Goal: Task Accomplishment & Management: Manage account settings

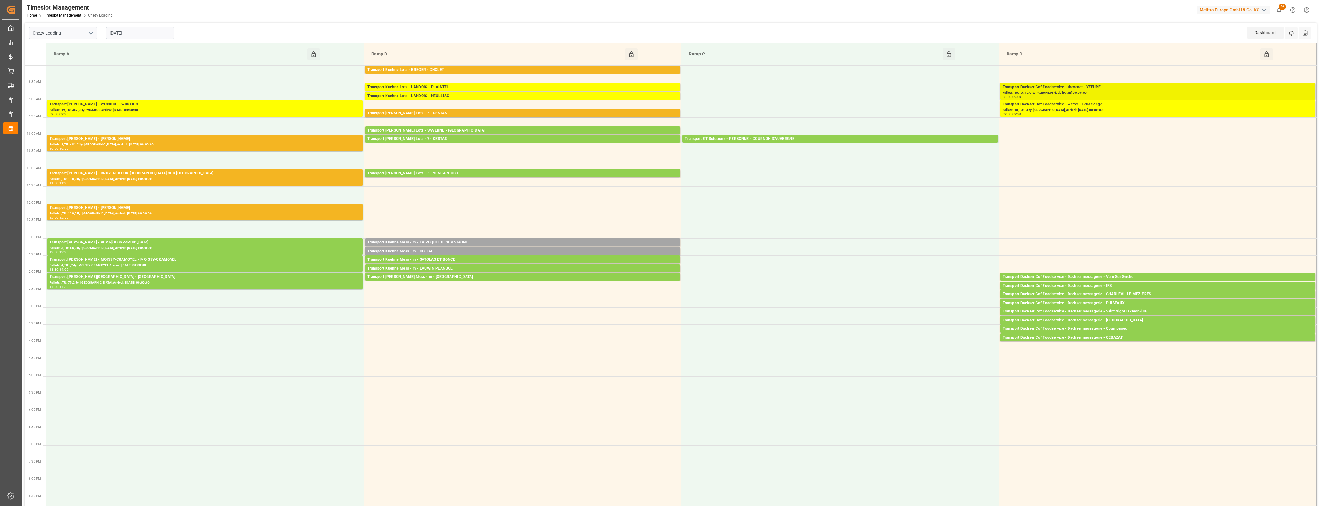
click at [1122, 89] on div "Transport Dachser Cof Foodservice - thevenet - YZEURE" at bounding box center [1158, 87] width 310 height 6
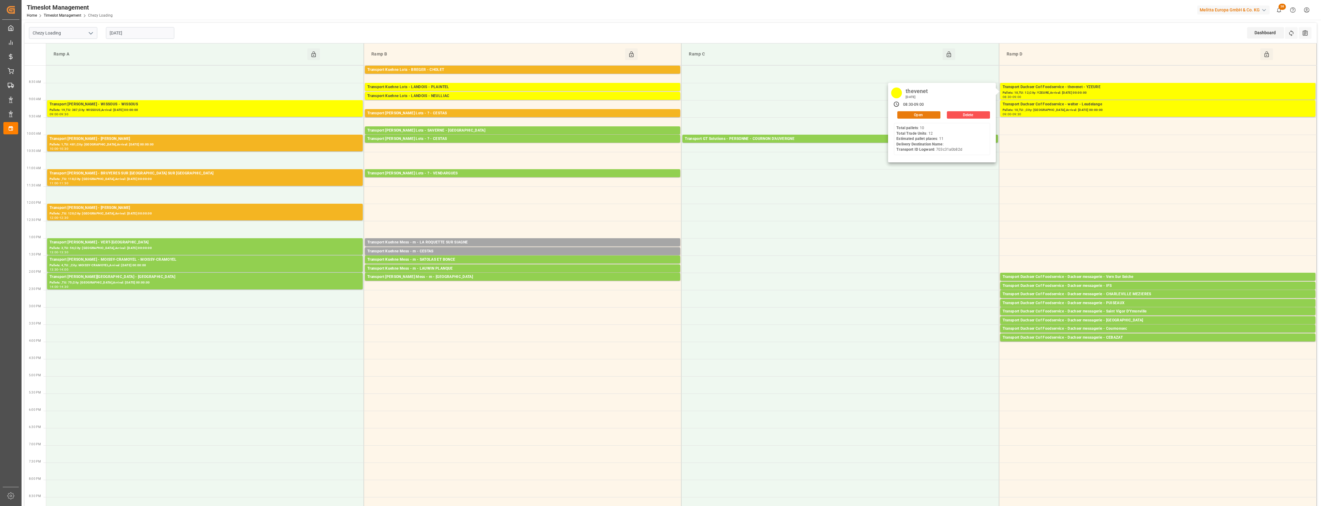
click at [932, 115] on button "Open" at bounding box center [918, 114] width 43 height 7
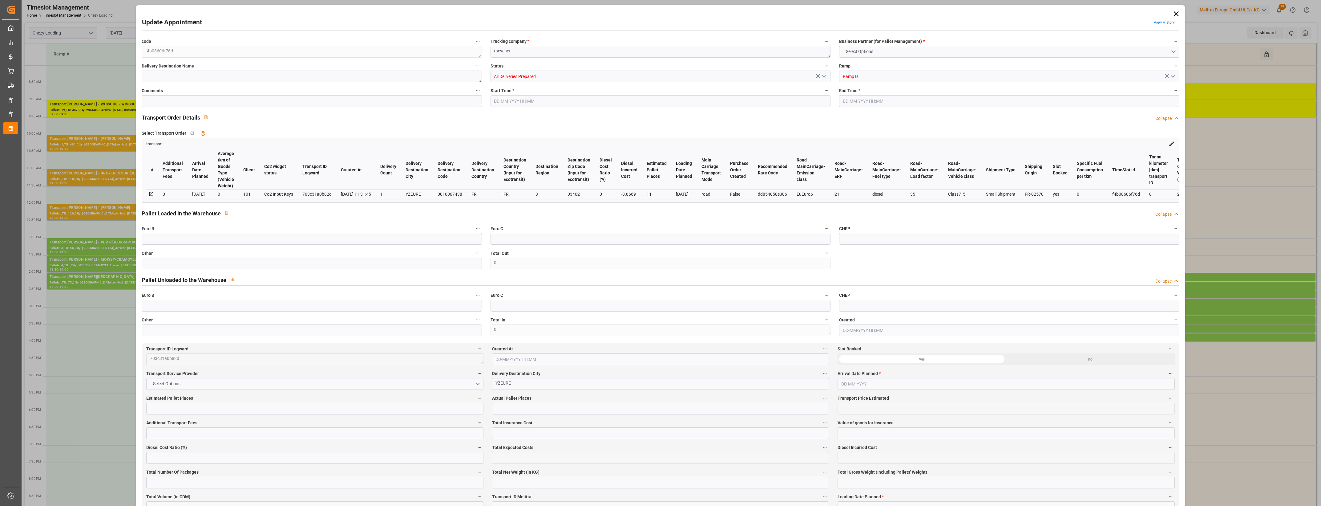
type input "11"
type input "334.6"
type input "0"
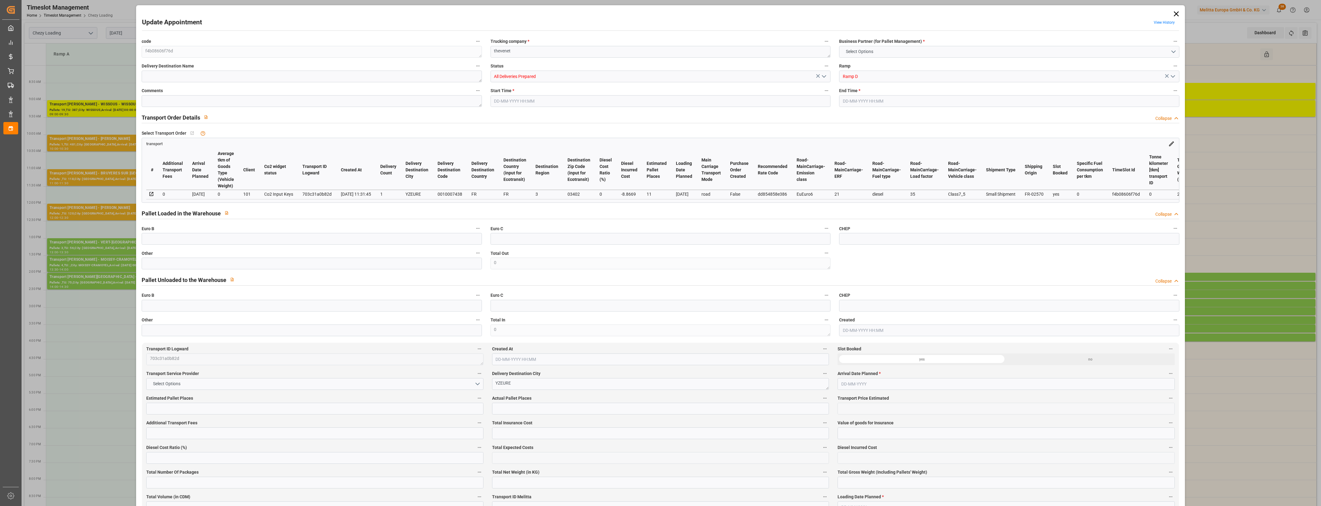
type input "325.7331"
type input "-8.8669"
type input "0"
type input "2299.28"
type input "3011.32"
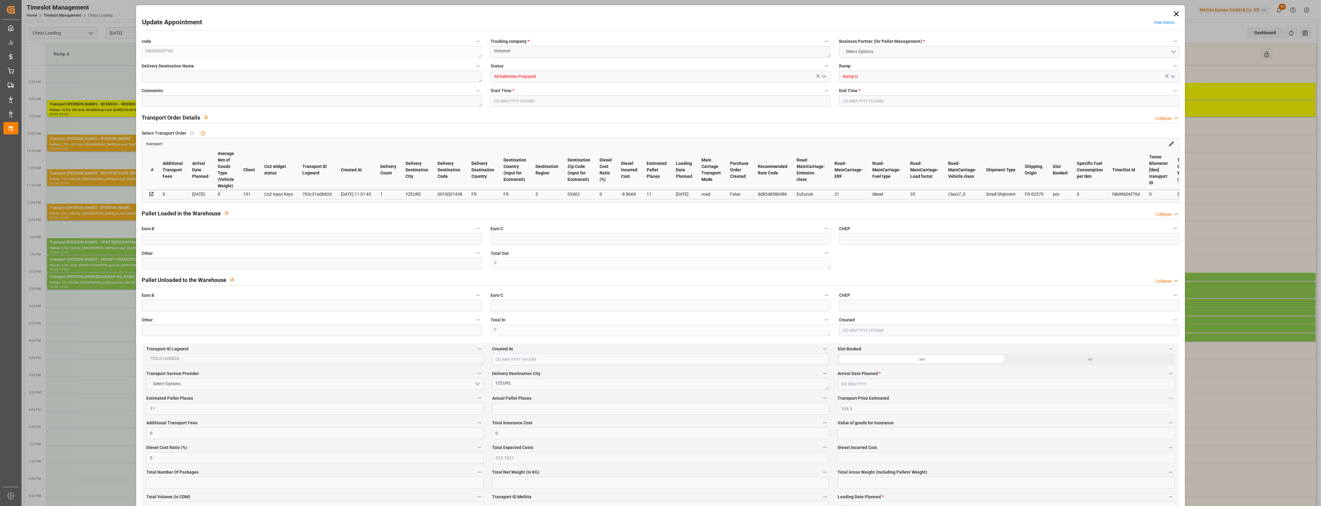
type input "8605.68"
type input "3"
type input "10"
type input "12"
type input "11"
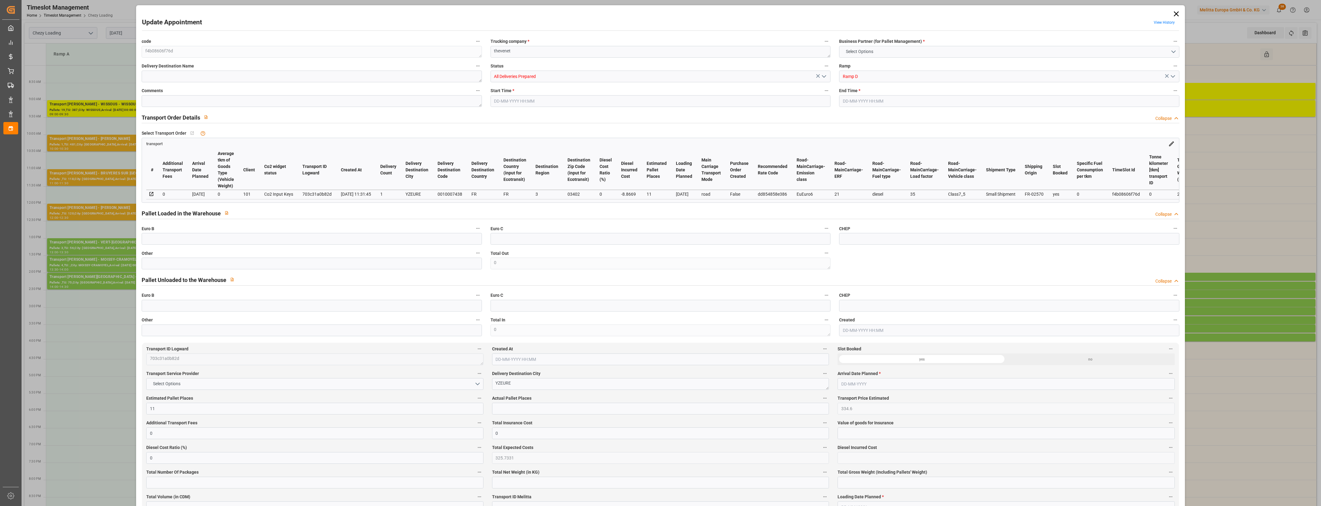
type input "101"
type input "2738"
type input "0"
type input "4710.8598"
type input "0"
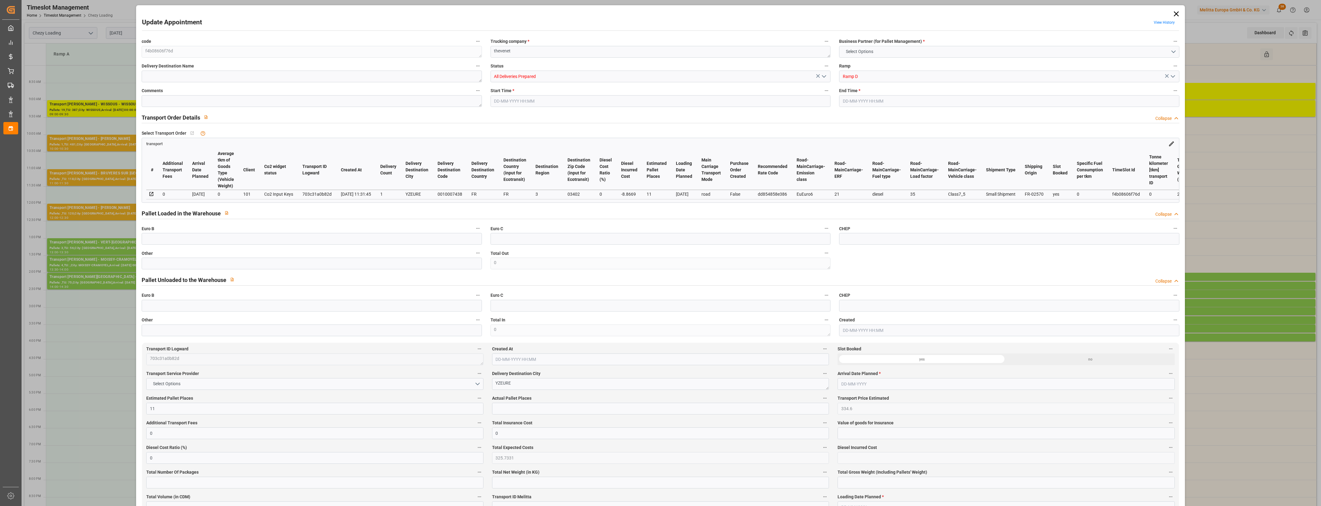
type input "0"
type input "21"
type input "35"
type input "19-08-2025 08:30"
type input "19-08-2025 09:00"
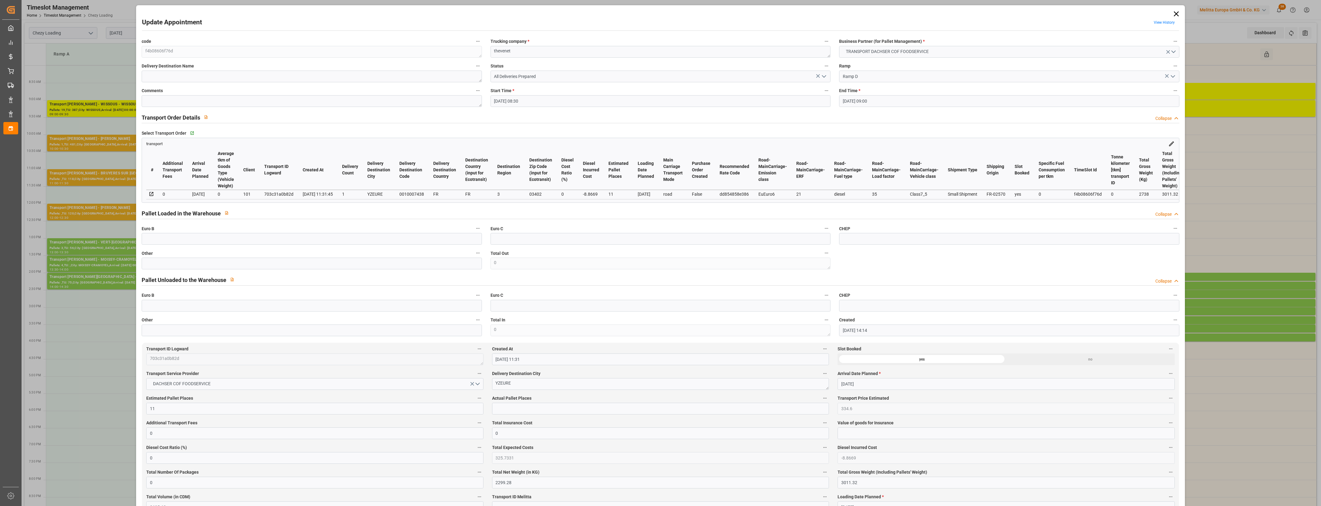
type input "14-08-2025 14:14"
type input "14-08-2025 11:31"
type input "[DATE]"
click at [824, 76] on icon "open menu" at bounding box center [823, 76] width 7 height 7
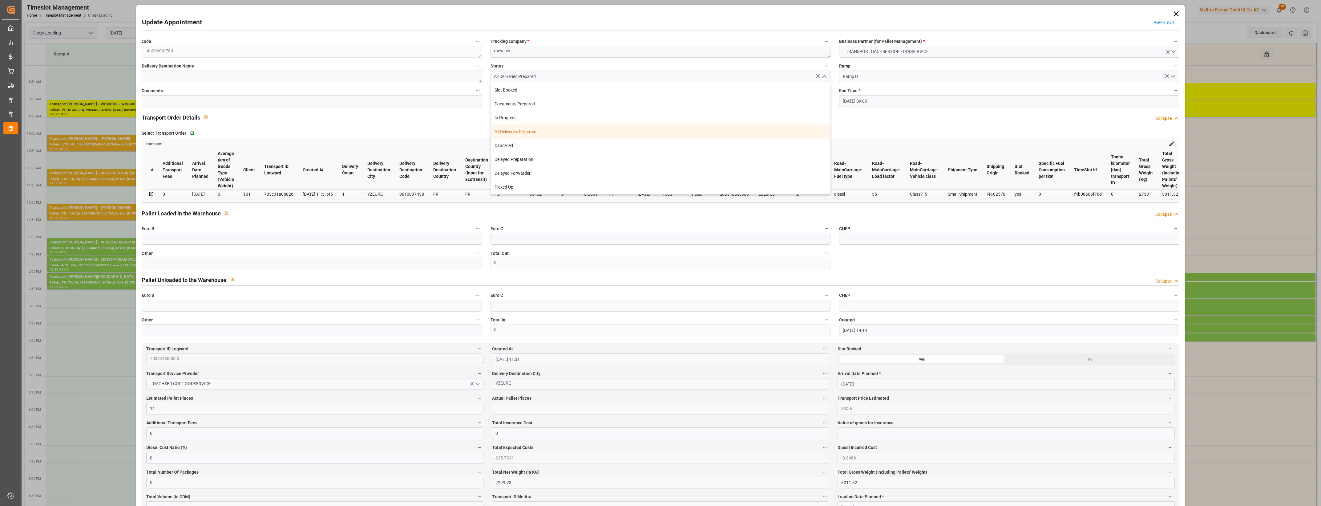
click at [519, 133] on div "All Deliveries Prepared" at bounding box center [660, 132] width 339 height 14
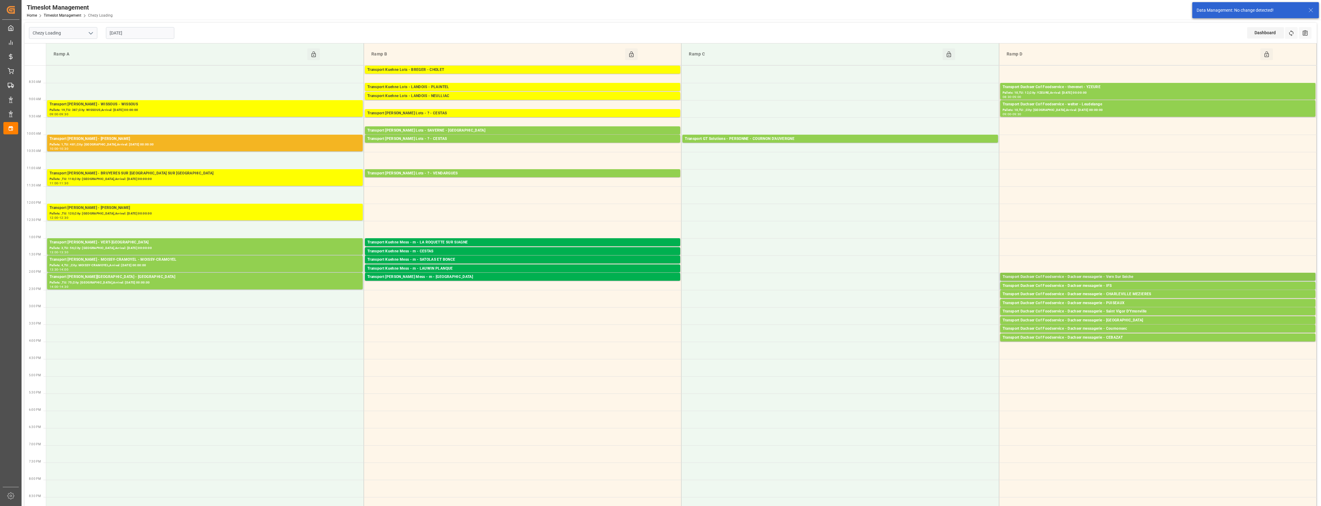
click at [1150, 276] on div "Transport Dachser Cof Foodservice - Dachser messagerie - Vern Sur Seiche" at bounding box center [1158, 277] width 310 height 6
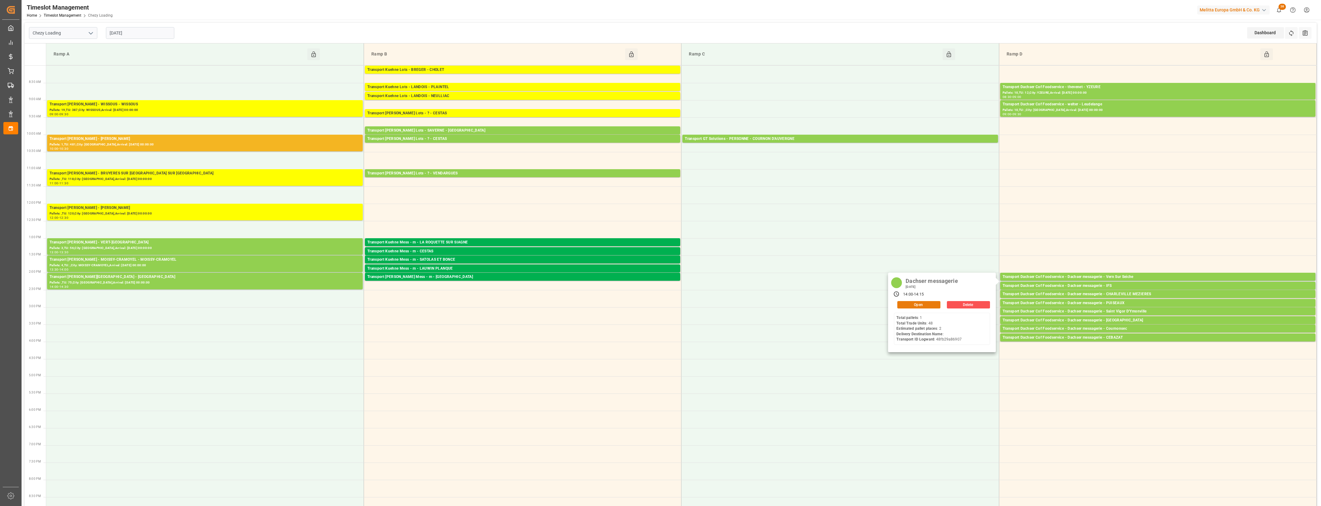
click at [927, 302] on button "Open" at bounding box center [918, 304] width 43 height 7
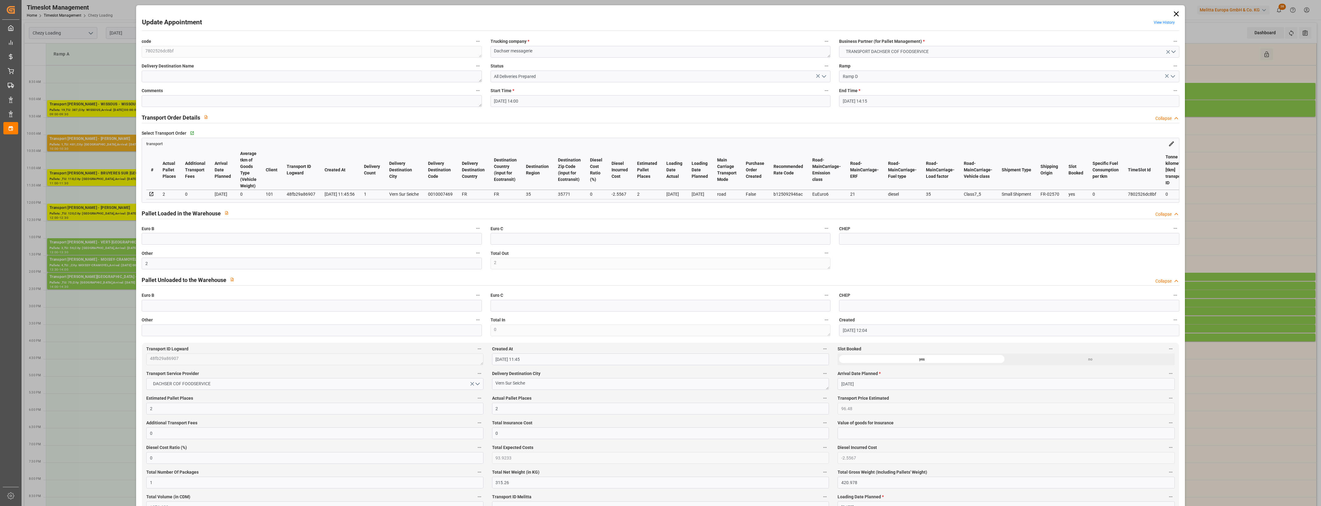
type input "19-08-2025 14:00"
type input "19-08-2025 14:15"
type input "18-08-2025 12:04"
type input "18-08-2025 11:45"
type input "25-08-2025"
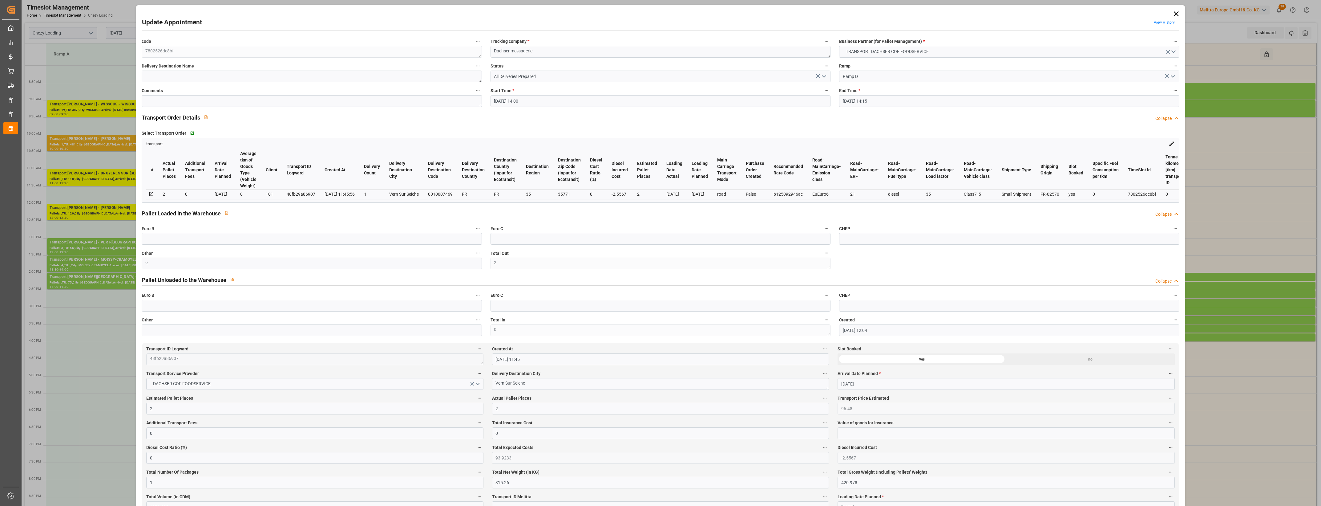
type input "[DATE]"
click at [823, 76] on icon "open menu" at bounding box center [823, 76] width 7 height 7
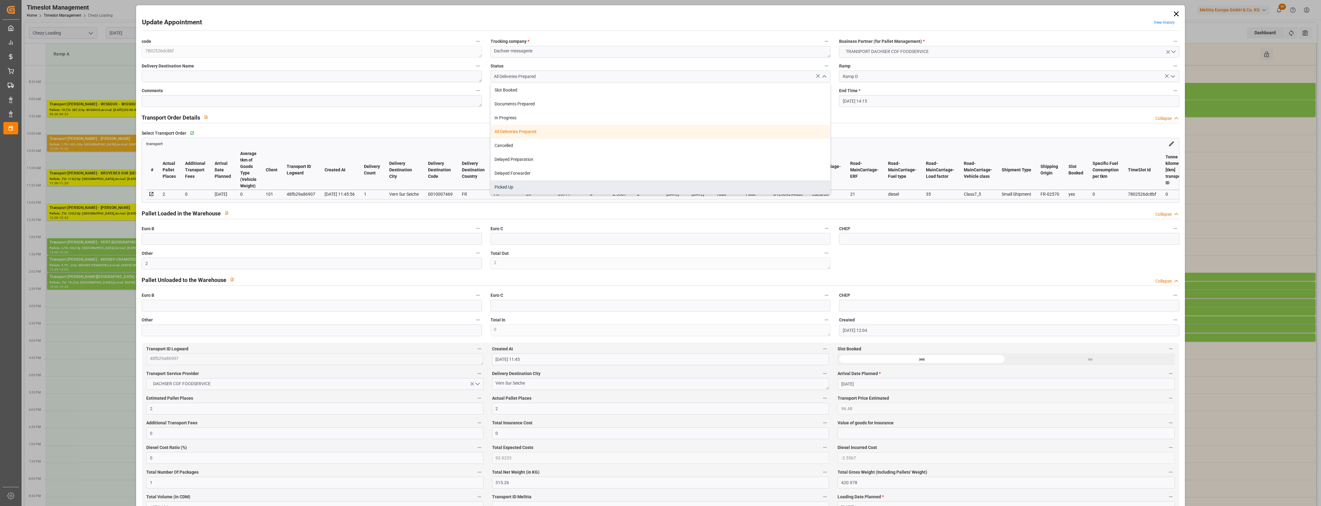
click at [514, 185] on div "Picked Up" at bounding box center [660, 187] width 339 height 14
type input "Picked Up"
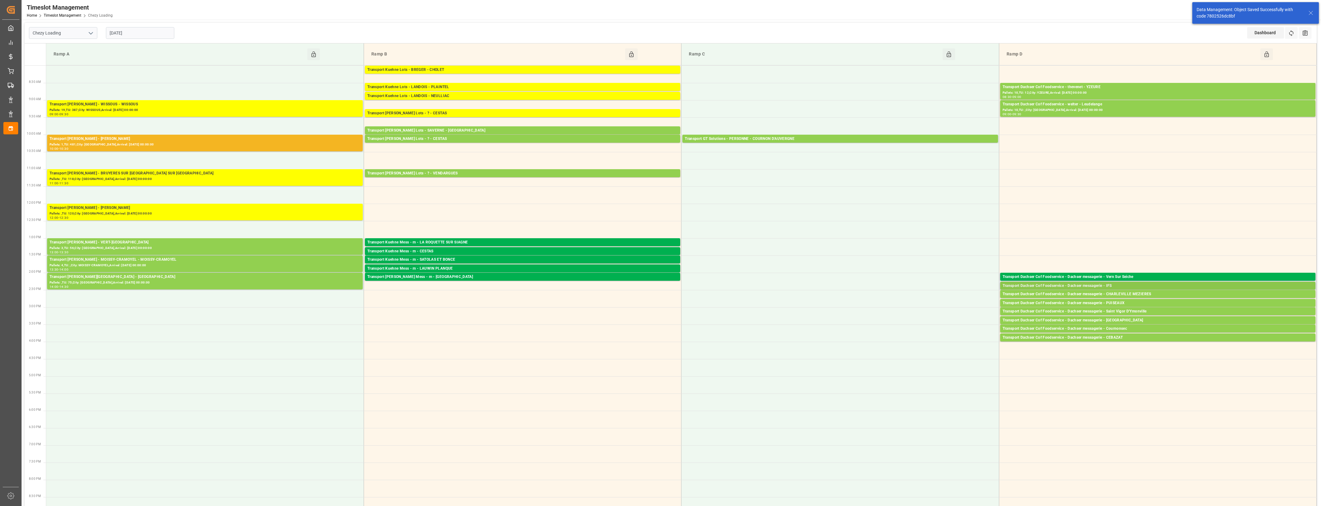
click at [1099, 284] on div "Transport Dachser Cof Foodservice - Dachser messagerie - IFS" at bounding box center [1158, 286] width 310 height 6
click at [935, 302] on button "Open" at bounding box center [918, 304] width 43 height 7
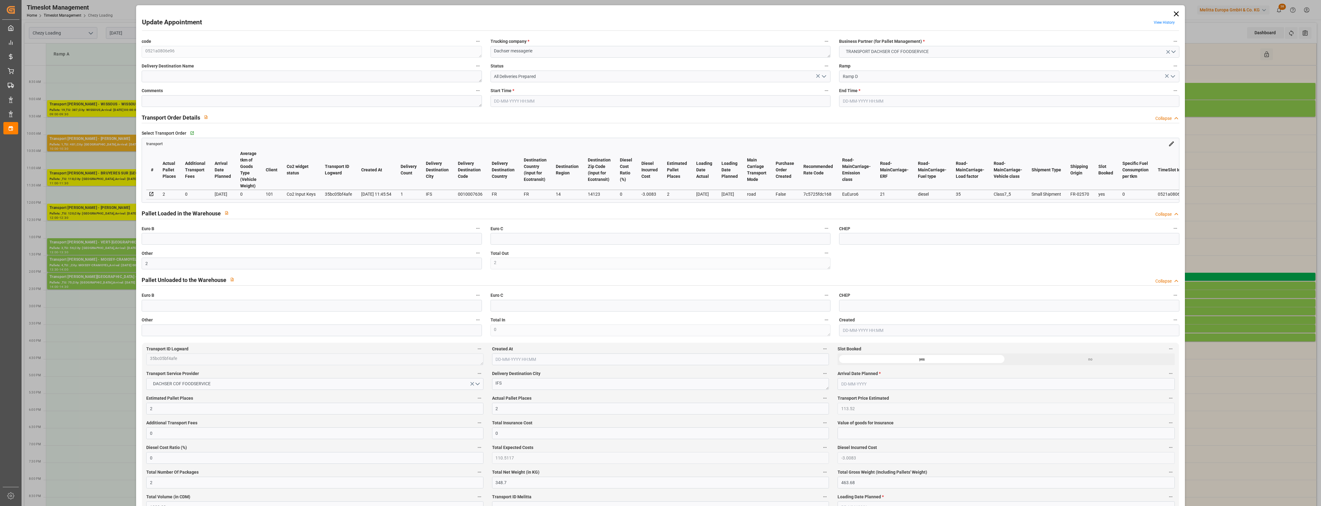
type input "19-08-2025 14:15"
type input "19-08-2025 14:30"
type input "18-08-2025 12:05"
type input "18-08-2025 11:45"
type input "25-08-2025"
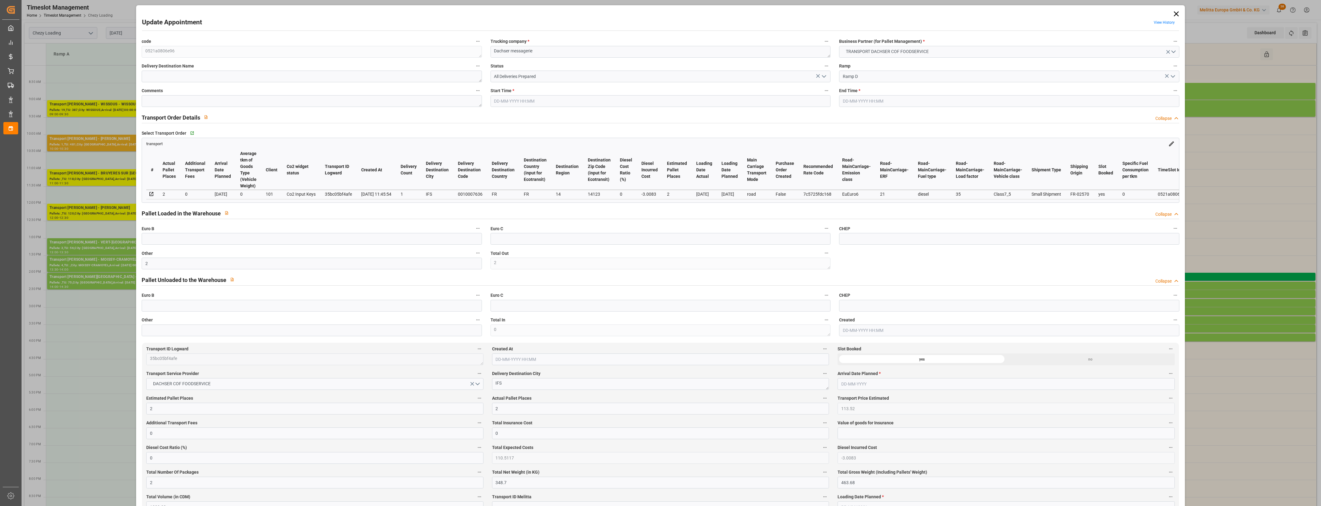
type input "[DATE]"
click at [823, 76] on icon "open menu" at bounding box center [823, 76] width 7 height 7
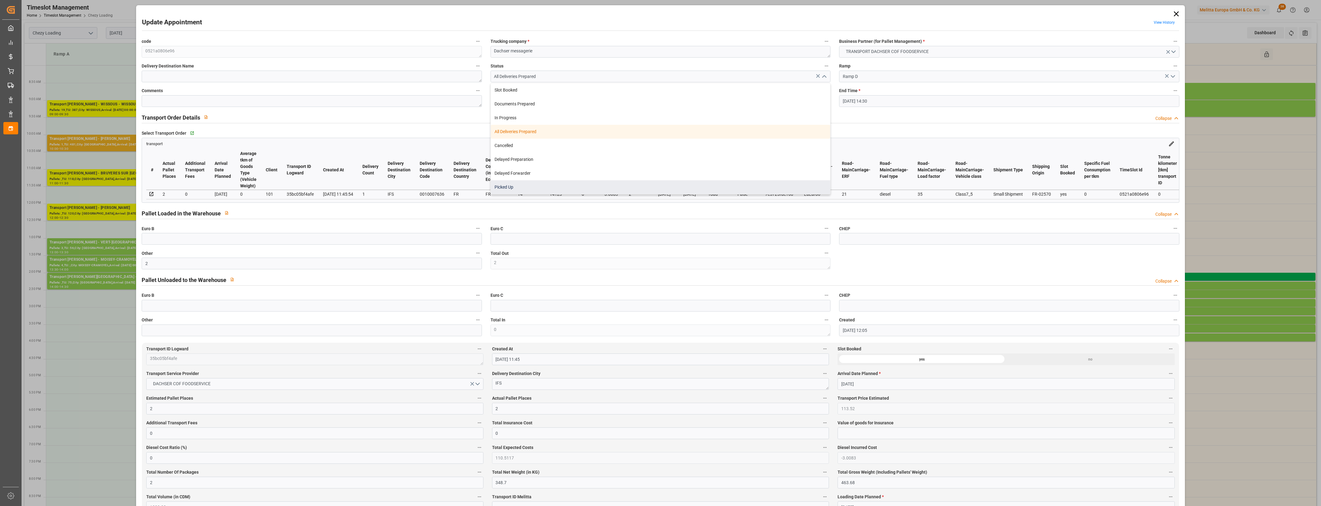
click at [519, 181] on div "Picked Up" at bounding box center [660, 187] width 339 height 14
type input "Picked Up"
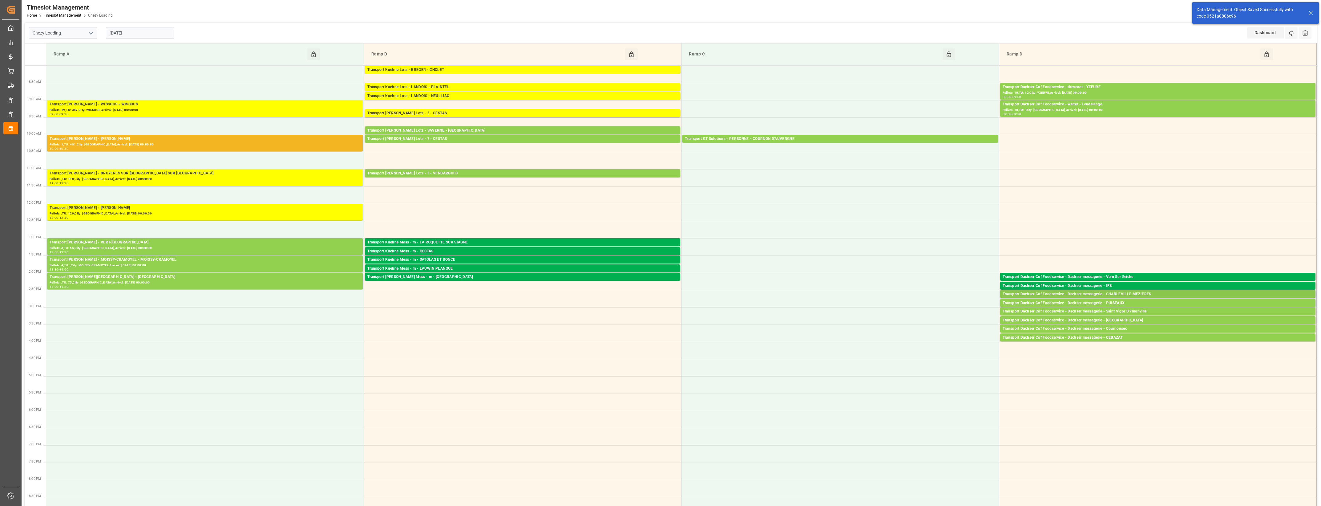
click at [1145, 293] on div "Transport Dachser Cof Foodservice - Dachser messagerie - CHARLEVILLE MEZIERES" at bounding box center [1158, 294] width 310 height 6
click at [917, 321] on button "Open" at bounding box center [918, 321] width 43 height 7
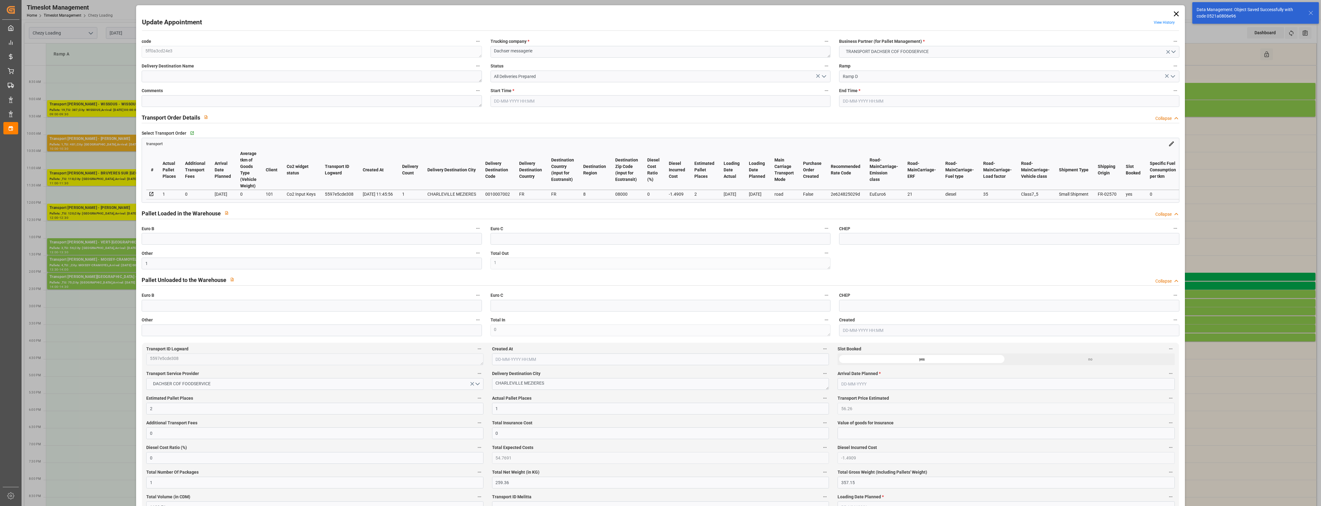
type input "19-08-2025 14:30"
type input "19-08-2025 14:45"
type input "18-08-2025 12:05"
type input "18-08-2025 11:45"
type input "25-08-2025"
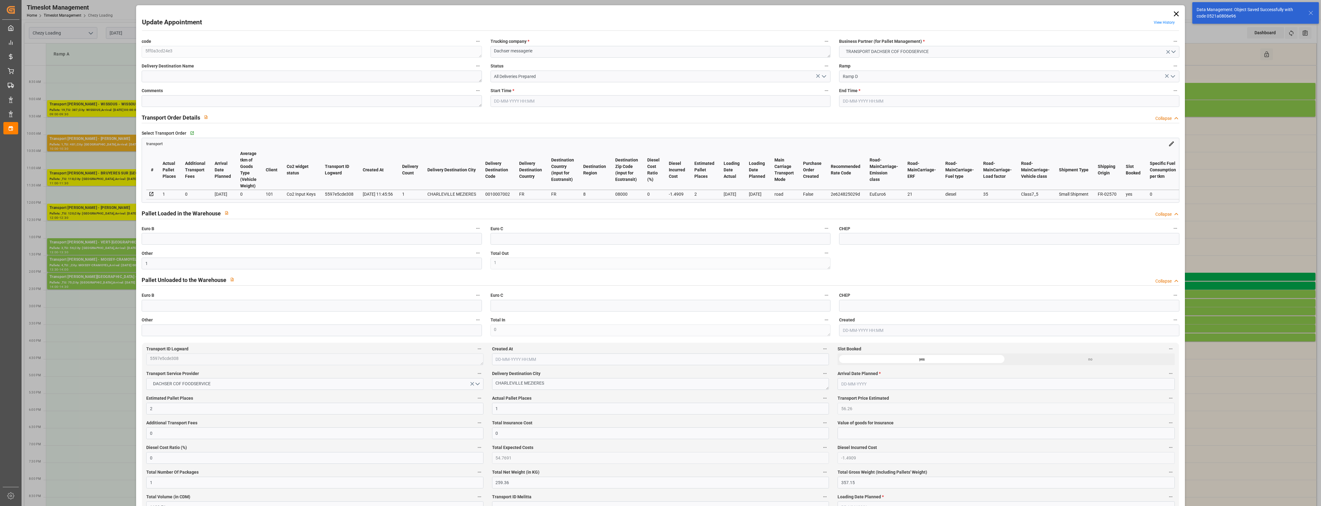
type input "[DATE]"
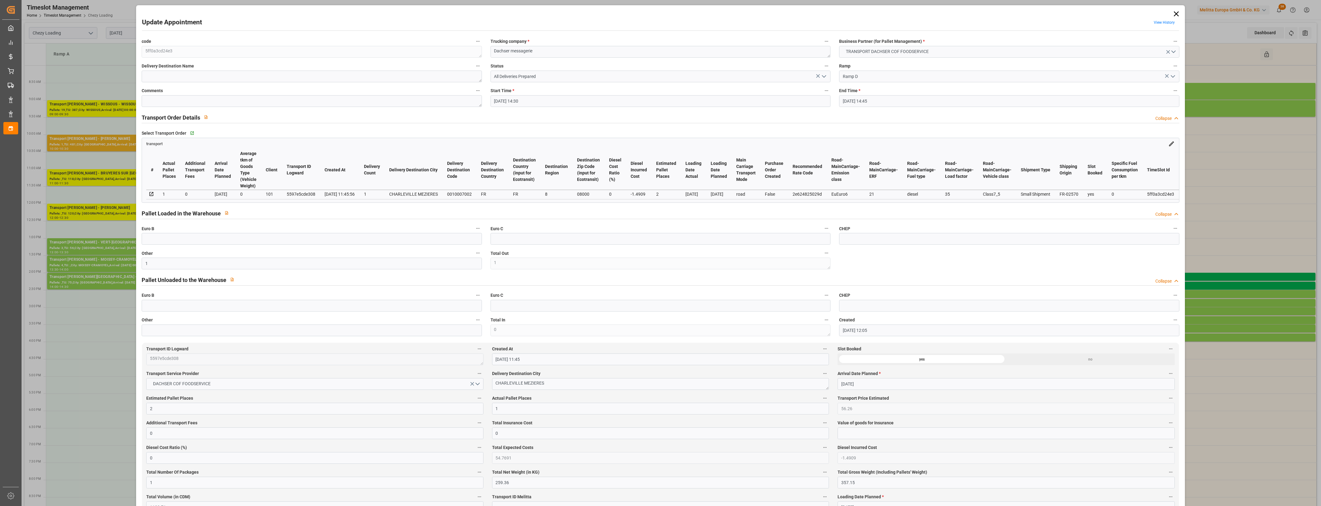
click at [824, 77] on icon "open menu" at bounding box center [823, 76] width 7 height 7
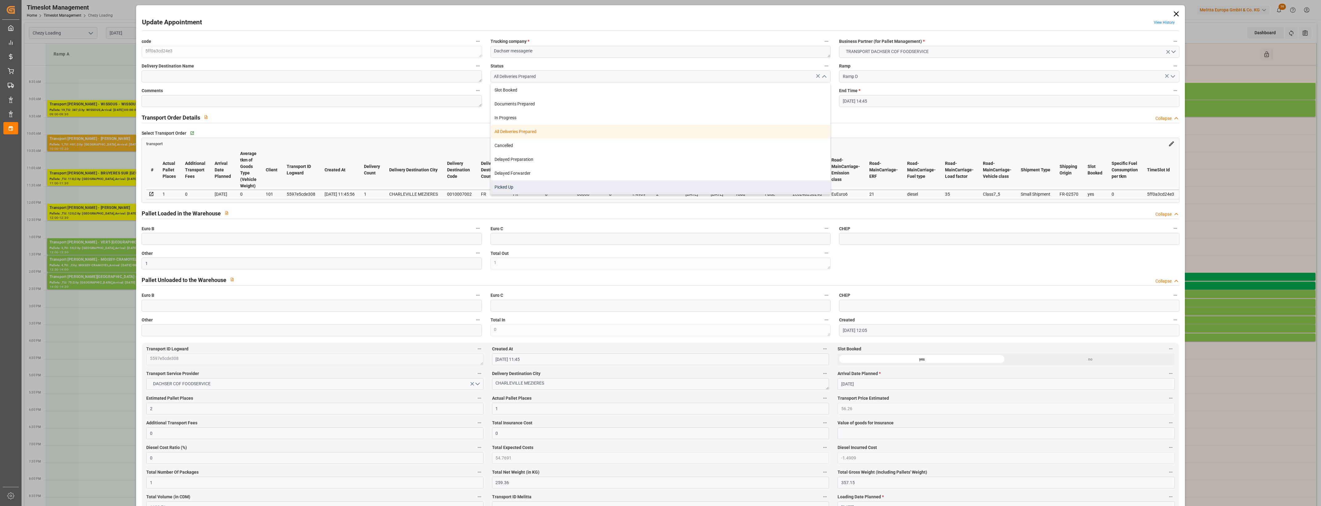
click at [542, 186] on div "Picked Up" at bounding box center [660, 187] width 339 height 14
type input "Picked Up"
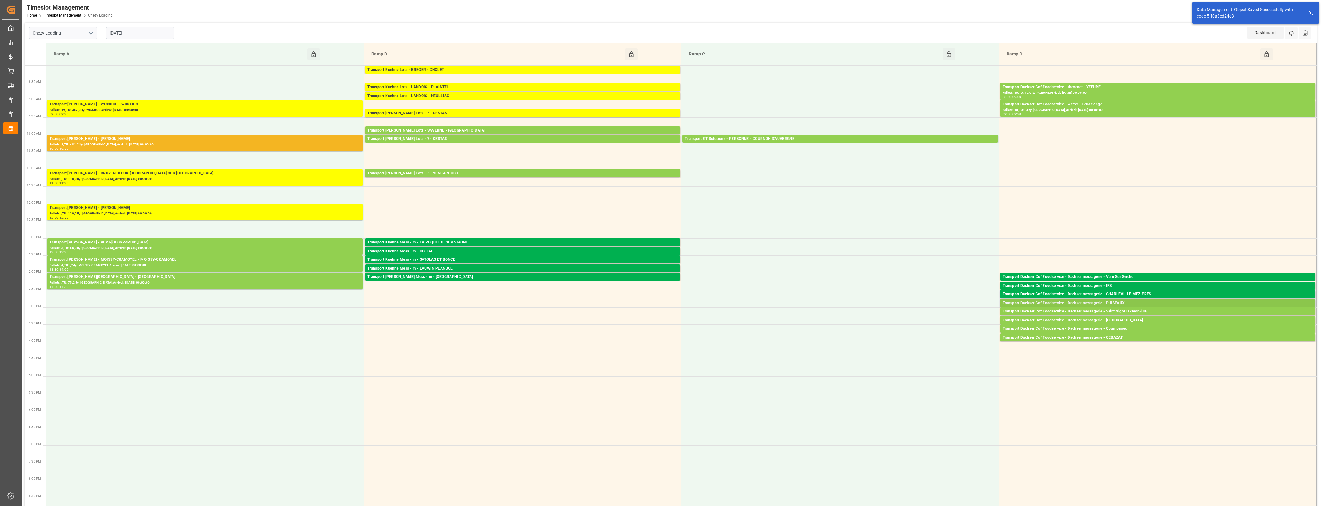
click at [1103, 305] on div "Transport Dachser Cof Foodservice - Dachser messagerie - PUISEAUX" at bounding box center [1158, 303] width 310 height 6
click at [933, 325] on button "Open" at bounding box center [918, 321] width 43 height 7
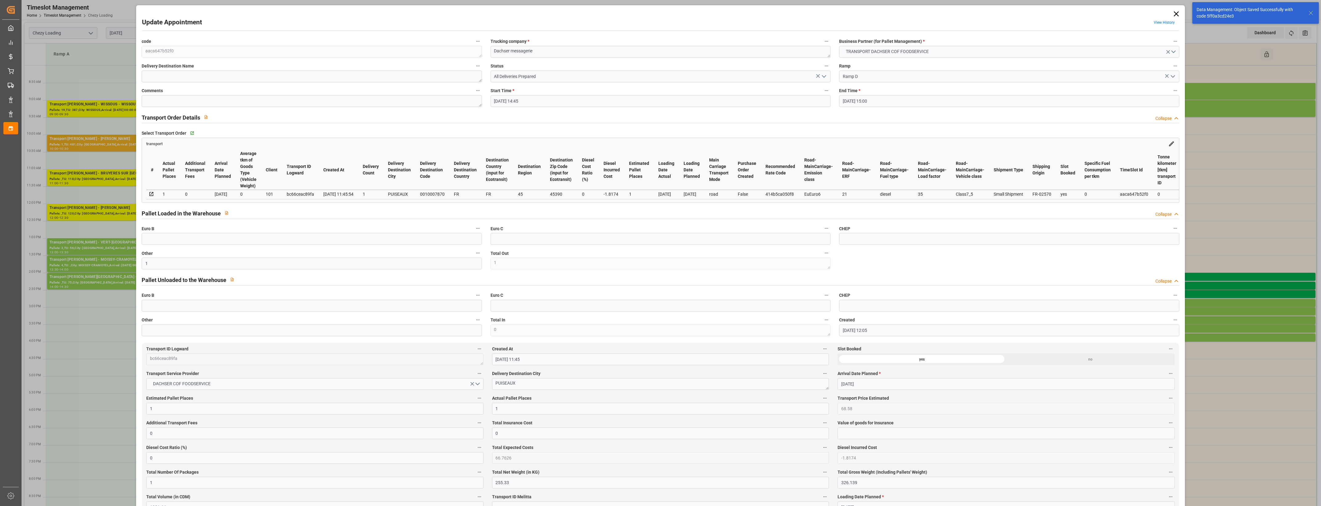
type input "19-08-2025 14:45"
type input "19-08-2025 15:00"
type input "18-08-2025 12:05"
type input "18-08-2025 11:45"
type input "25-08-2025"
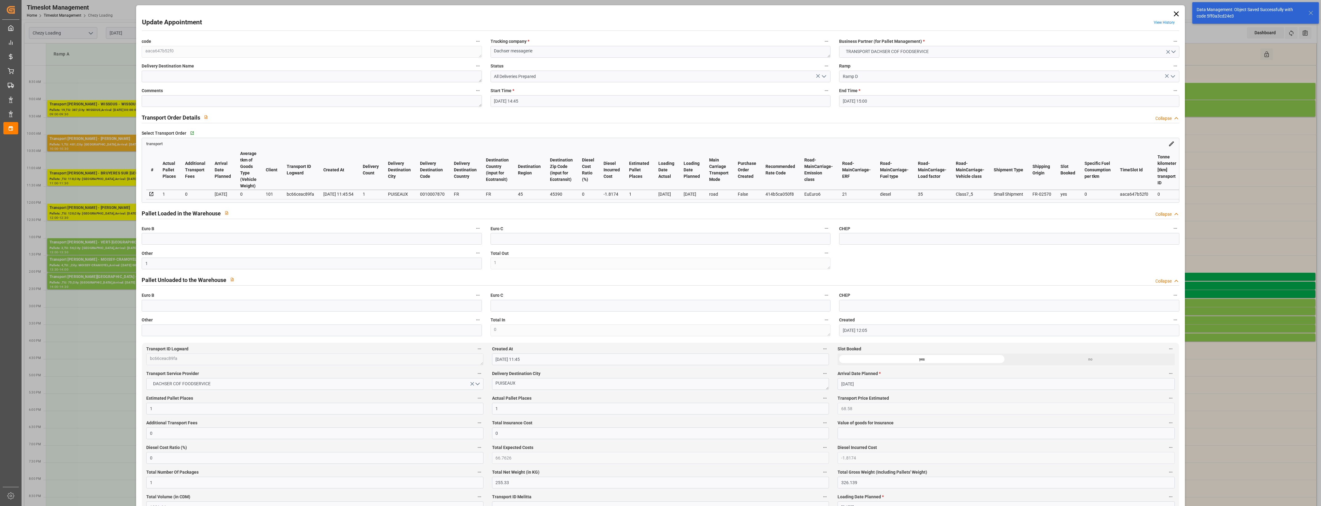
type input "[DATE]"
click at [821, 77] on icon "open menu" at bounding box center [823, 76] width 7 height 7
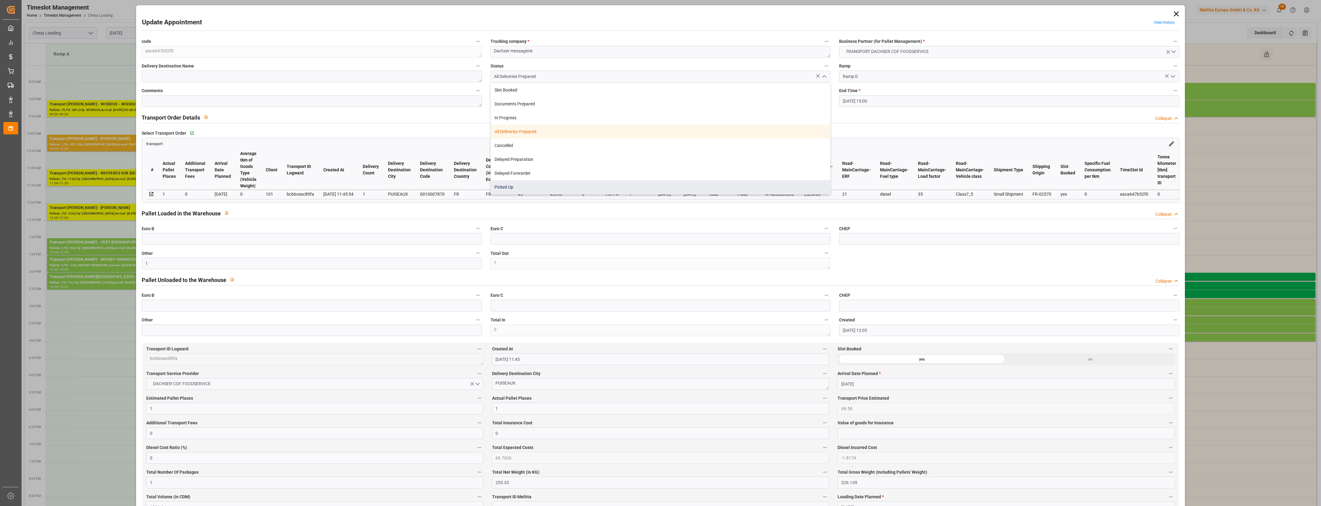
click at [585, 191] on div "Picked Up" at bounding box center [660, 187] width 339 height 14
type input "Picked Up"
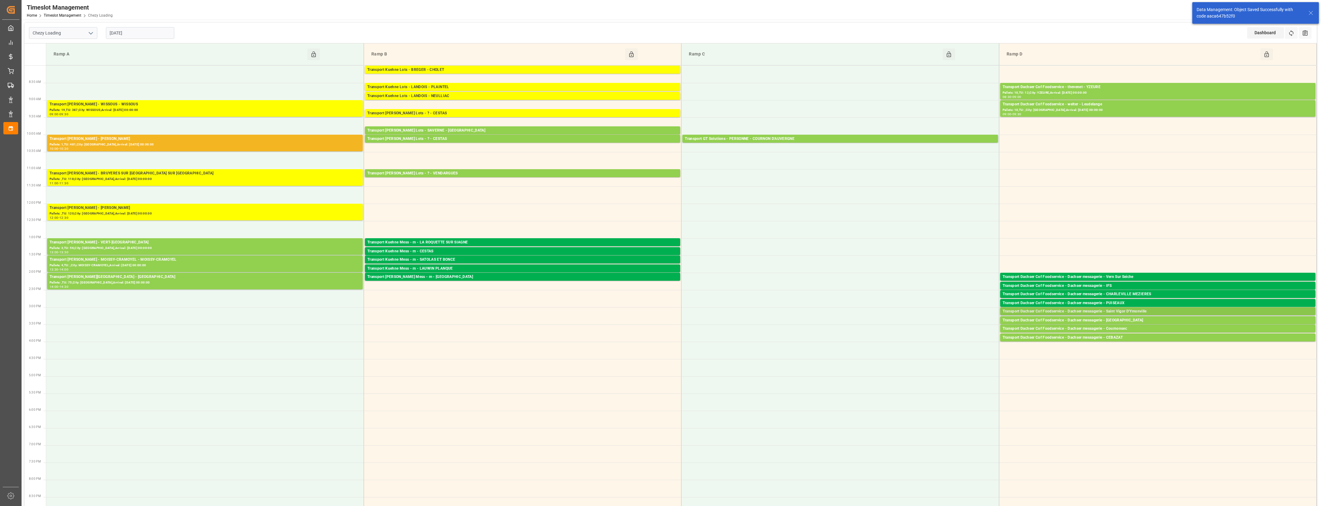
click at [1135, 310] on div "Transport Dachser Cof Foodservice - Dachser messagerie - Saint Vigor D'Ymonville" at bounding box center [1158, 311] width 310 height 6
click at [937, 338] on button "Open" at bounding box center [918, 338] width 43 height 7
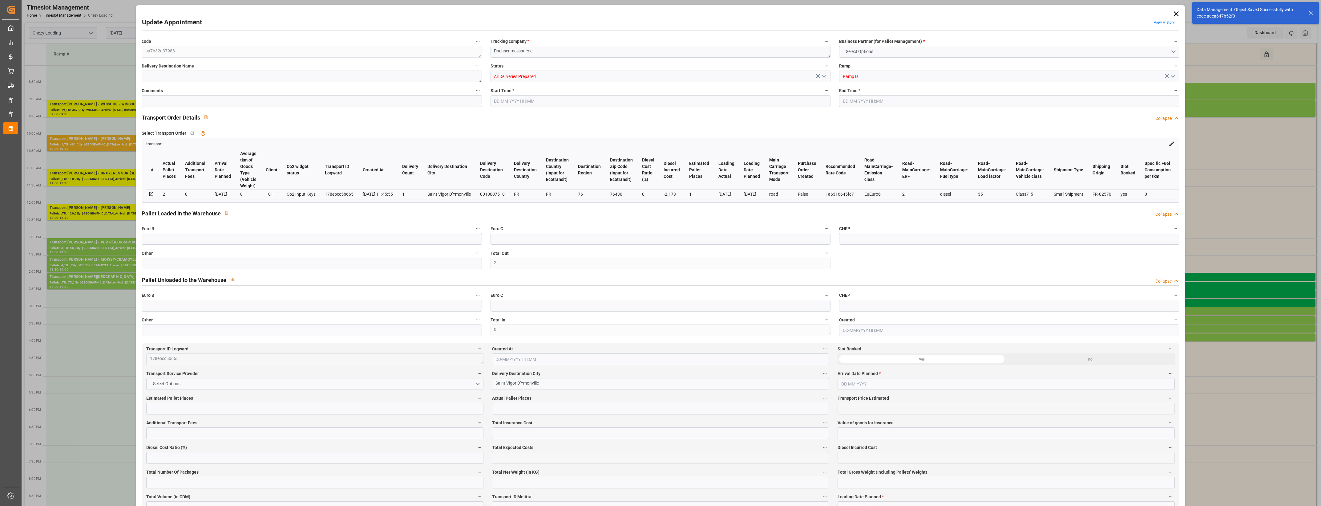
type input "2"
type input "1"
type input "2"
type input "82"
type input "0"
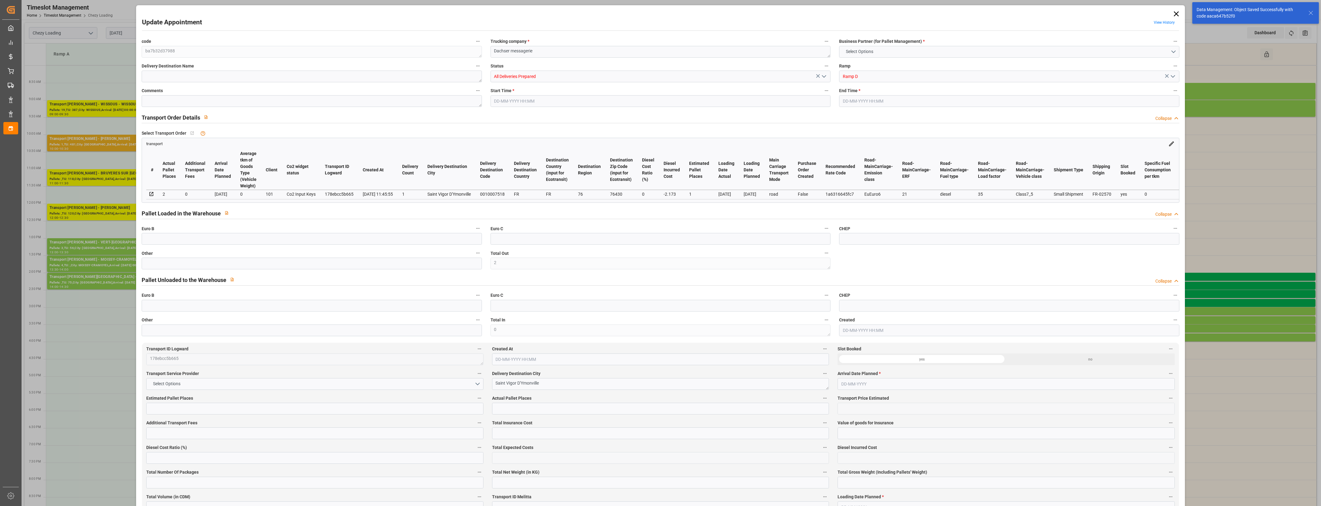
type input "0"
type input "79.827"
type input "-2.173"
type input "2"
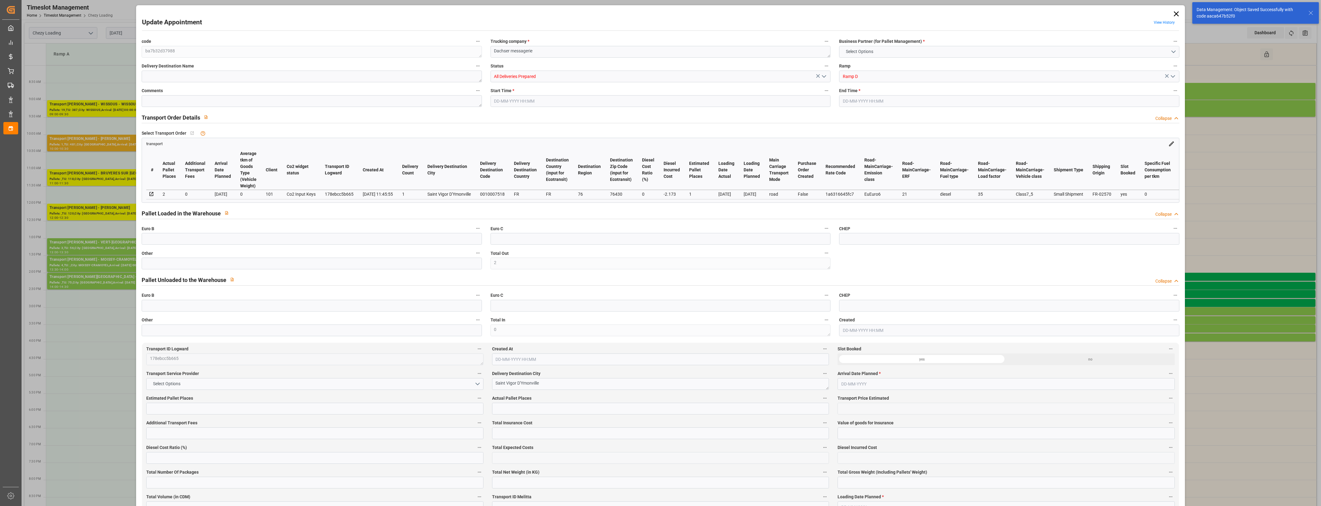
type input "456.12"
type input "592"
type input "1655.34"
type input "76"
type input "2"
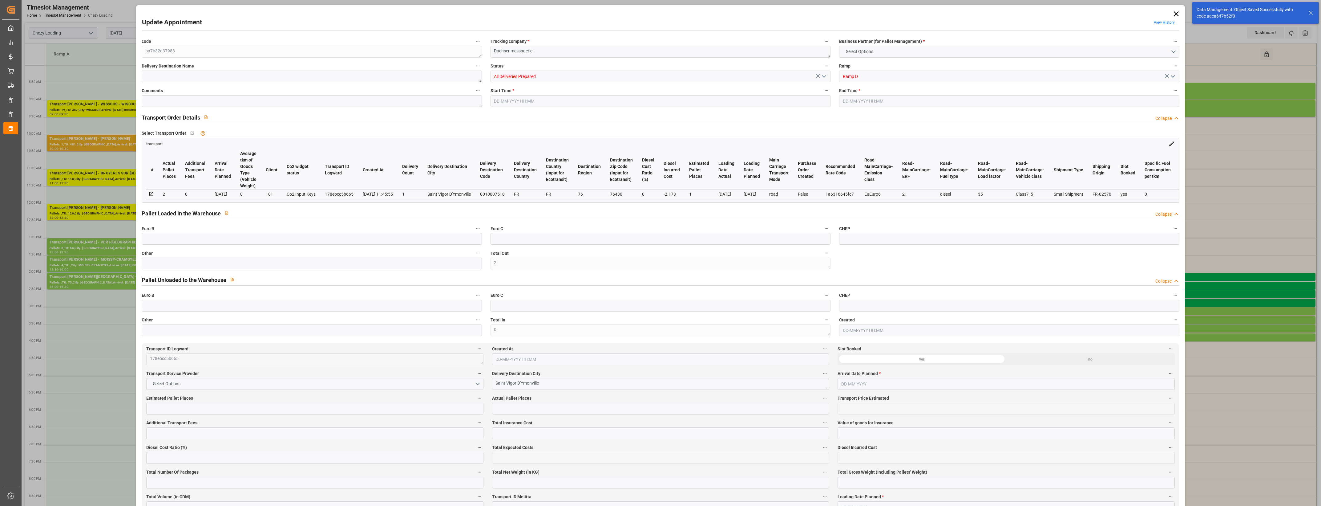
type input "0"
type input "2"
type input "101"
type input "542.22"
type input "0"
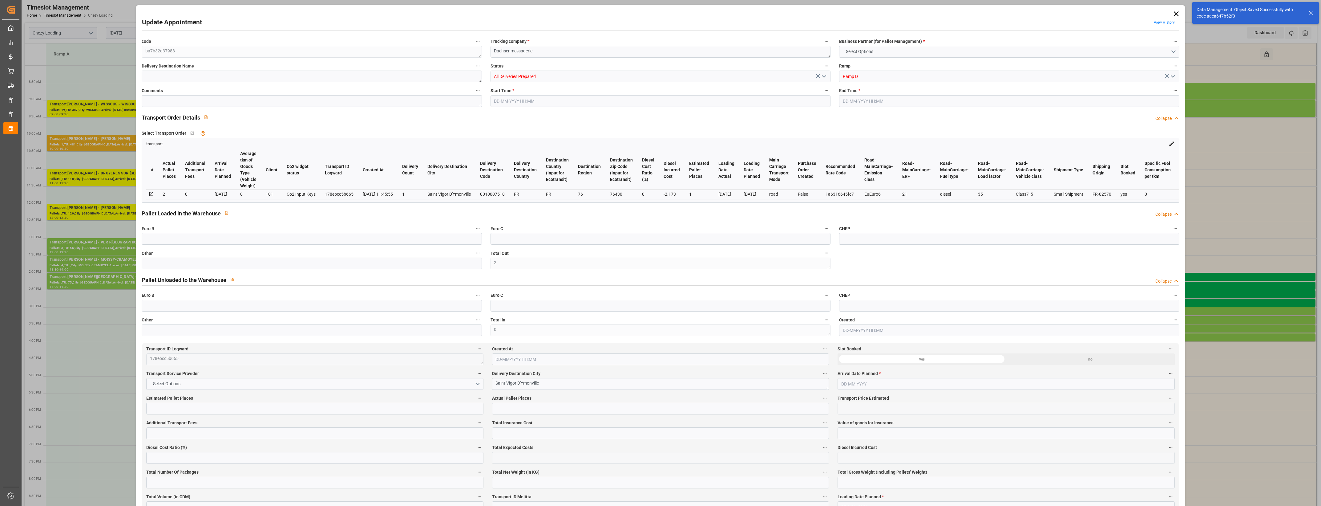
type input "4710.8598"
type input "0"
type input "21"
type input "35"
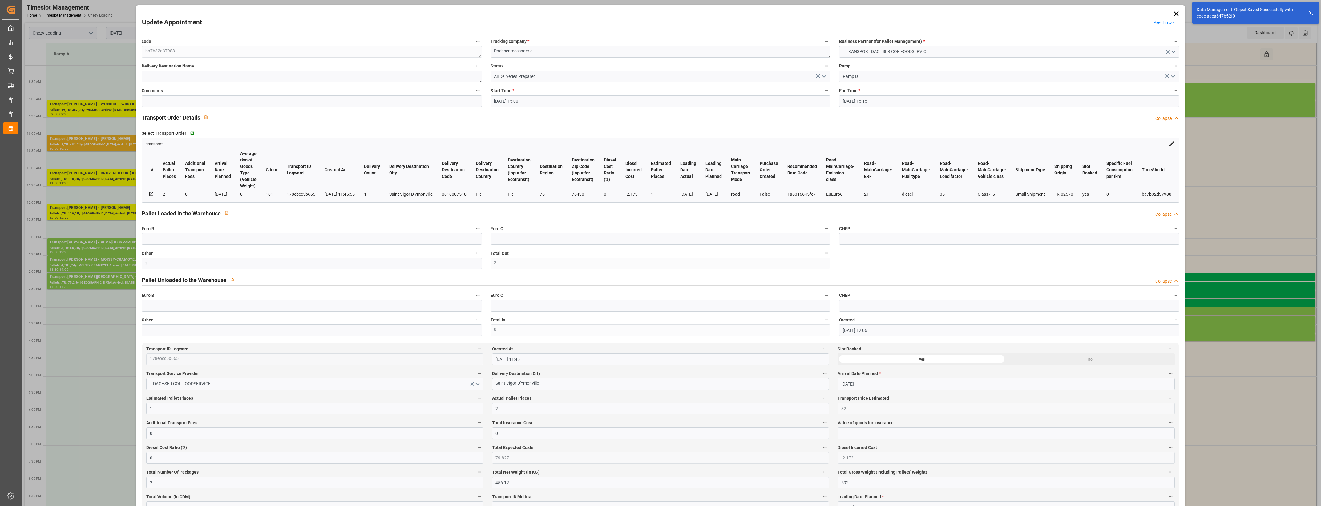
type input "19-08-2025 15:00"
type input "19-08-2025 15:15"
type input "18-08-2025 12:06"
type input "18-08-2025 11:45"
type input "25-08-2025"
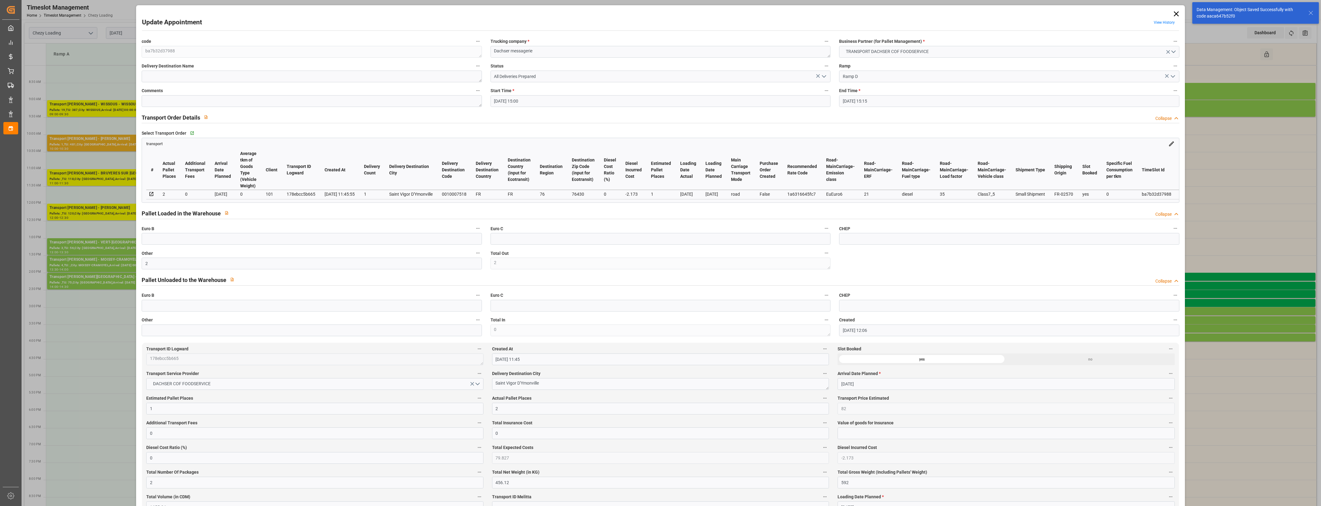
type input "[DATE]"
drag, startPoint x: 824, startPoint y: 75, endPoint x: 823, endPoint y: 79, distance: 3.4
click at [823, 75] on icon "open menu" at bounding box center [823, 76] width 7 height 7
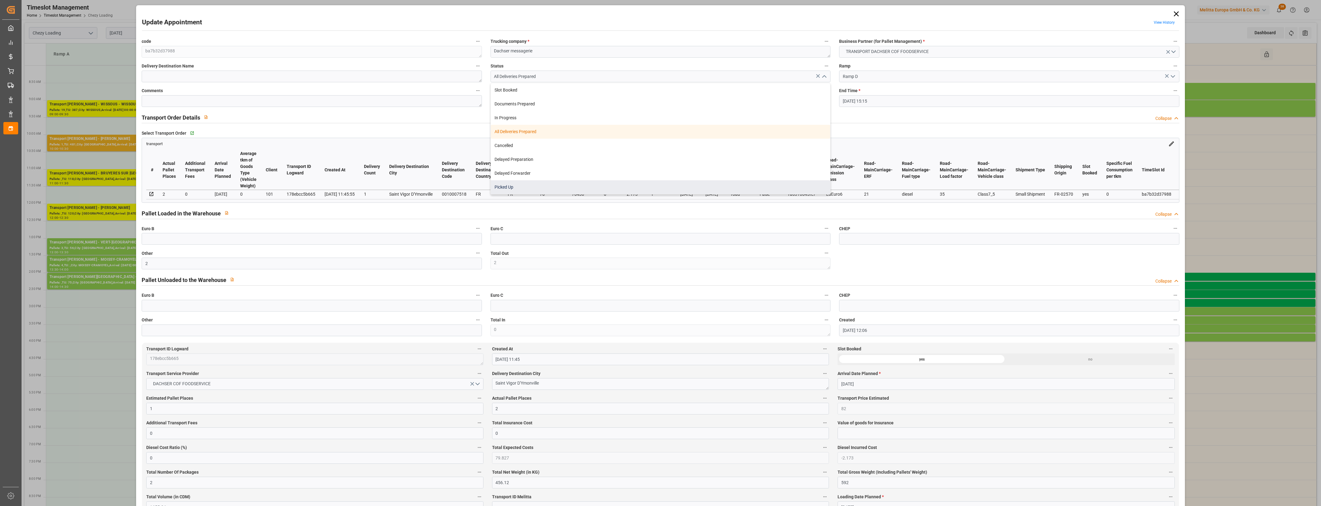
click at [601, 191] on div "Picked Up" at bounding box center [660, 187] width 339 height 14
type input "Picked Up"
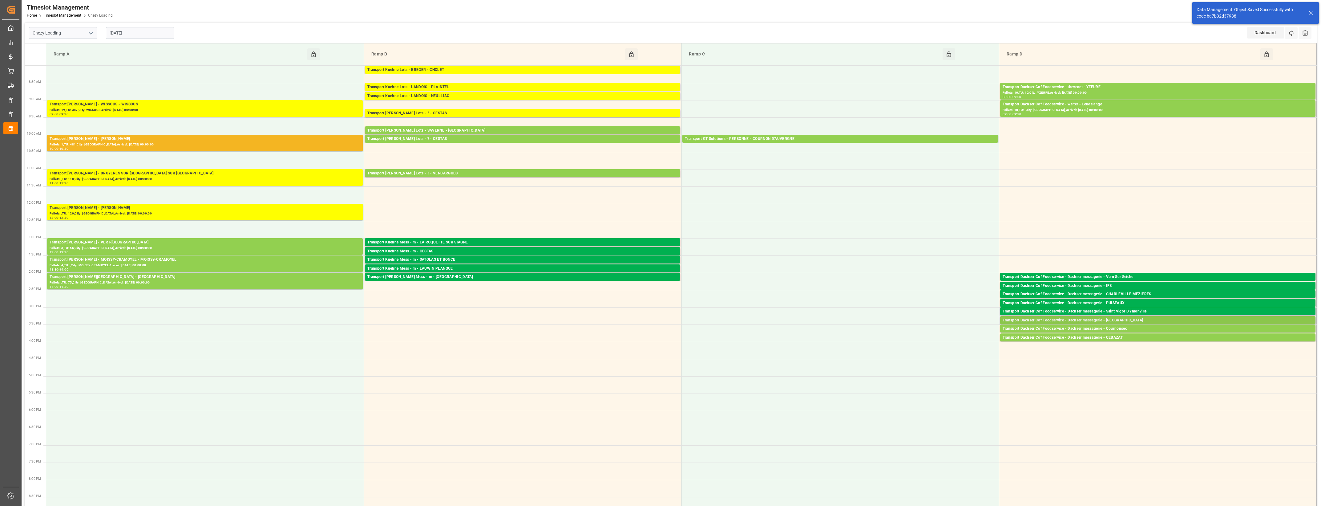
click at [1126, 319] on div "Transport Dachser Cof Foodservice - Dachser messagerie - [GEOGRAPHIC_DATA]" at bounding box center [1158, 320] width 310 height 6
click at [925, 338] on button "Open" at bounding box center [918, 338] width 43 height 7
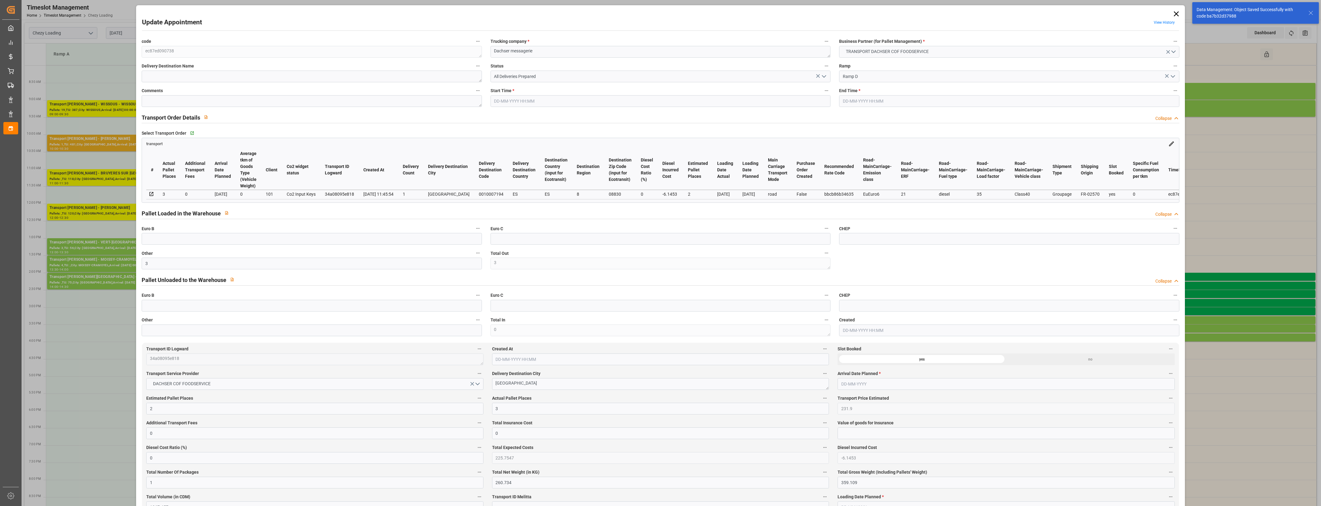
type input "3"
type input "2"
type input "3"
type input "231.9"
type input "0"
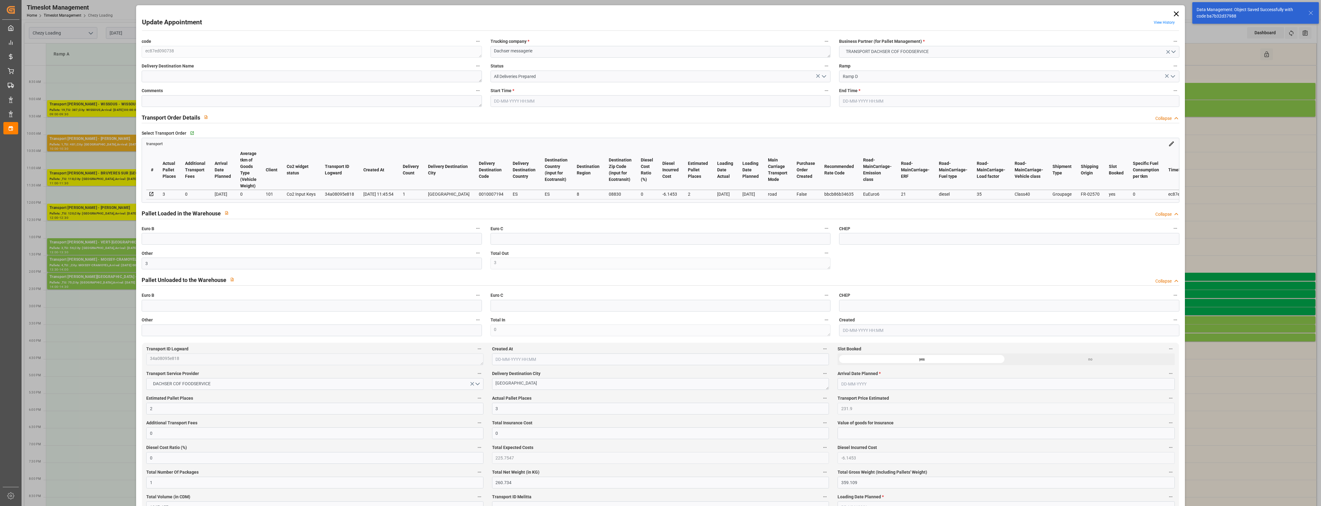
type input "0"
type input "225.7547"
type input "-6.1453"
type input "1"
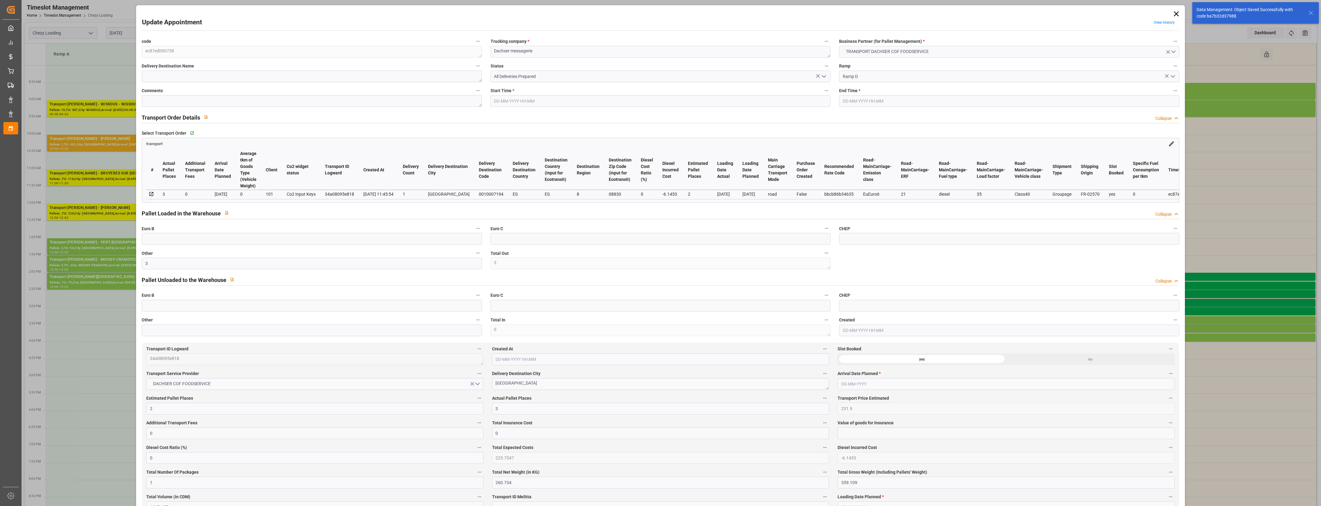
type input "260.734"
type input "359.109"
type input "1067.457"
type input "8"
type input "1"
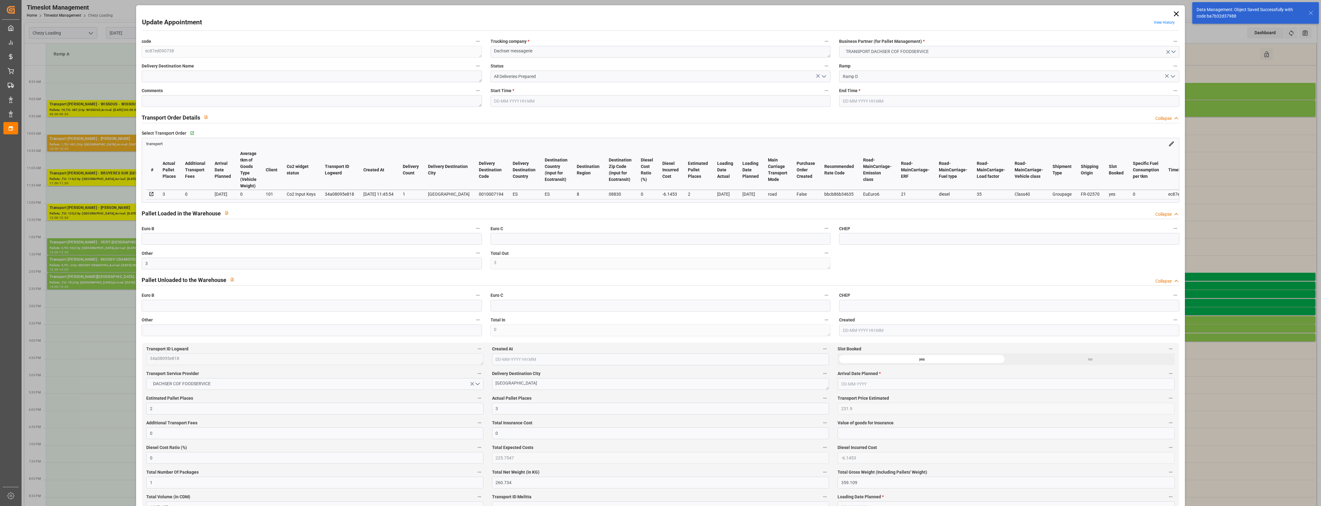
type input "13"
type input "2"
type input "101"
type input "310.219"
type input "0"
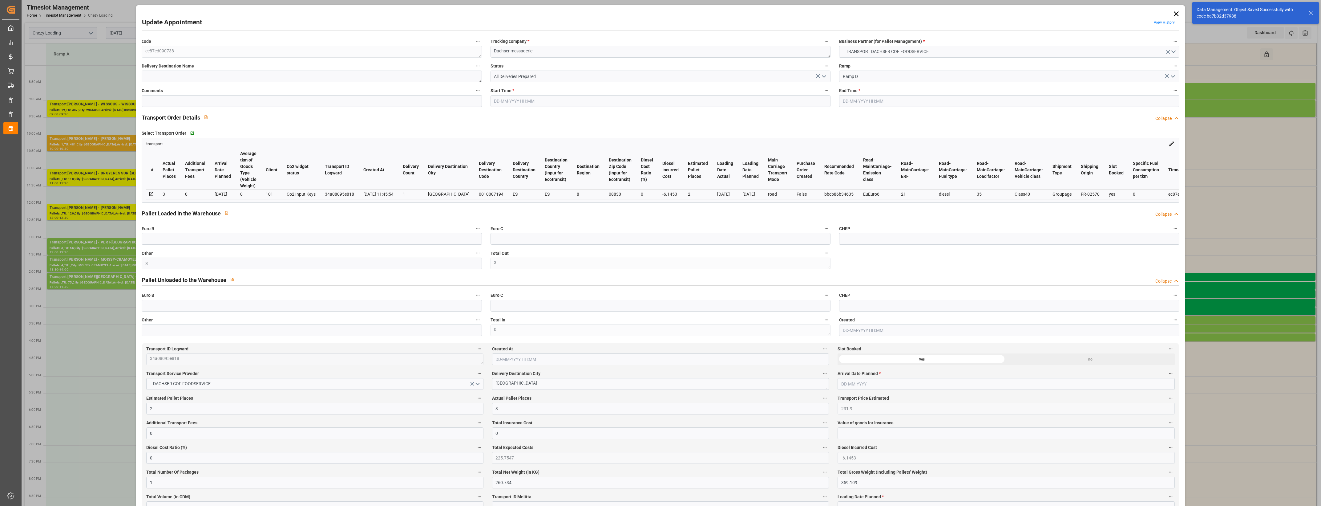
type input "4710.8598"
type input "0"
type input "21"
type input "35"
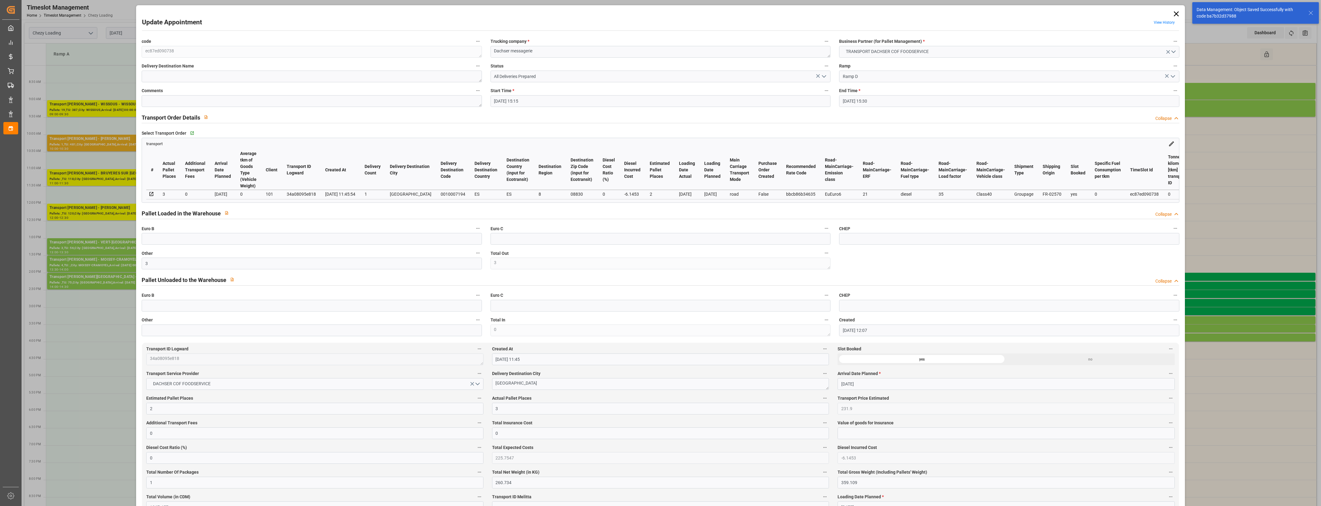
type input "19-08-2025 15:15"
type input "19-08-2025 15:30"
type input "18-08-2025 12:07"
type input "18-08-2025 11:45"
type input "25-08-2025"
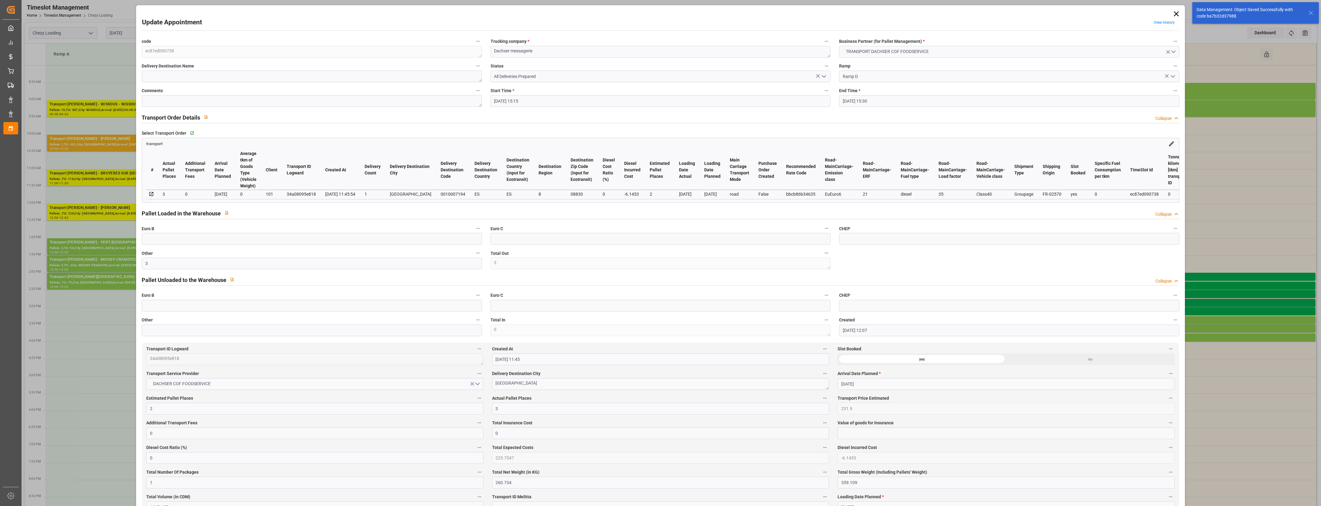
type input "18-08-2025"
type input "14-08-2025"
click at [824, 76] on icon "open menu" at bounding box center [823, 76] width 7 height 7
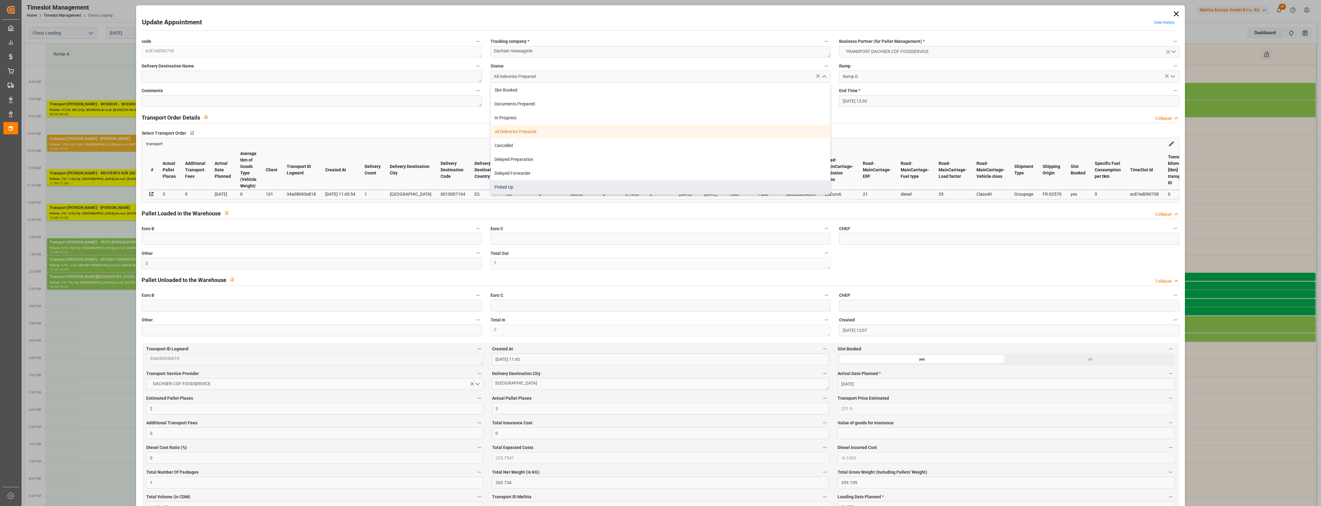
click at [609, 189] on div "Picked Up" at bounding box center [660, 187] width 339 height 14
type input "Picked Up"
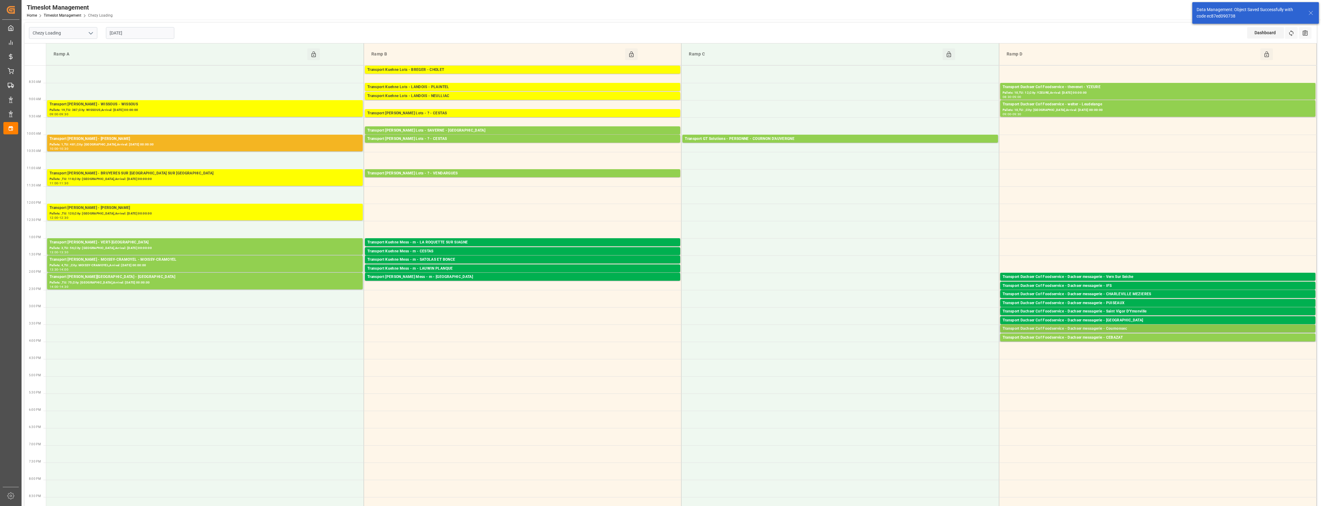
click at [1131, 327] on div "Transport Dachser Cof Foodservice - Dachser messagerie - Cournonsec" at bounding box center [1158, 329] width 310 height 6
click at [931, 356] on button "Open" at bounding box center [918, 356] width 43 height 7
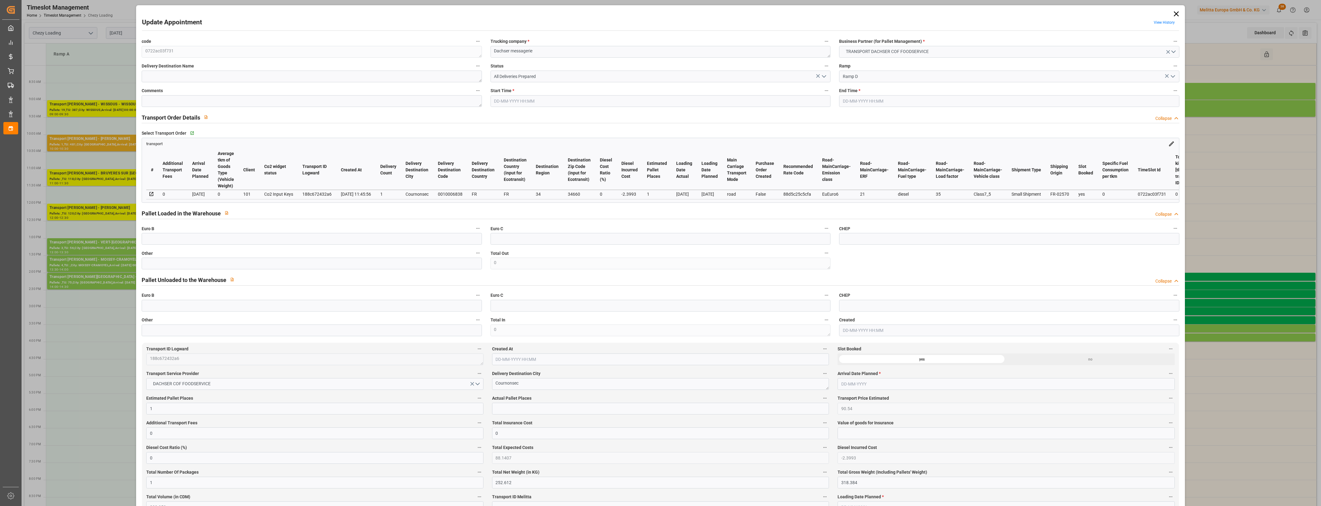
type input "19-08-2025 15:30"
type input "19-08-2025 15:45"
type input "18-08-2025 12:07"
type input "18-08-2025 11:45"
type input "25-08-2025"
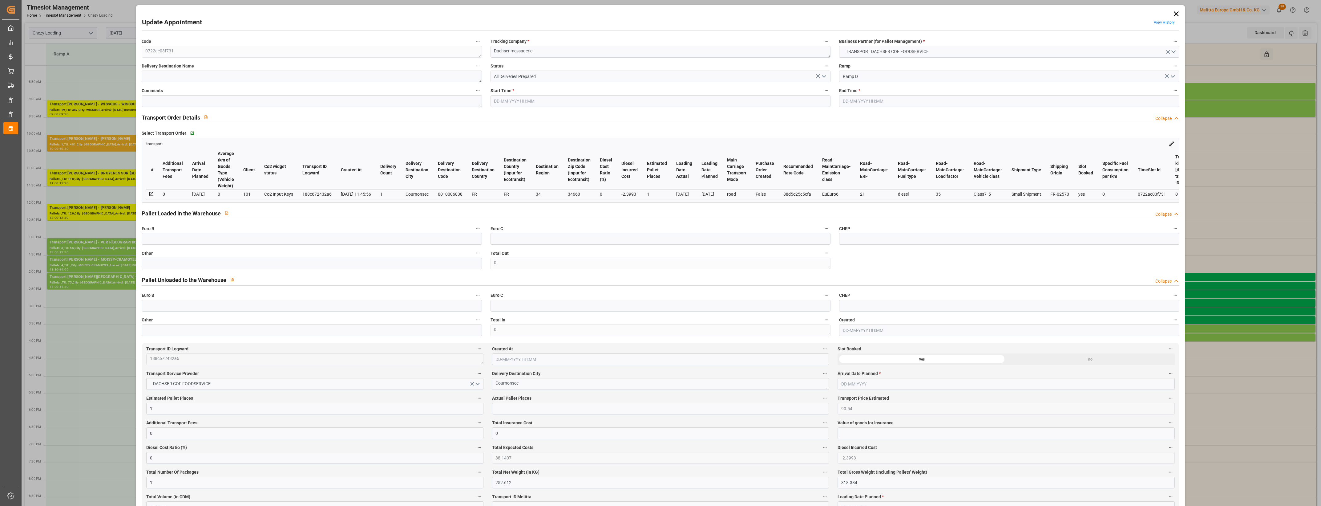
type input "[DATE]"
click at [825, 78] on icon "open menu" at bounding box center [823, 76] width 7 height 7
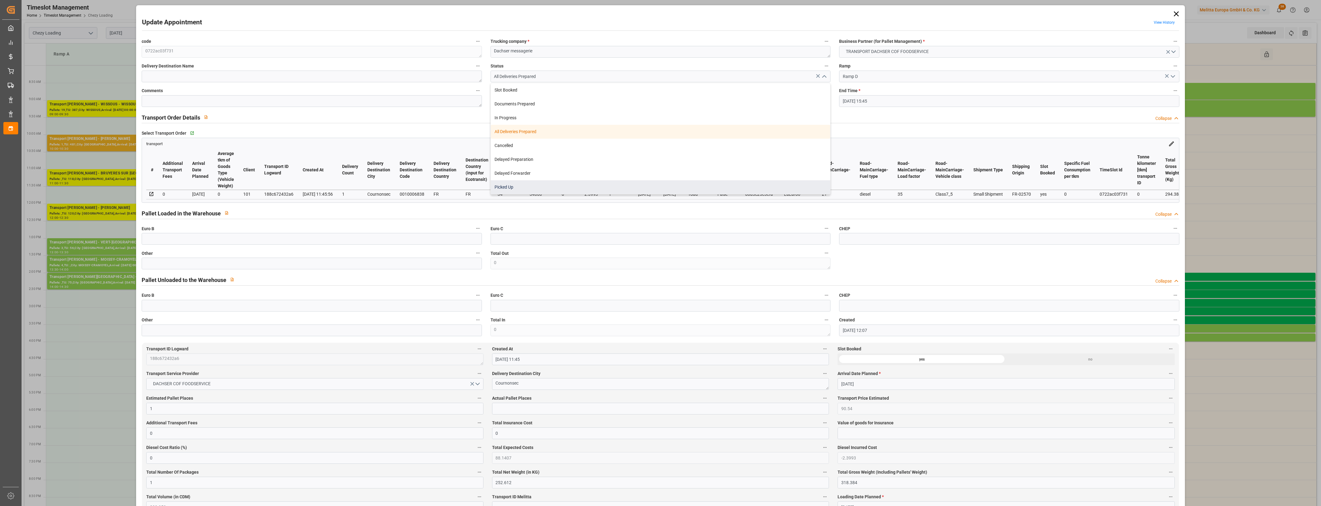
click at [560, 188] on div "Picked Up" at bounding box center [660, 187] width 339 height 14
type input "Picked Up"
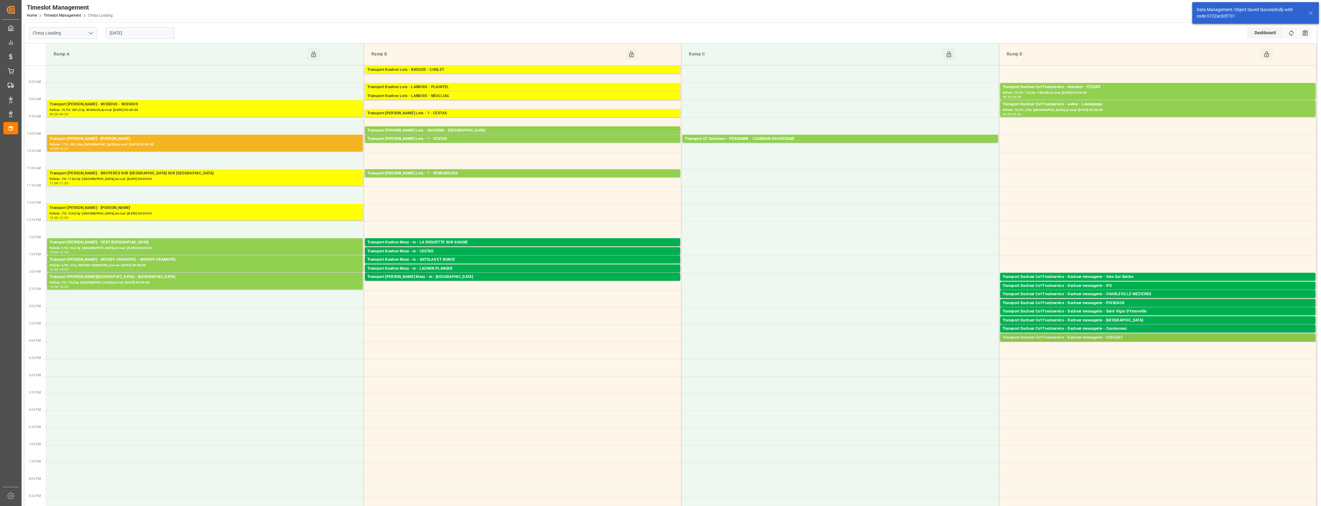
click at [1120, 338] on div "Transport Dachser Cof Foodservice - Dachser messagerie - CEBAZAT" at bounding box center [1158, 337] width 310 height 6
click at [915, 356] on button "Open" at bounding box center [918, 356] width 43 height 7
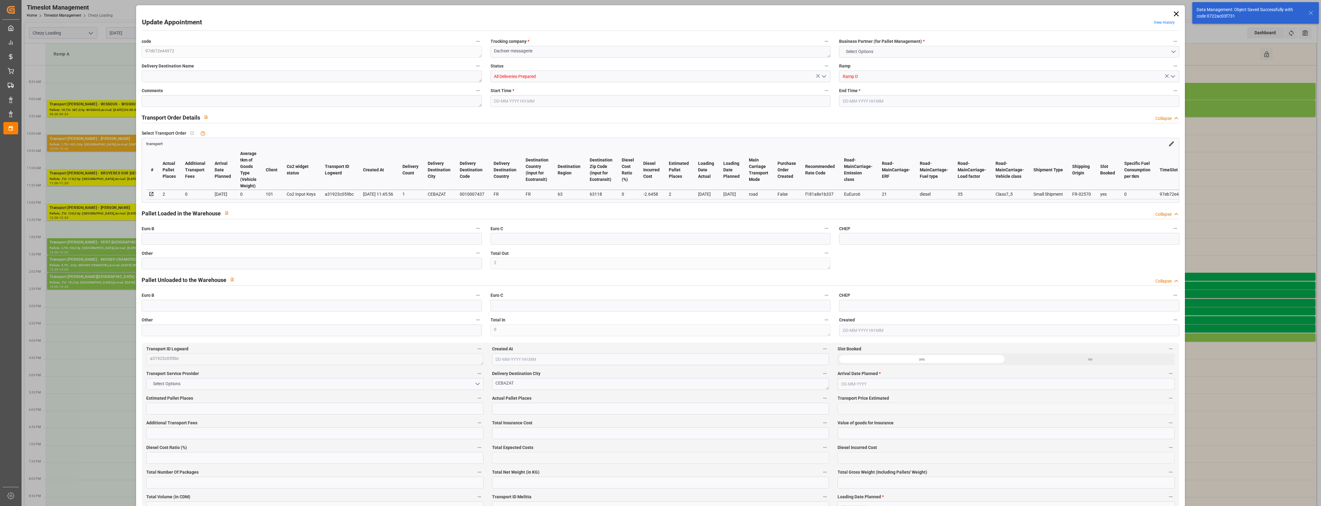
type input "2"
type input "99.84"
type input "0"
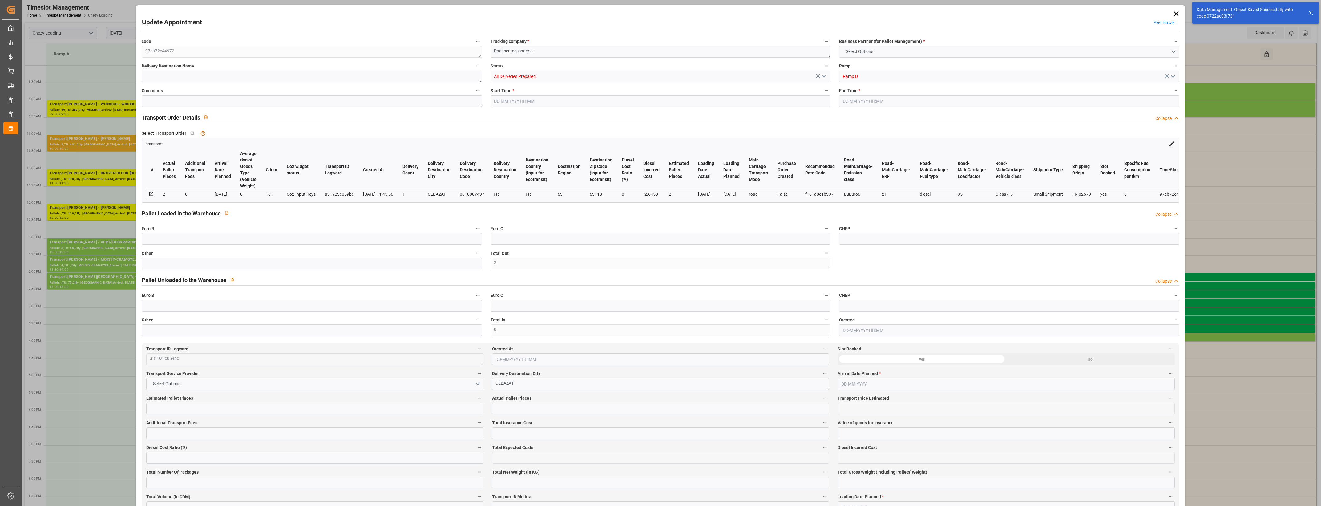
type input "0"
type input "97.1942"
type input "-2.6458"
type input "2"
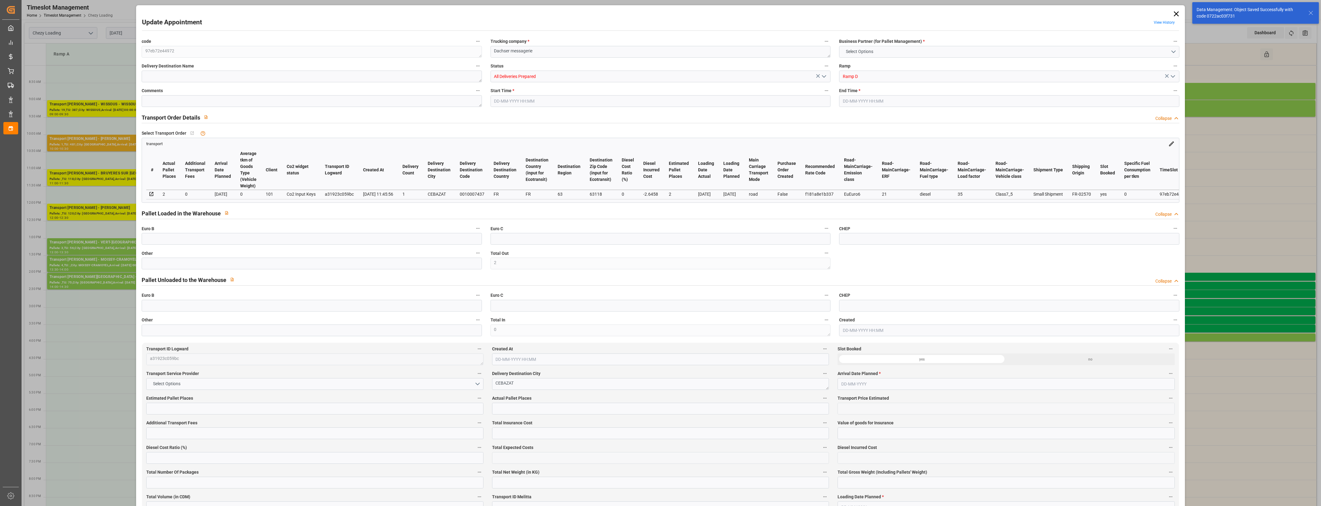
type input "358.32"
type input "471.106"
type input "1456.815"
type input "63"
type input "1"
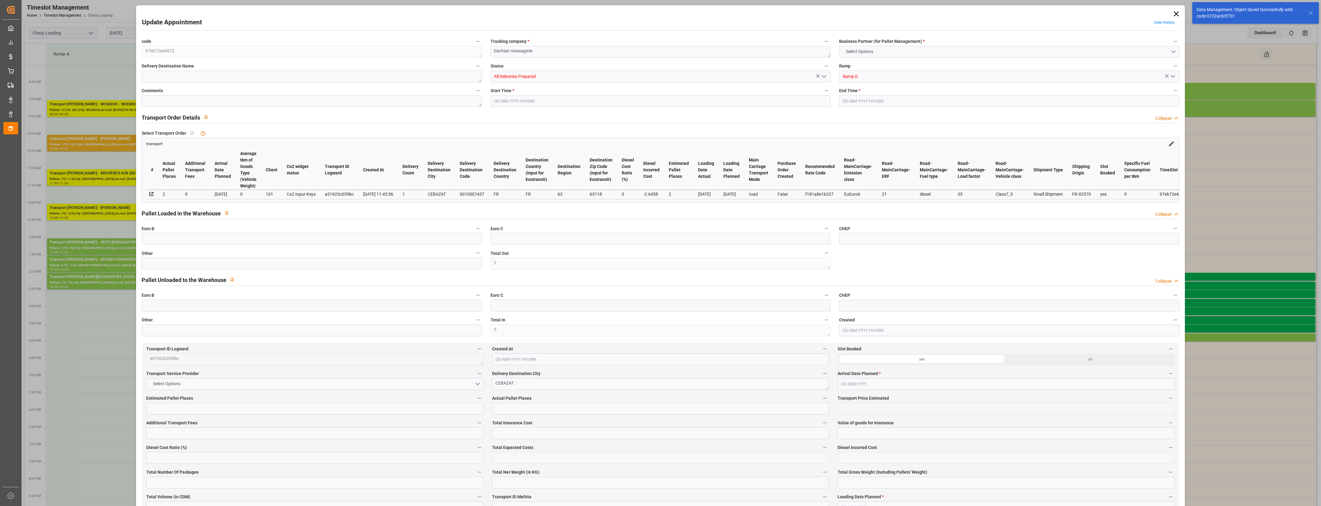
type input "56"
type input "2"
type input "101"
type input "422.038"
type input "0"
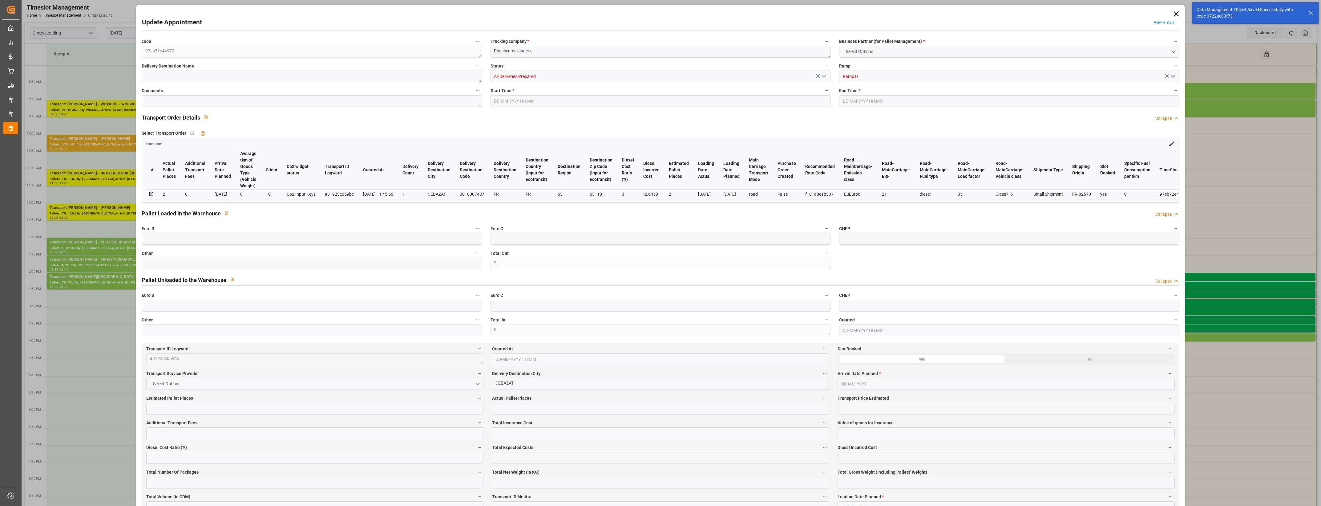
type input "4710.8598"
type input "0"
type input "21"
type input "35"
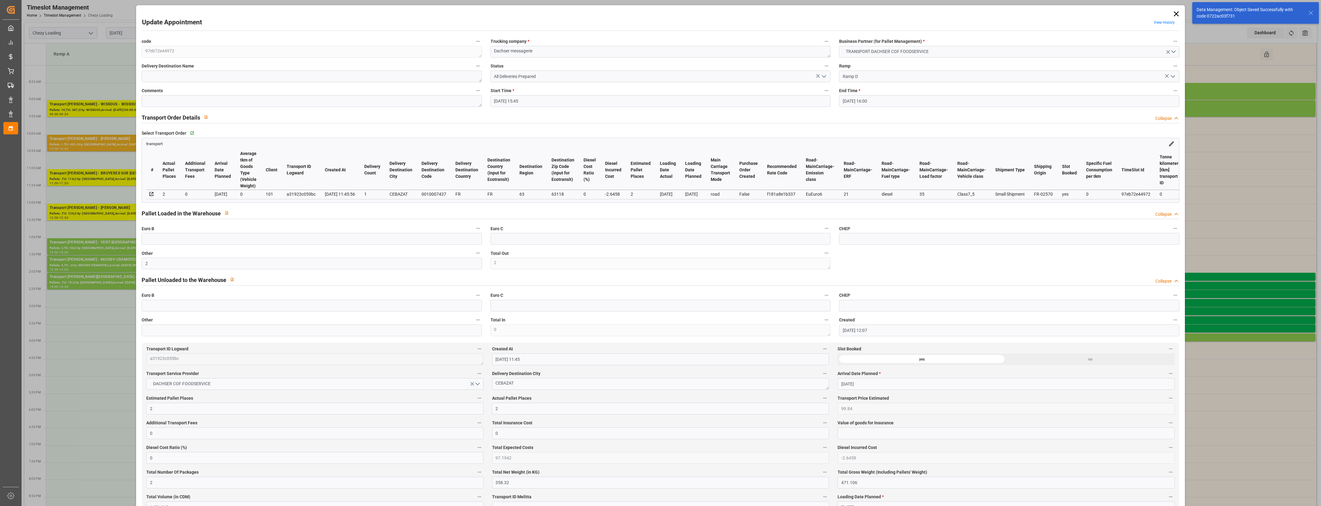
type input "19-08-2025 15:45"
type input "19-08-2025 16:00"
type input "18-08-2025 12:07"
type input "18-08-2025 11:45"
type input "25-08-2025"
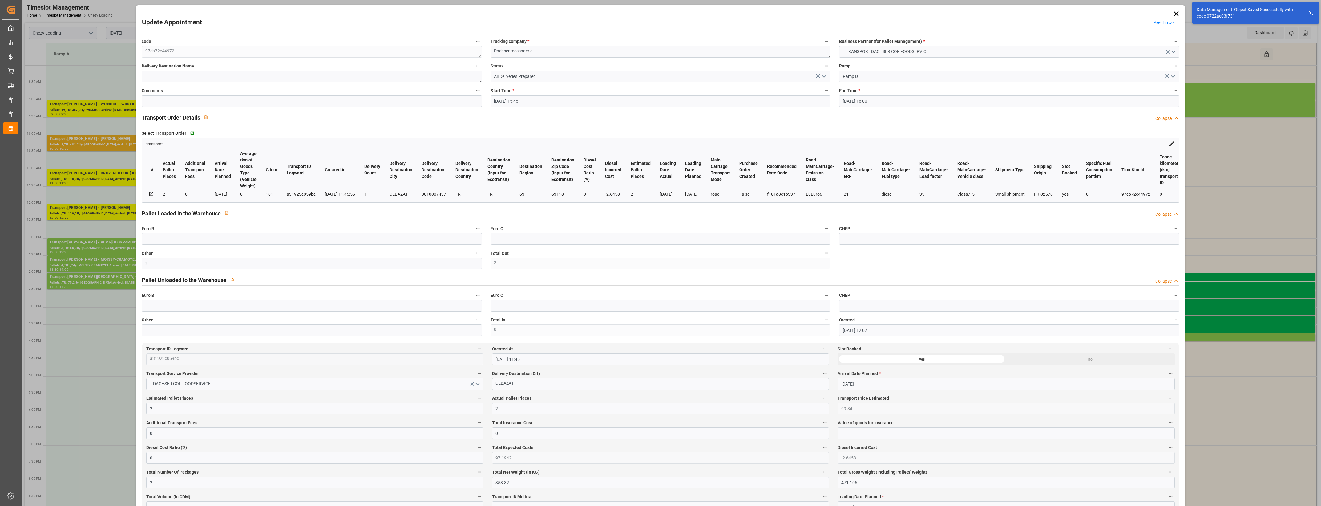
type input "[DATE]"
click at [823, 75] on icon "open menu" at bounding box center [823, 76] width 7 height 7
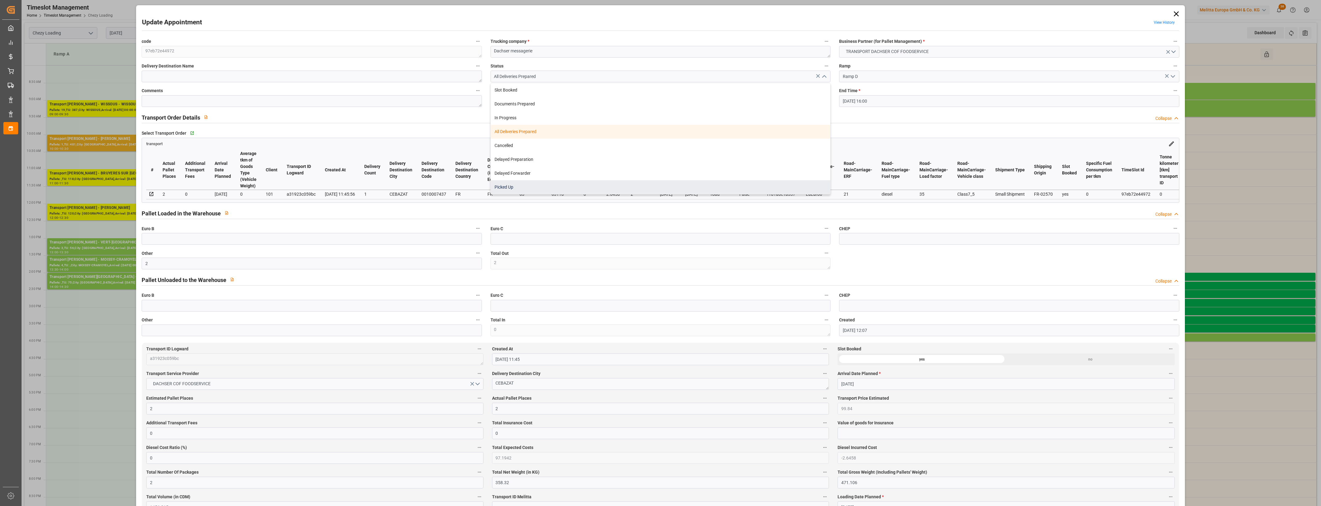
click at [570, 187] on div "Picked Up" at bounding box center [660, 187] width 339 height 14
type input "Picked Up"
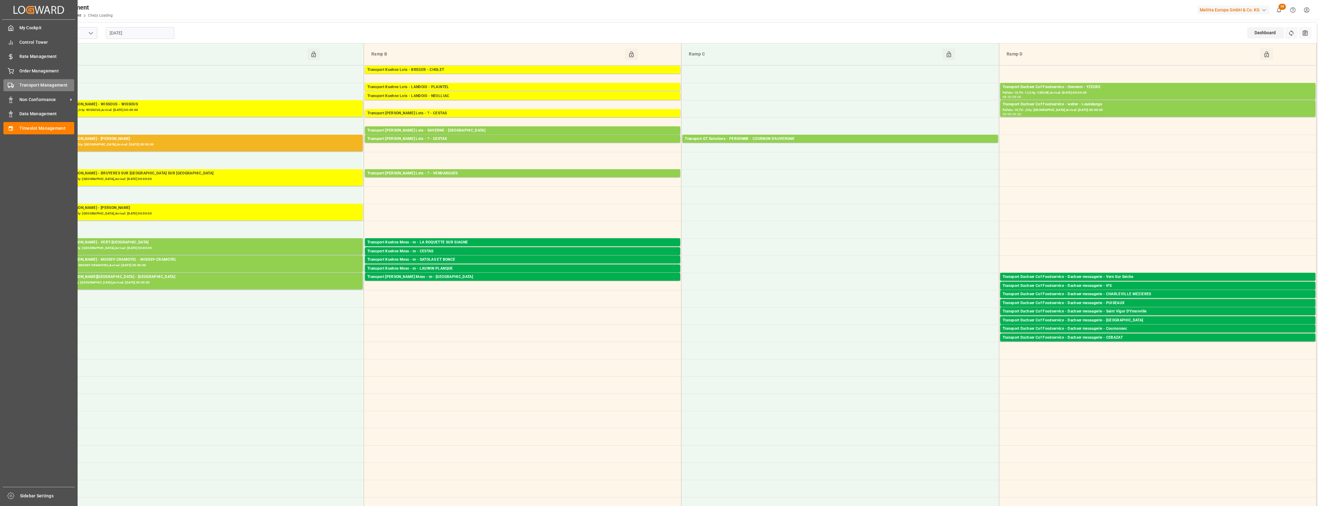
click at [23, 86] on span "Transport Management" at bounding box center [46, 85] width 55 height 6
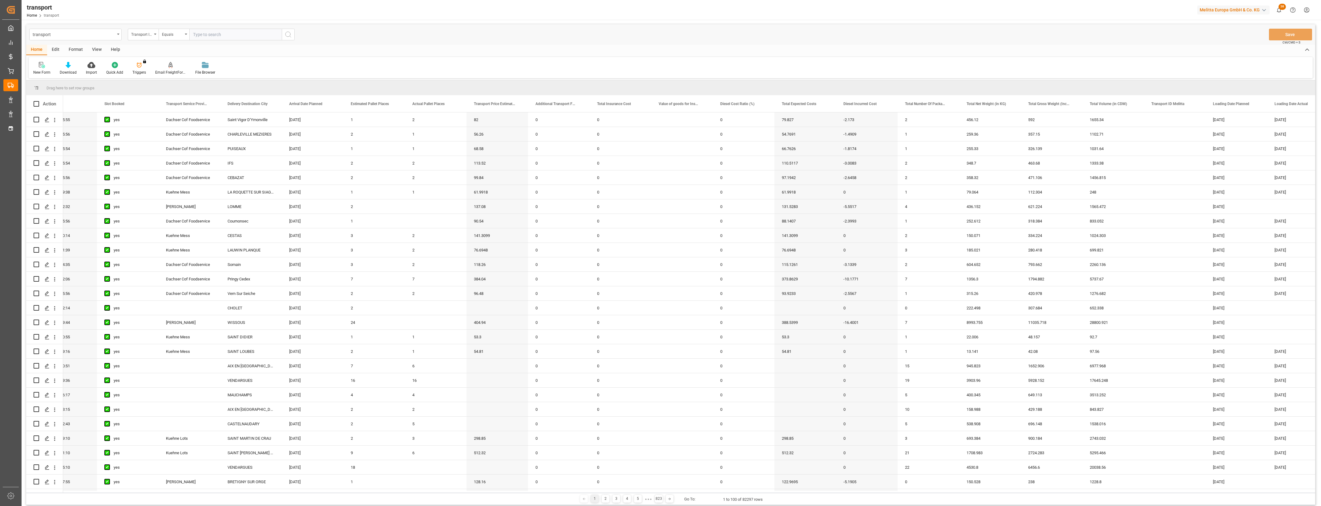
scroll to position [0, 71]
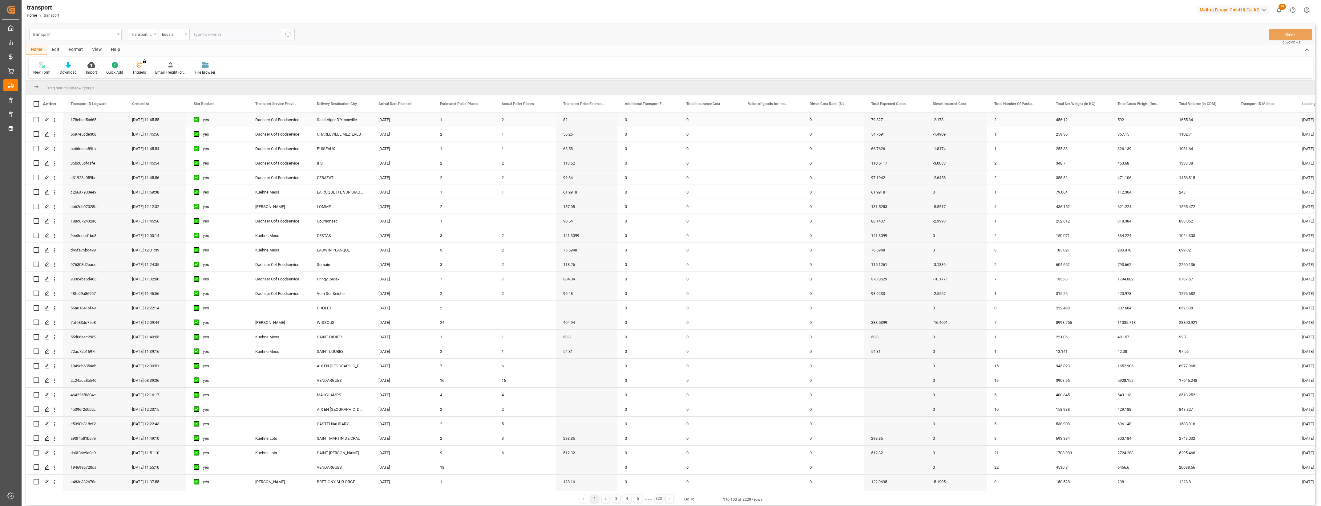
click at [281, 122] on div "Dachser Cof Foodservice" at bounding box center [279, 119] width 62 height 14
click at [300, 101] on span at bounding box center [300, 104] width 6 height 6
click at [342, 102] on span "filter" at bounding box center [341, 105] width 6 height 6
type input "Dachser Cof Foodservice"
click at [338, 155] on button "Apply" at bounding box center [335, 156] width 11 height 6
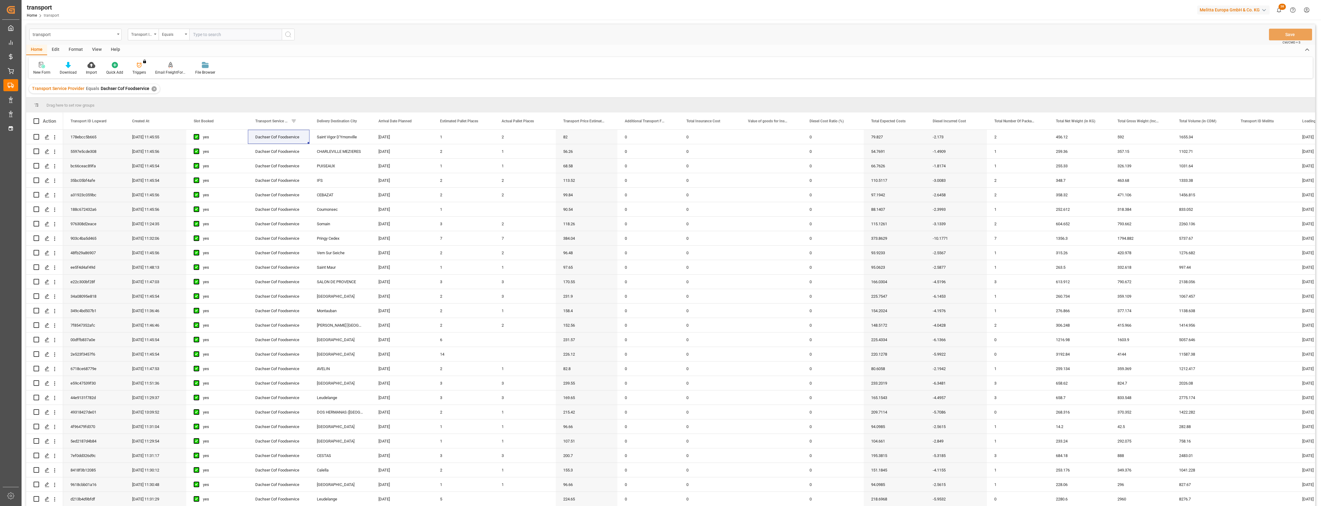
click at [1318, 402] on main "transport Transport ID Logward Equals Save Ctrl/CMD + S Home Edit Format View H…" at bounding box center [671, 273] width 1298 height 498
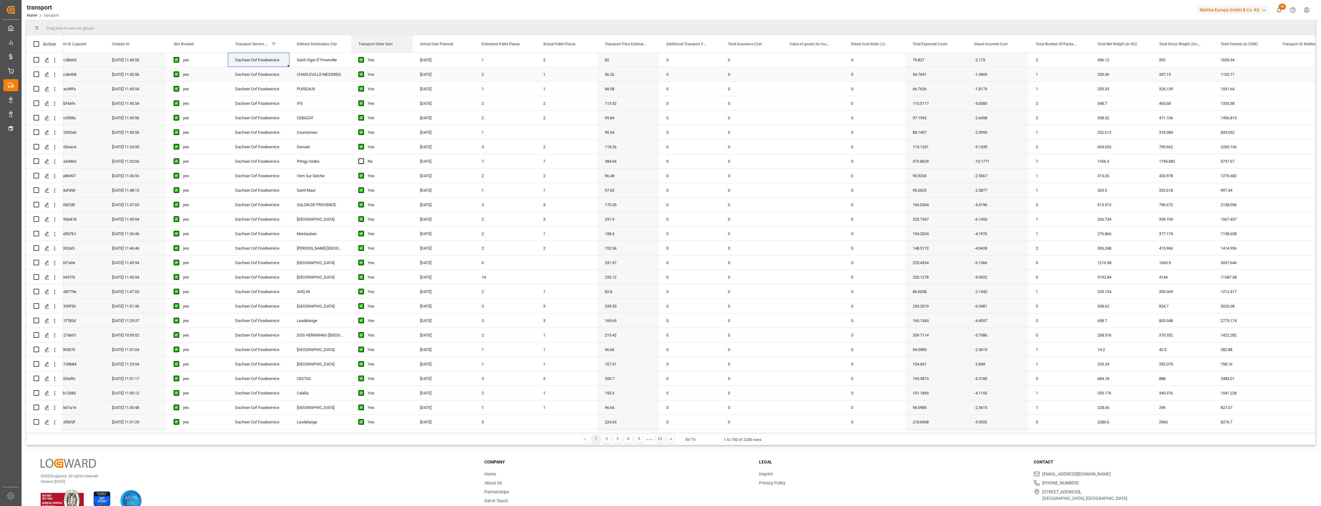
drag, startPoint x: 1086, startPoint y: 49, endPoint x: 356, endPoint y: 68, distance: 729.9
click at [356, 68] on div "Action Value of goods for Insurance Diesel Cost Ratio (%) Total Expected Costs 0" at bounding box center [670, 233] width 1289 height 397
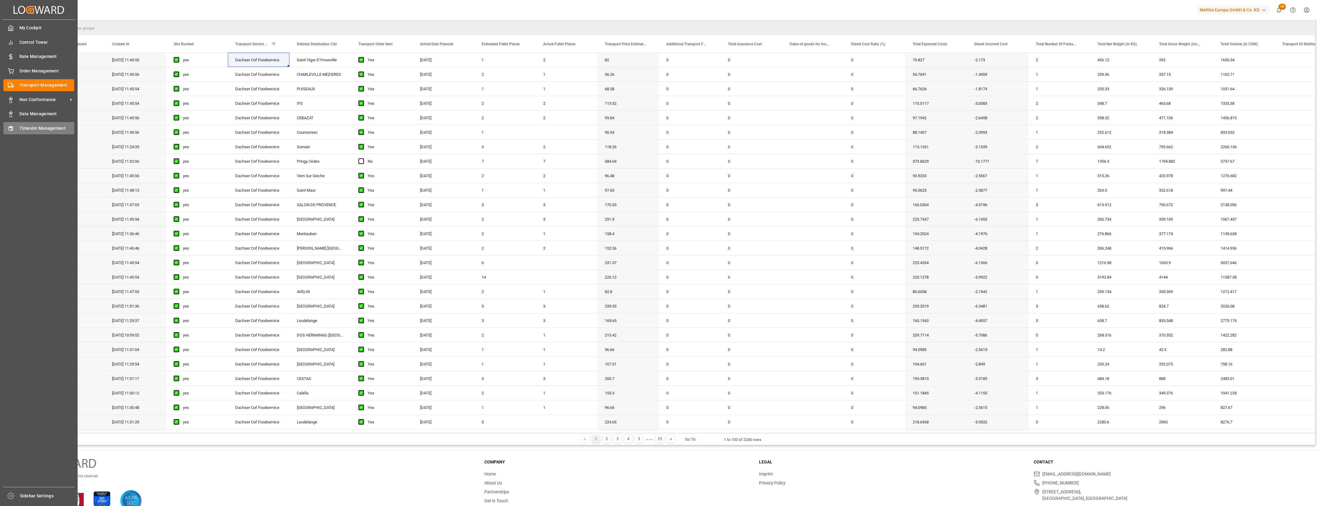
click at [17, 130] on div "Timeslot Management Timeslot Management" at bounding box center [38, 128] width 71 height 12
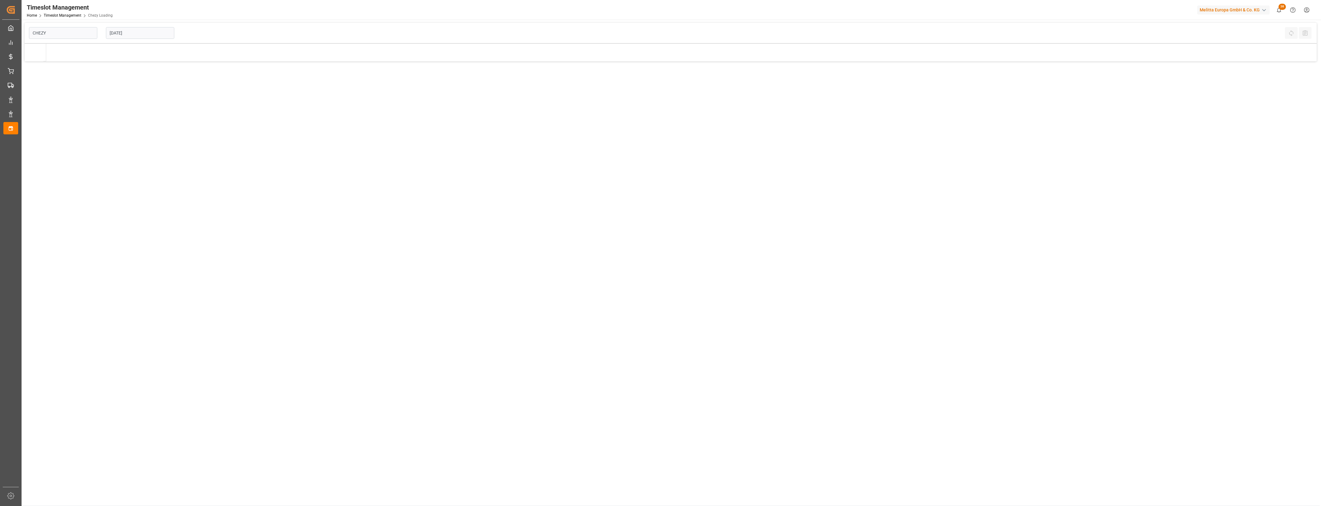
type input "Chezy Loading"
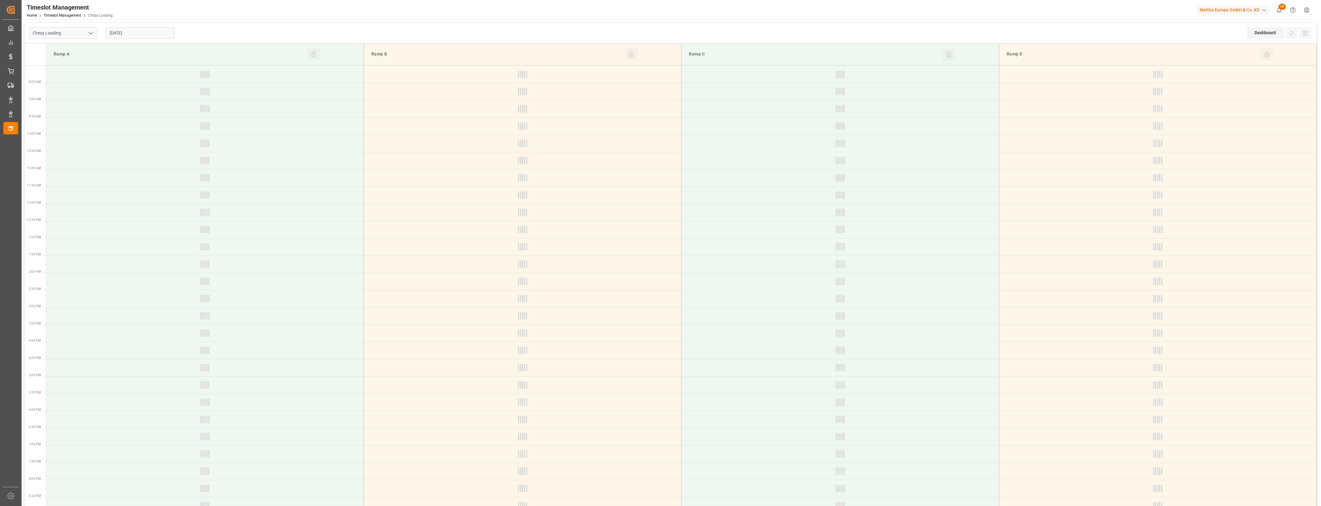
click at [134, 26] on div "[DATE]" at bounding box center [140, 33] width 77 height 20
click at [139, 34] on input "[DATE]" at bounding box center [140, 33] width 68 height 12
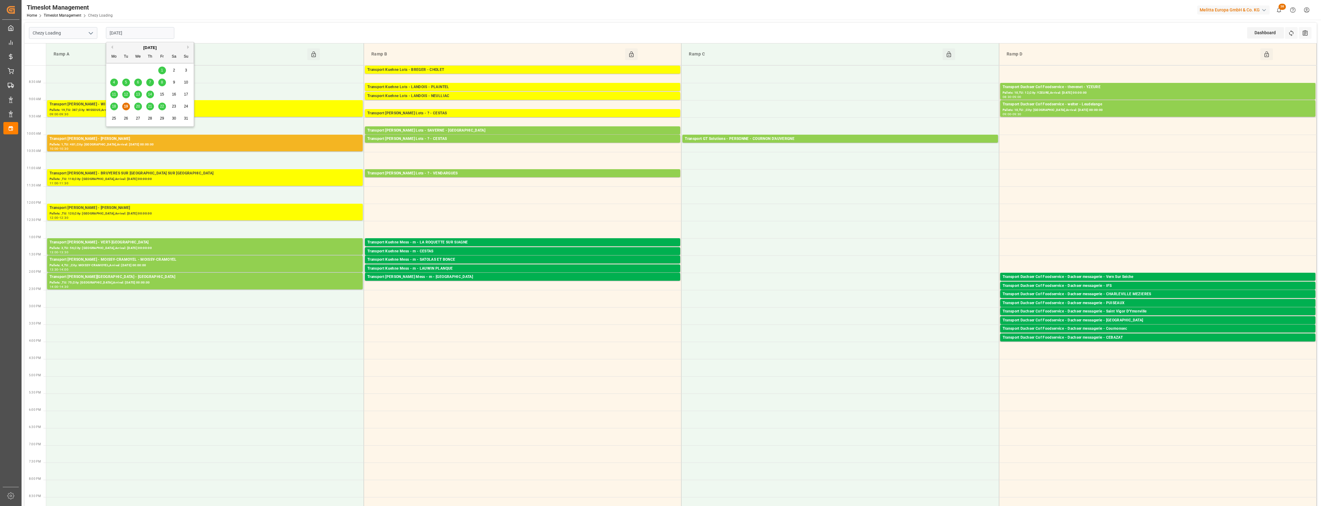
click at [114, 108] on span "18" at bounding box center [114, 106] width 4 height 4
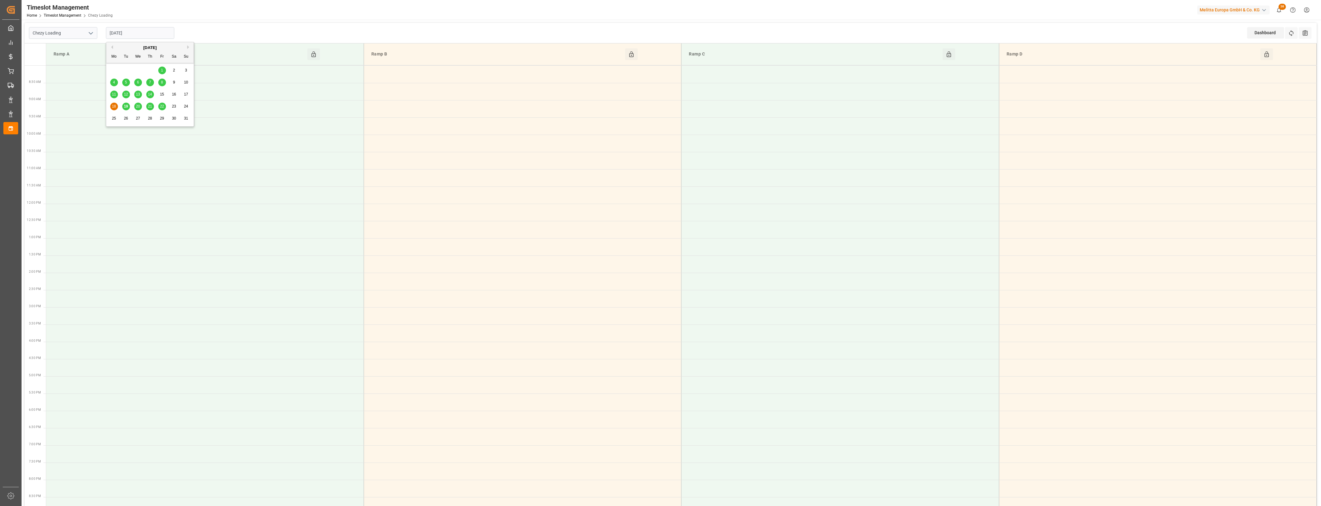
click at [137, 37] on input "18-08-2025" at bounding box center [140, 33] width 68 height 12
click at [126, 107] on span "19" at bounding box center [126, 106] width 4 height 4
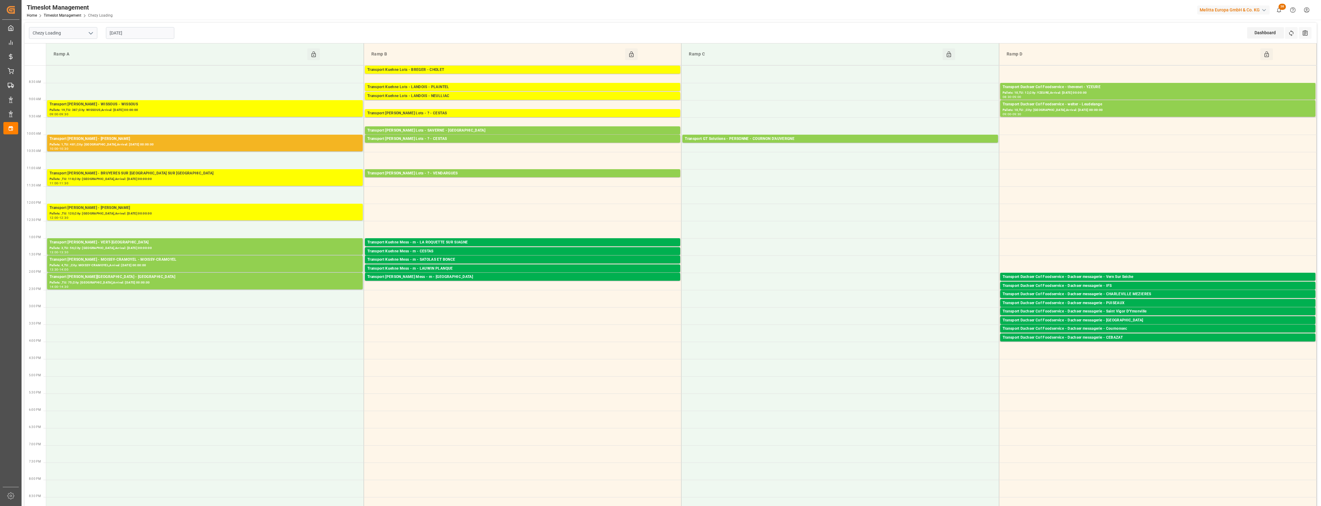
click at [146, 26] on div "[DATE]" at bounding box center [140, 33] width 77 height 20
click at [145, 36] on input "[DATE]" at bounding box center [140, 33] width 68 height 12
click at [114, 107] on span "18" at bounding box center [114, 106] width 4 height 4
type input "18-08-2025"
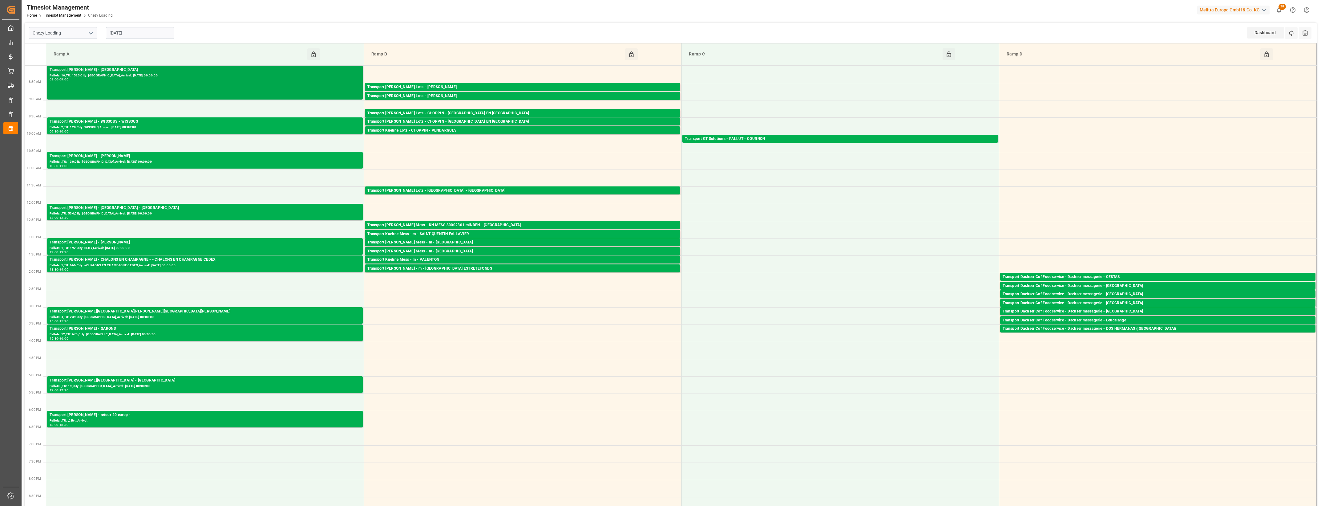
click at [152, 85] on div "Transport Delisle - SAINT GILLES - SAINT GILLES Pallets: 16,TU: 1523,City: SAIN…" at bounding box center [205, 82] width 311 height 31
click at [147, 128] on div "Pallets: 2,TU: 128,City: WISSOUS,Arrival: 2025-08-19 00:00:00" at bounding box center [205, 127] width 311 height 5
drag, startPoint x: 148, startPoint y: 162, endPoint x: 165, endPoint y: 159, distance: 17.2
click at [165, 159] on div "Transport Delisle - REAU - REAU" at bounding box center [205, 156] width 311 height 6
click at [190, 209] on div "Transport Delisle - AMIENS - AMIENS" at bounding box center [205, 208] width 311 height 6
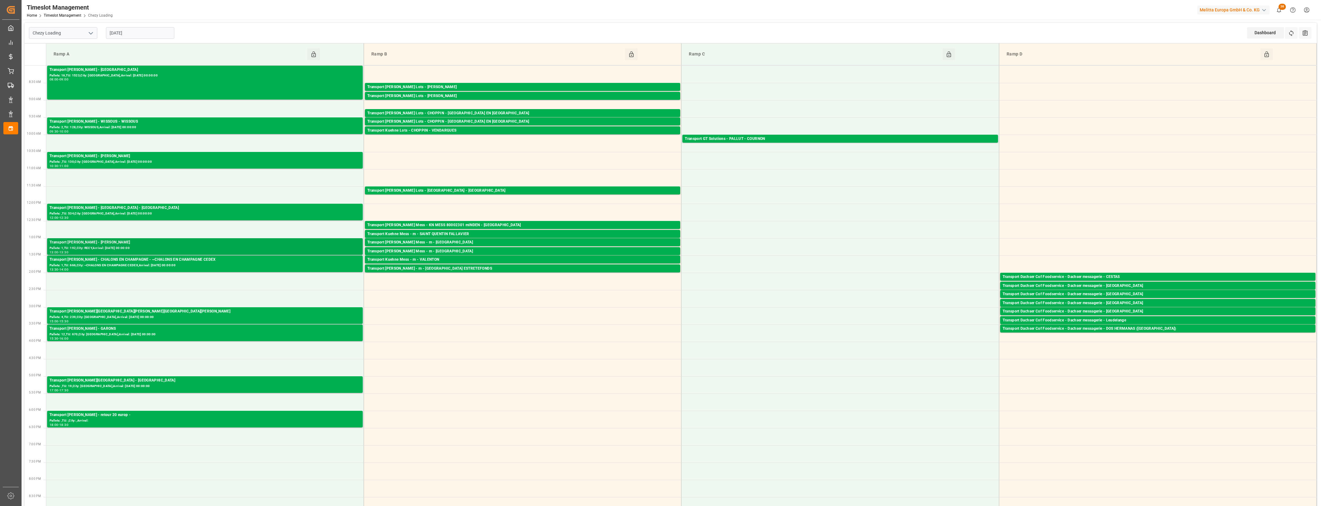
click at [217, 244] on div "Transport Delisle - RECY - RECY" at bounding box center [205, 242] width 311 height 6
click at [235, 264] on div "Pallets: 1,TU: 666,City: ~CHALONS EN CHAMPAGNE CEDEX,Arrival: 2025-08-19 00:00:…" at bounding box center [205, 265] width 311 height 5
click at [248, 314] on div "Transport Delisle - VILLERS BOCAGE - VILLERS BOCAGE" at bounding box center [205, 311] width 311 height 6
click at [264, 336] on div "Pallets: 12,TU: 670,City: GARONS,Arrival: 2025-08-21 00:00:00" at bounding box center [205, 334] width 311 height 5
click at [273, 385] on div "Pallets: ,TU: 19,City: MOREUIL,Arrival: 2025-08-19 00:00:00" at bounding box center [205, 385] width 311 height 5
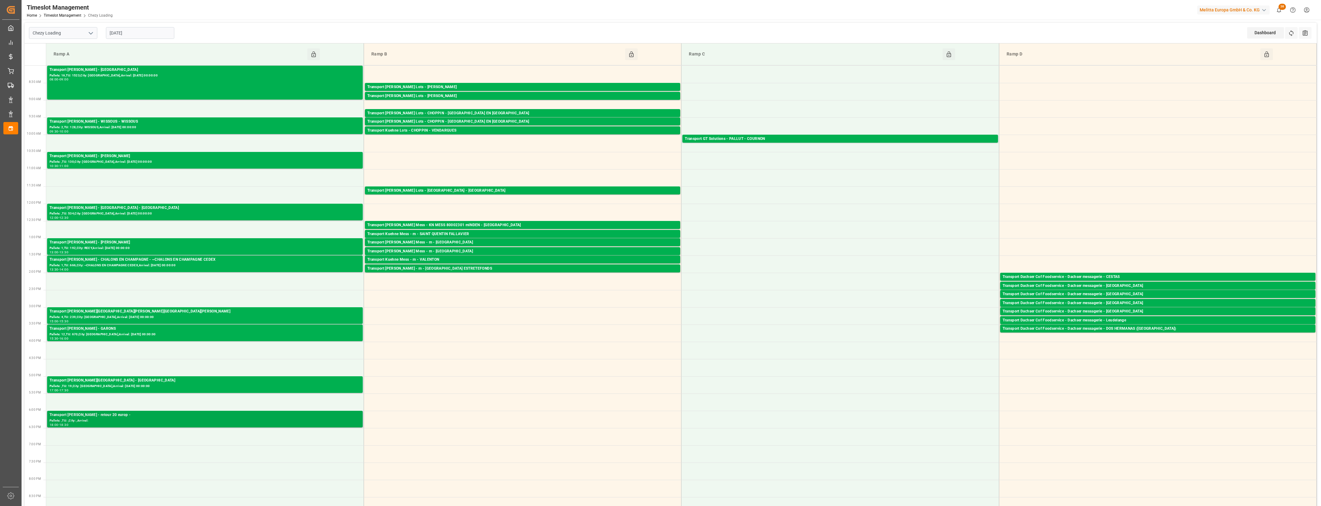
click at [283, 419] on div "Pallets: ,TU: ,City: ,Arrival:" at bounding box center [205, 420] width 311 height 5
click at [453, 86] on div "Transport Kuehne Lots - ANTOINE - CARQUEFOU" at bounding box center [522, 87] width 310 height 6
click at [466, 96] on div "Transport Kuehne Lots - ANTOINE - CARQUEFOU" at bounding box center [522, 96] width 310 height 6
click at [475, 113] on div "Transport Kuehne Lots - CHOPPIN - AIX EN PROVENCE" at bounding box center [522, 113] width 310 height 6
click at [483, 122] on div "Transport Kuehne Lots - CHOPPIN - AIX EN PROVENCE" at bounding box center [522, 122] width 310 height 6
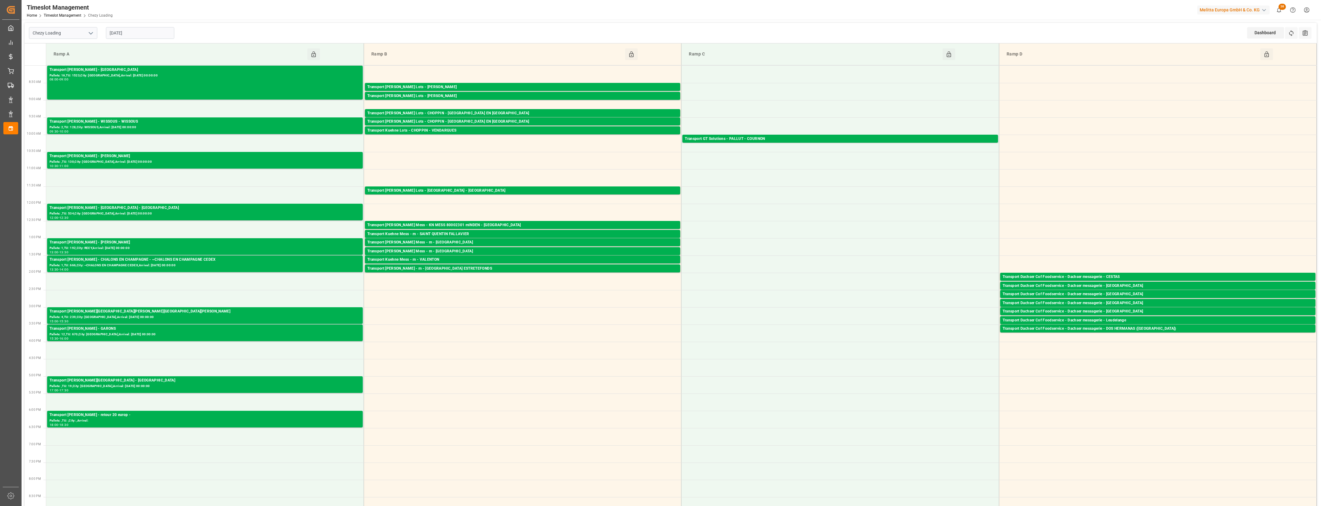
click at [480, 129] on div "Transport Kuehne Lots - CHOPPIN - VENDARGUES" at bounding box center [522, 131] width 310 height 6
click at [495, 190] on div "Transport Kuehne Lots - FOURNIE - CASTELNAUDARY" at bounding box center [522, 191] width 310 height 6
click at [751, 138] on div "Transport GT Solutions - PALLUT - COURNON" at bounding box center [840, 139] width 310 height 6
click at [91, 31] on icon "open menu" at bounding box center [90, 33] width 7 height 7
click at [72, 59] on div "Chezy Unloading" at bounding box center [63, 61] width 68 height 14
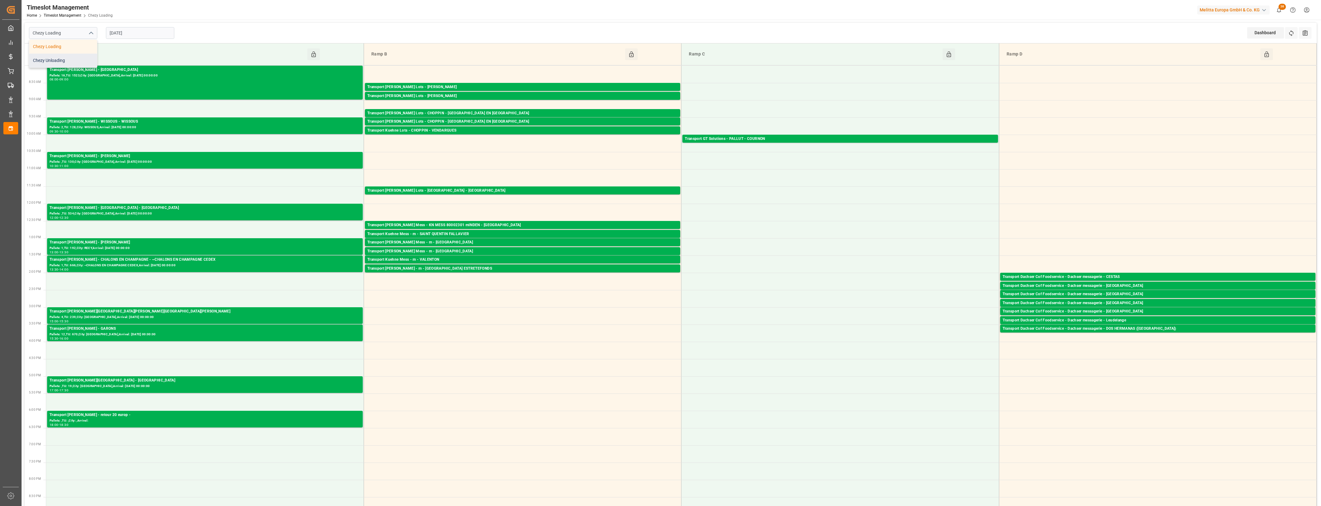
type input "Chezy Unloading"
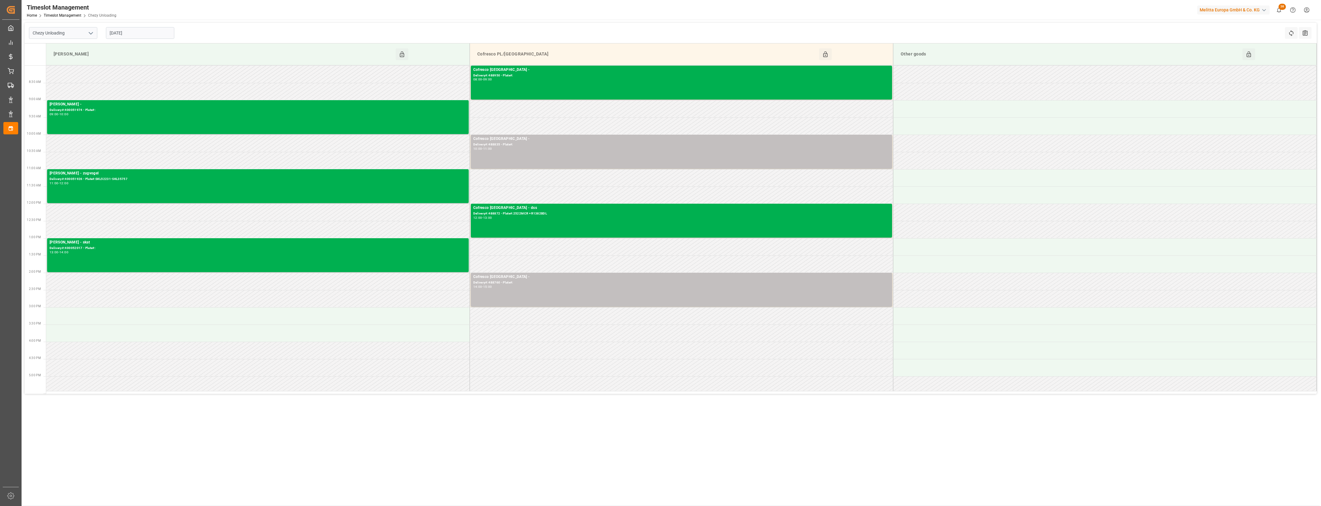
click at [136, 33] on input "18-08-2025" at bounding box center [140, 33] width 68 height 12
click at [127, 104] on div "19" at bounding box center [126, 106] width 8 height 7
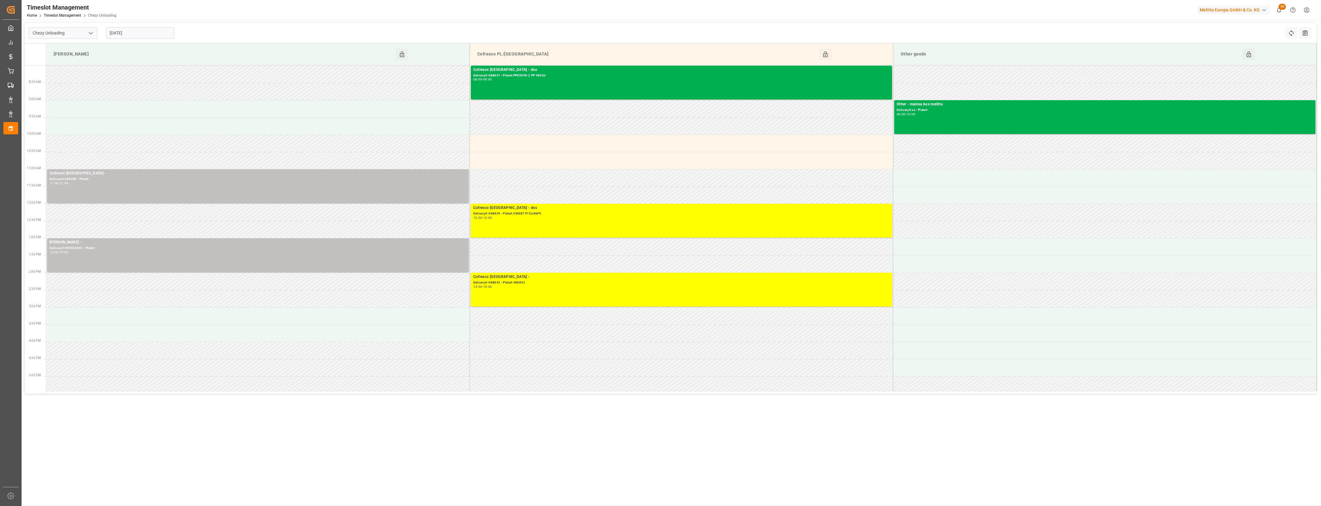
click at [138, 35] on input "[DATE]" at bounding box center [140, 33] width 68 height 12
click at [136, 105] on span "20" at bounding box center [138, 106] width 4 height 4
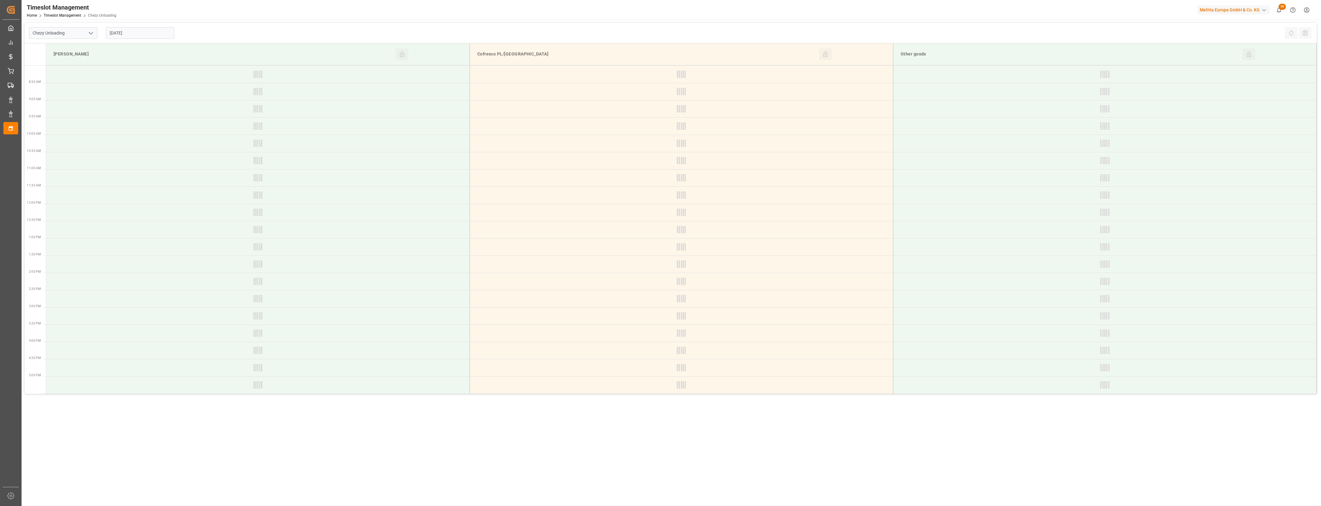
type input "20-08-2025"
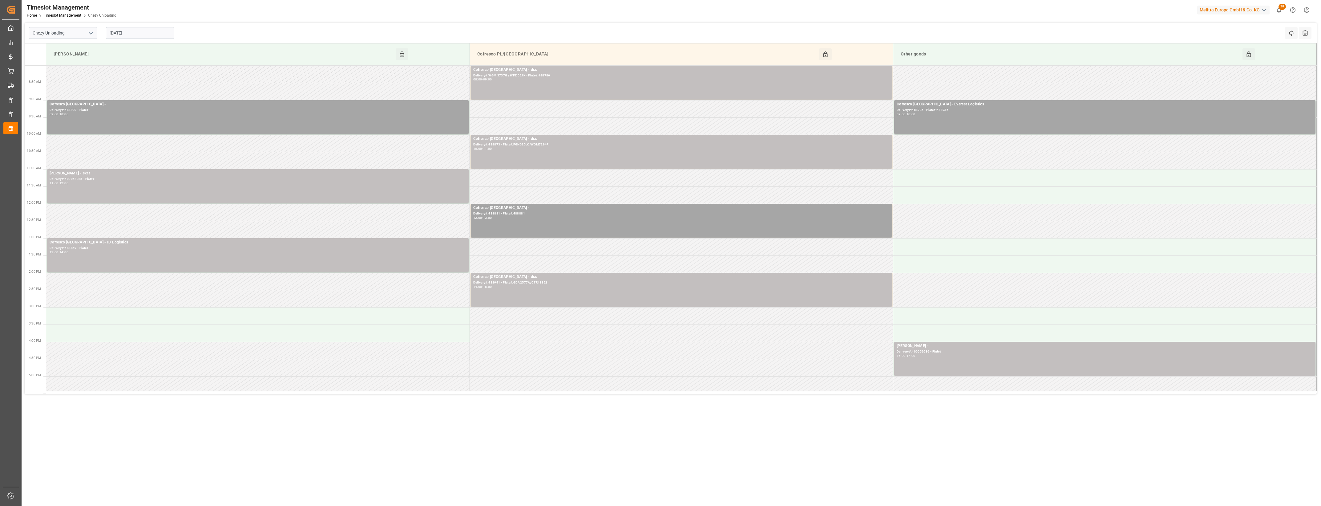
click at [92, 32] on icon "open menu" at bounding box center [90, 33] width 7 height 7
click at [52, 46] on div "Chezy Loading" at bounding box center [63, 47] width 68 height 14
type input "Chezy Loading"
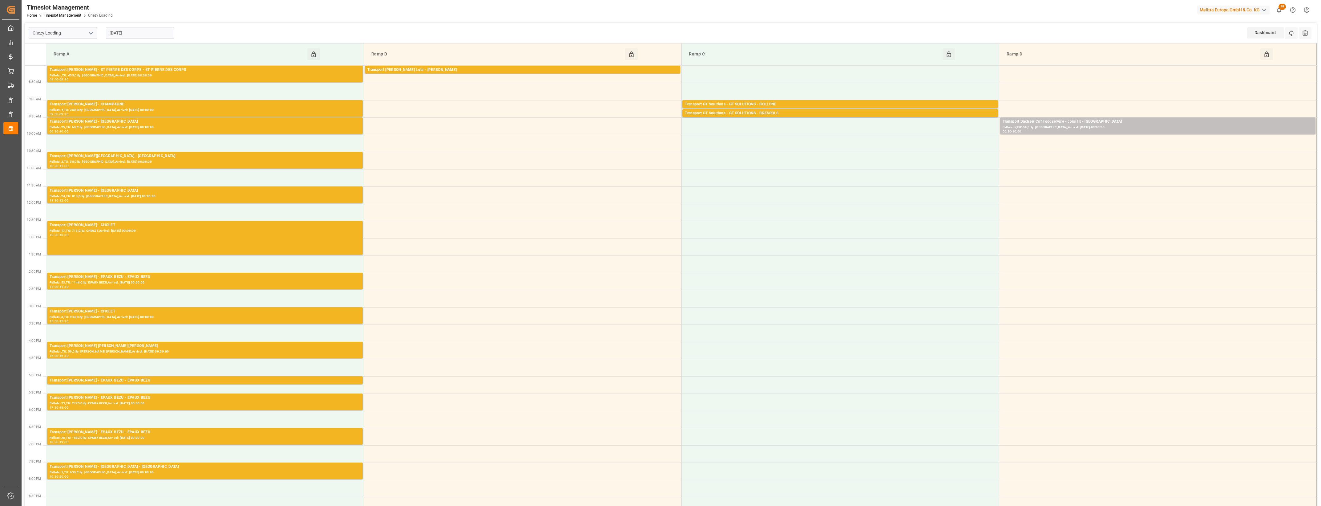
click at [146, 33] on input "20-08-2025" at bounding box center [140, 33] width 68 height 12
click at [114, 107] on span "18" at bounding box center [114, 106] width 4 height 4
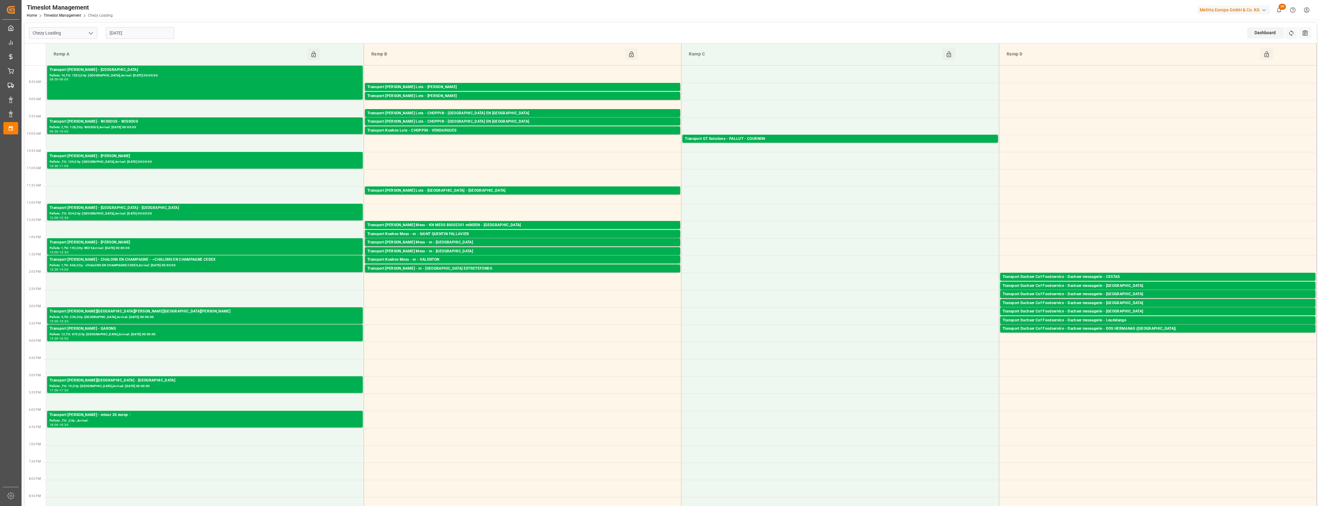
click at [140, 31] on input "18-08-2025" at bounding box center [140, 33] width 68 height 12
click at [126, 104] on span "19" at bounding box center [126, 106] width 4 height 4
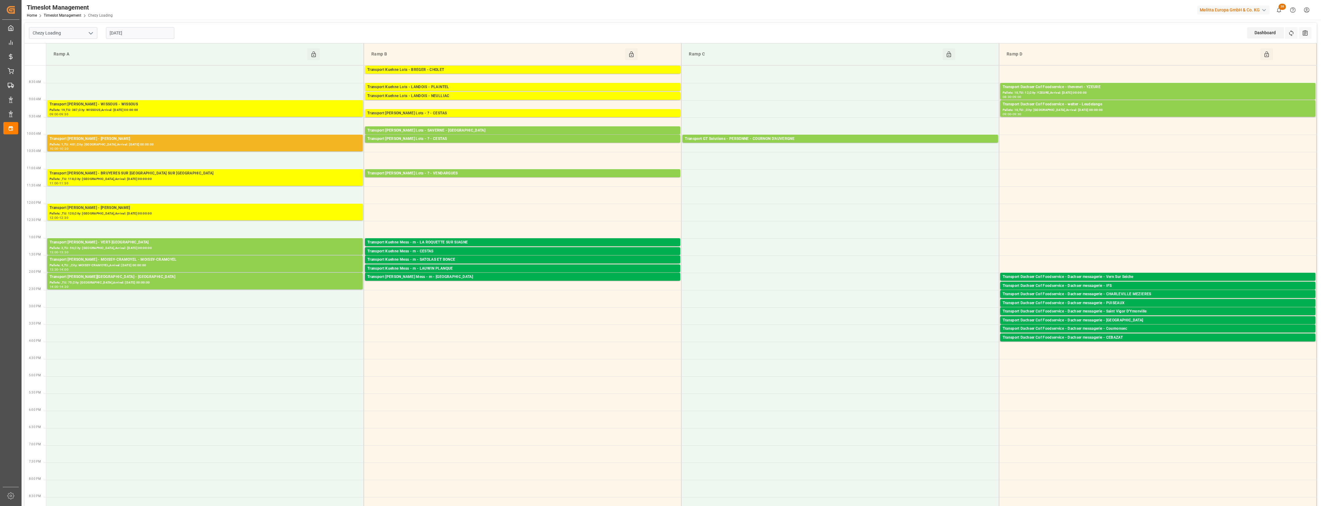
click at [152, 28] on input "[DATE]" at bounding box center [140, 33] width 68 height 12
click at [140, 105] on span "20" at bounding box center [138, 106] width 4 height 4
type input "20-08-2025"
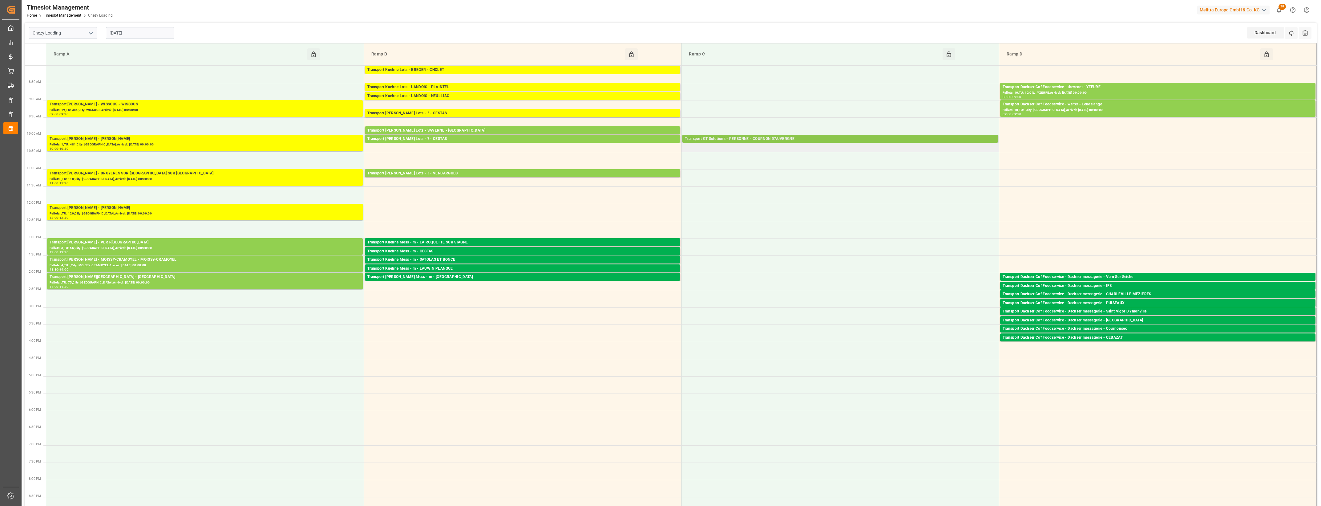
click at [775, 140] on div "Transport GT Solutions - PERSONNE - COURNON D'AUVERGNE" at bounding box center [840, 139] width 310 height 6
click at [1031, 165] on button "Open" at bounding box center [1032, 166] width 43 height 7
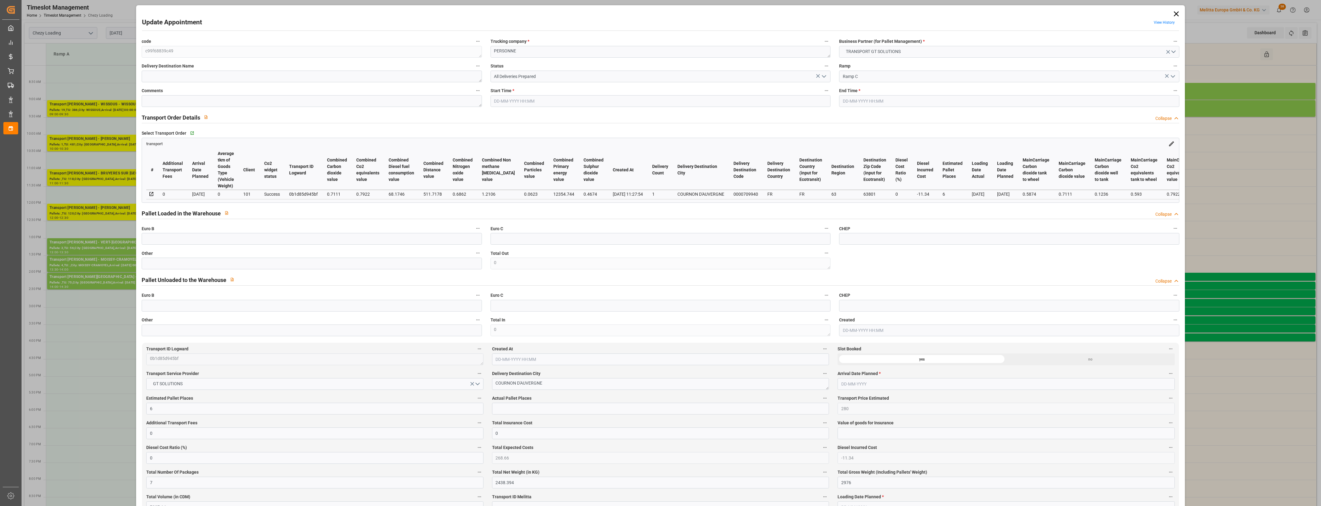
type input "19-08-2025 10:00"
type input "19-08-2025 10:15"
type input "18-08-2025 12:45"
type input "18-08-2025 11:27"
type input "21-08-2025"
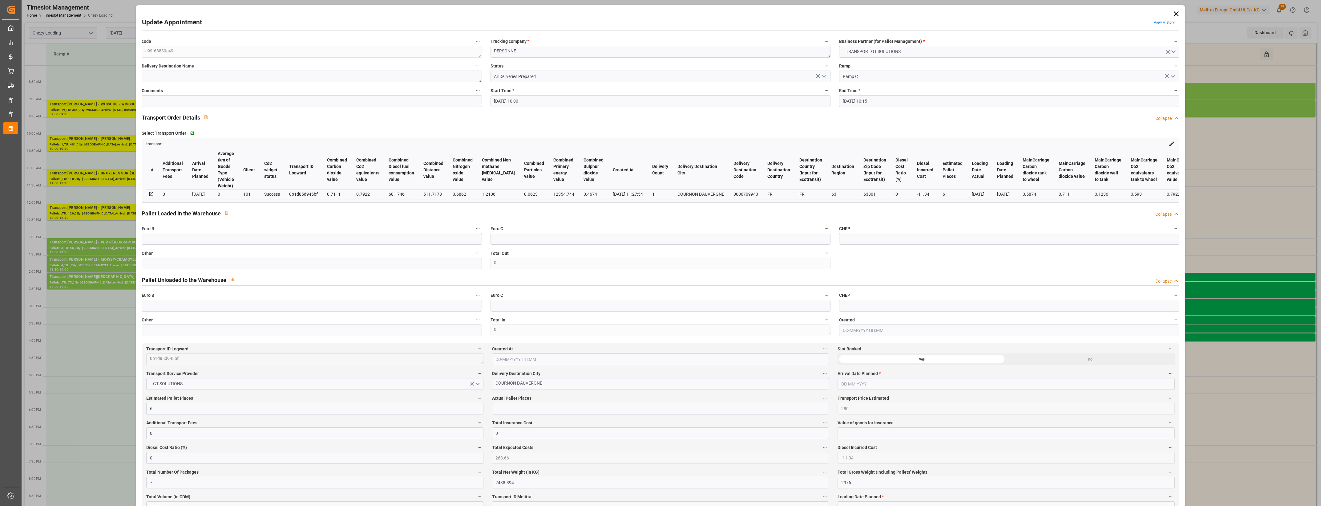
type input "[DATE]"
type input "18-08-2025"
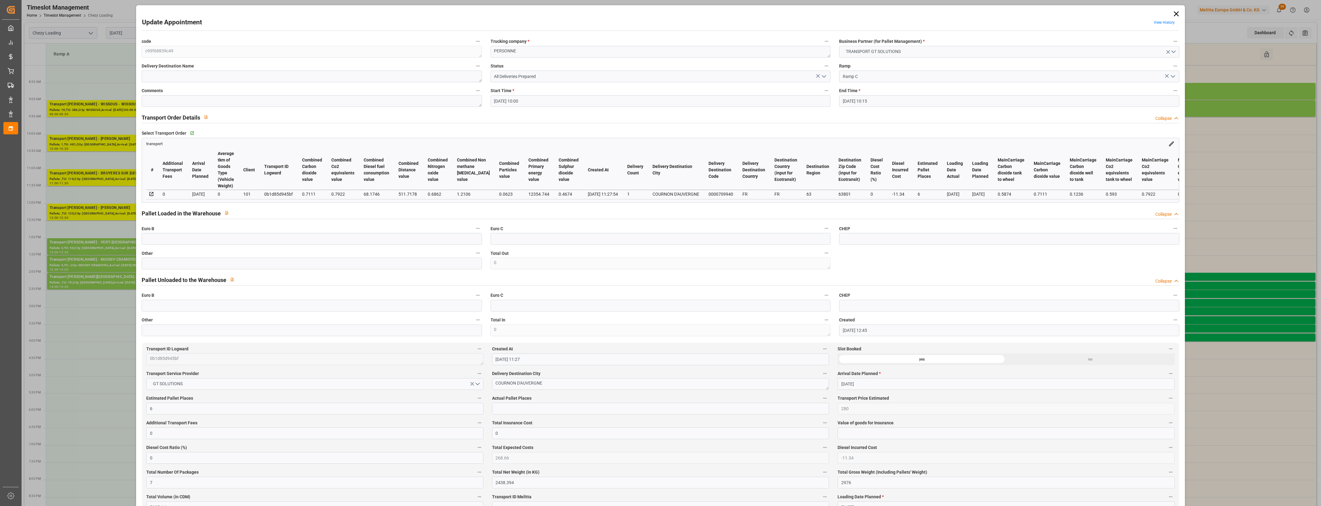
click at [1172, 15] on icon at bounding box center [1176, 14] width 9 height 9
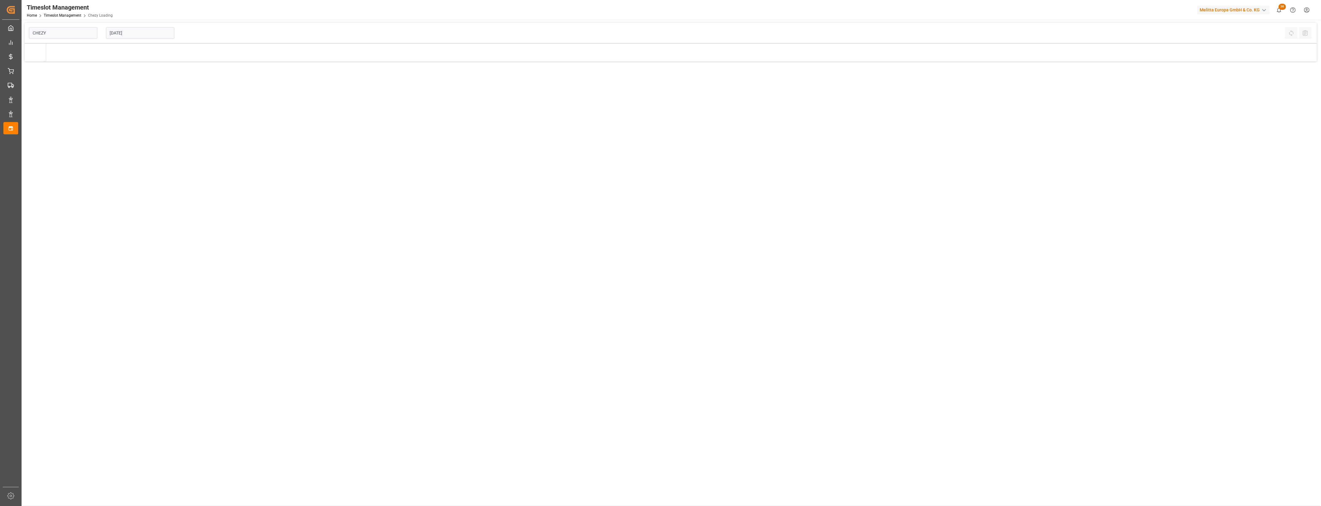
type input "Chezy Loading"
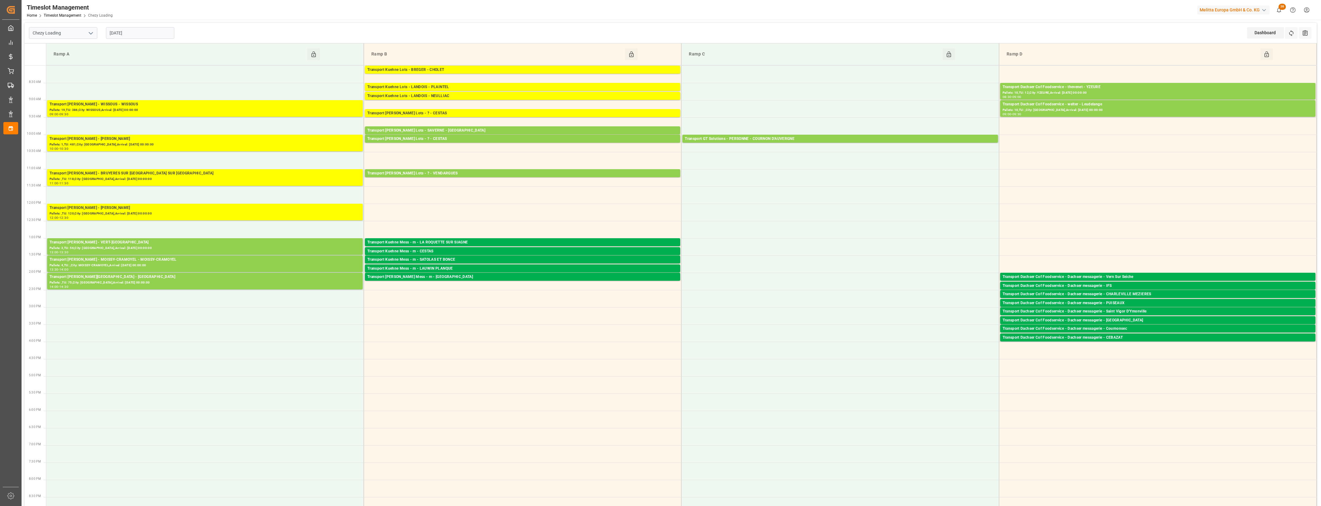
click at [160, 35] on input "[DATE]" at bounding box center [140, 33] width 68 height 12
click at [137, 109] on div "20" at bounding box center [138, 106] width 8 height 7
type input "[DATE]"
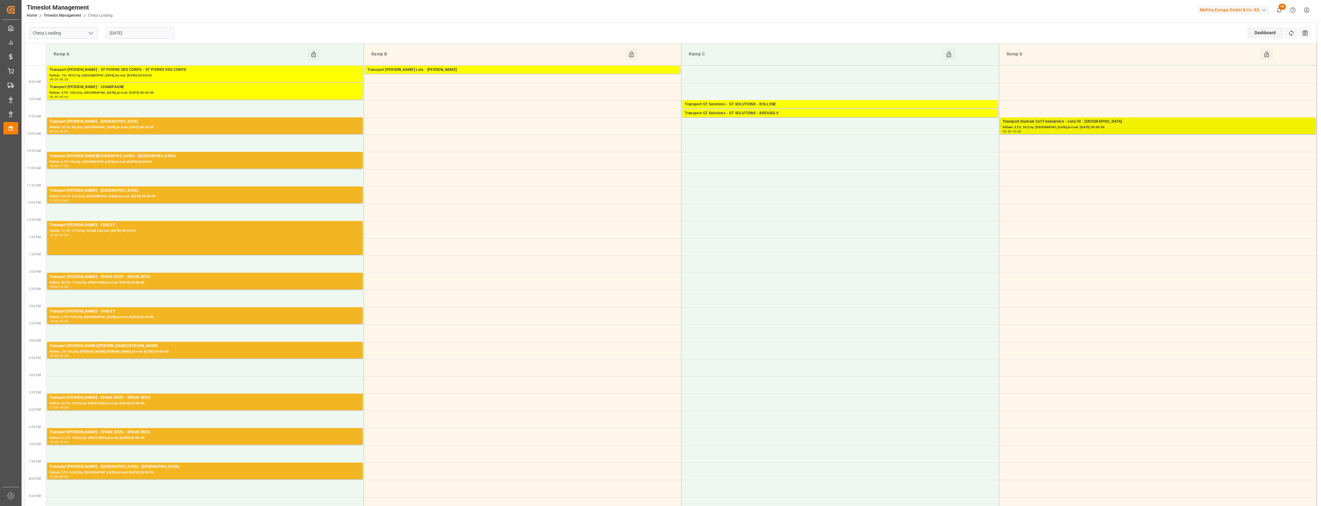
click at [1117, 124] on div "Transport Dachser Cof Foodservice - corsi fit - [GEOGRAPHIC_DATA]" at bounding box center [1158, 122] width 310 height 6
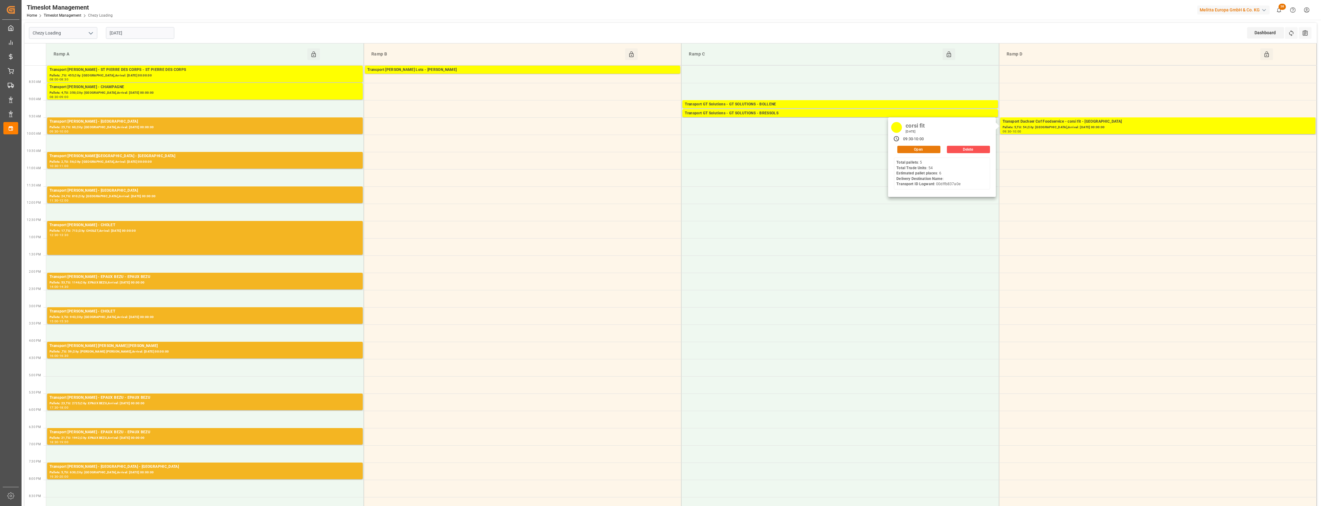
click at [926, 151] on button "Open" at bounding box center [918, 149] width 43 height 7
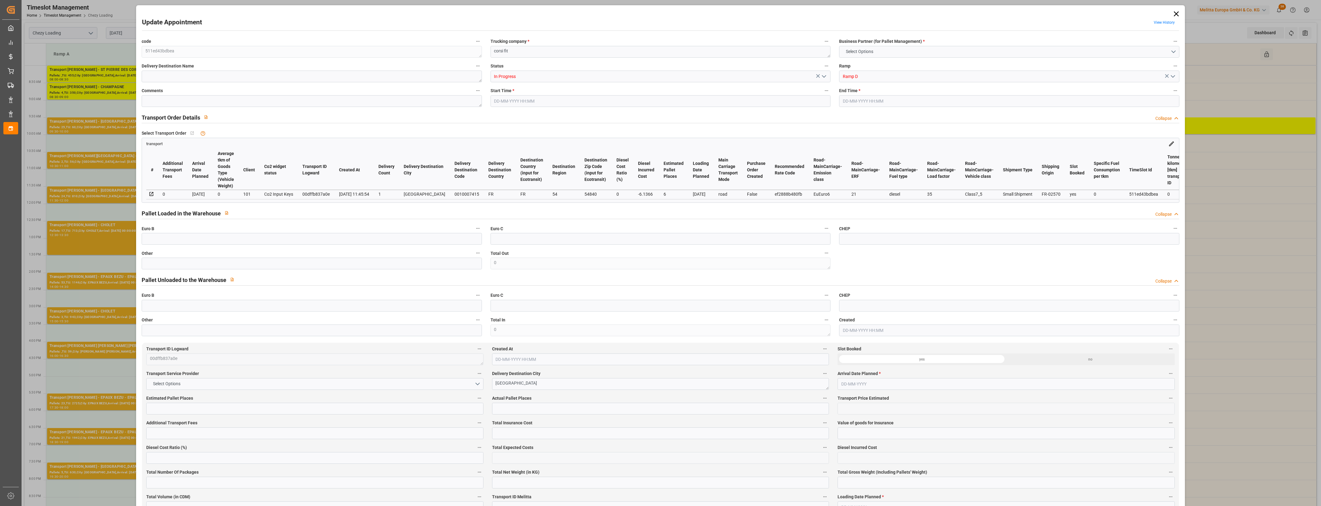
type input "6"
type input "231.57"
type input "0"
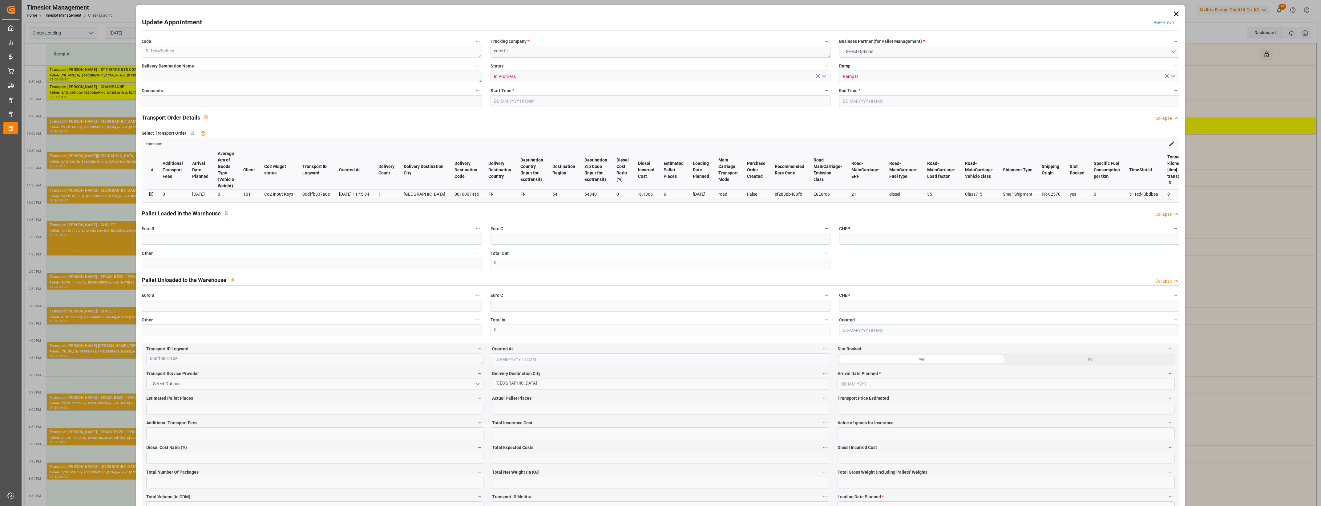
type input "225.4334"
type input "-6.1366"
type input "0"
type input "1216.98"
type input "1603.9"
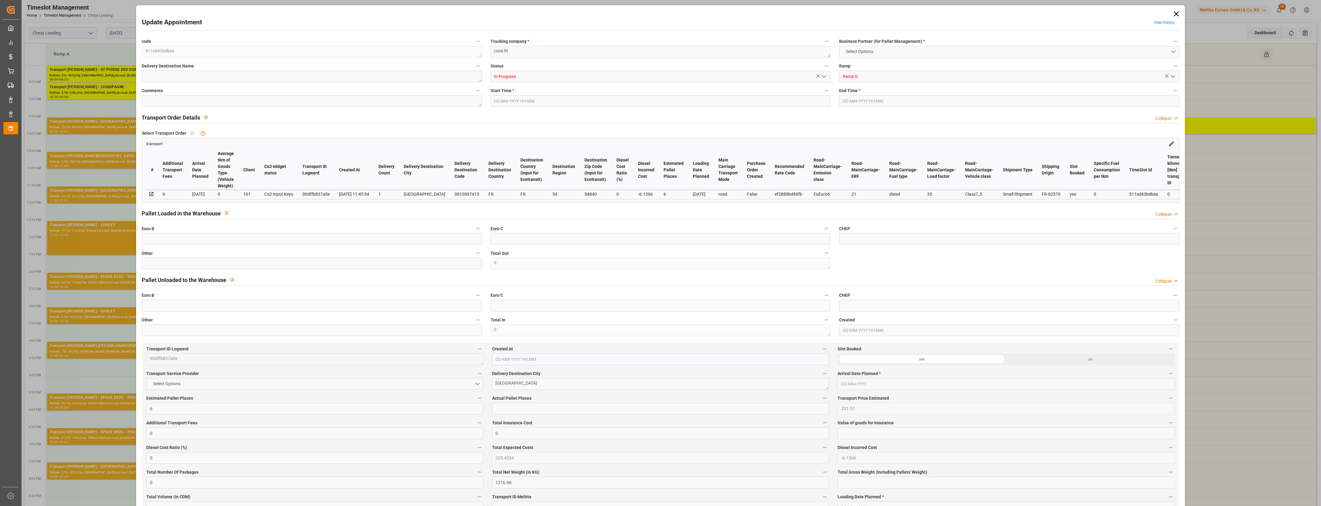
type input "5057.646"
type input "54"
type input "5"
type input "54"
type input "6"
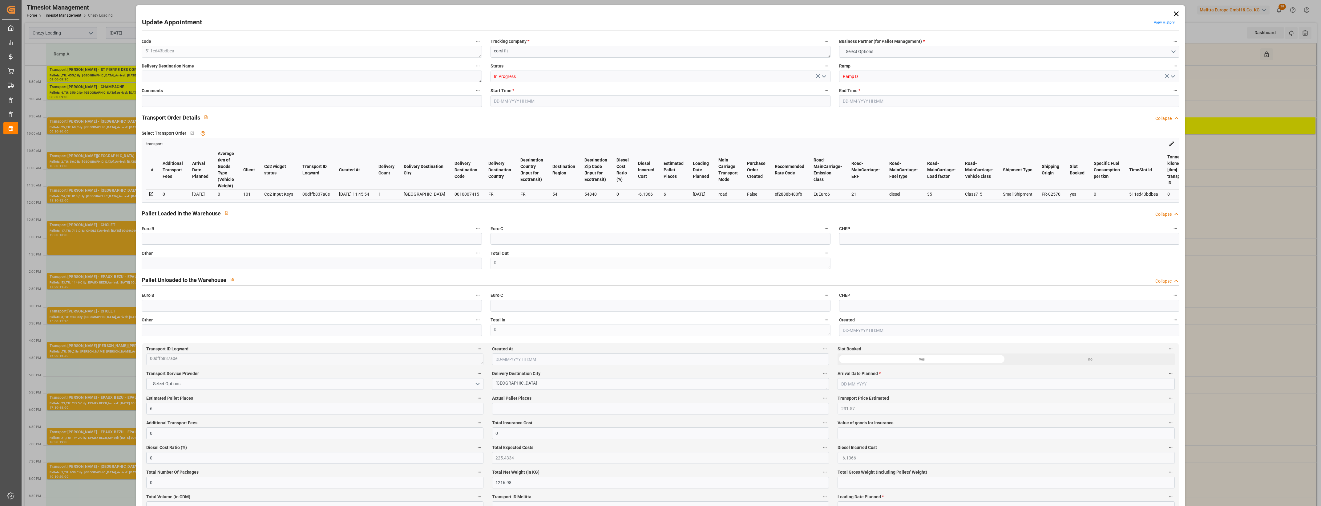
type input "101"
type input "1455.45"
type input "0"
type input "4710.8598"
type input "0"
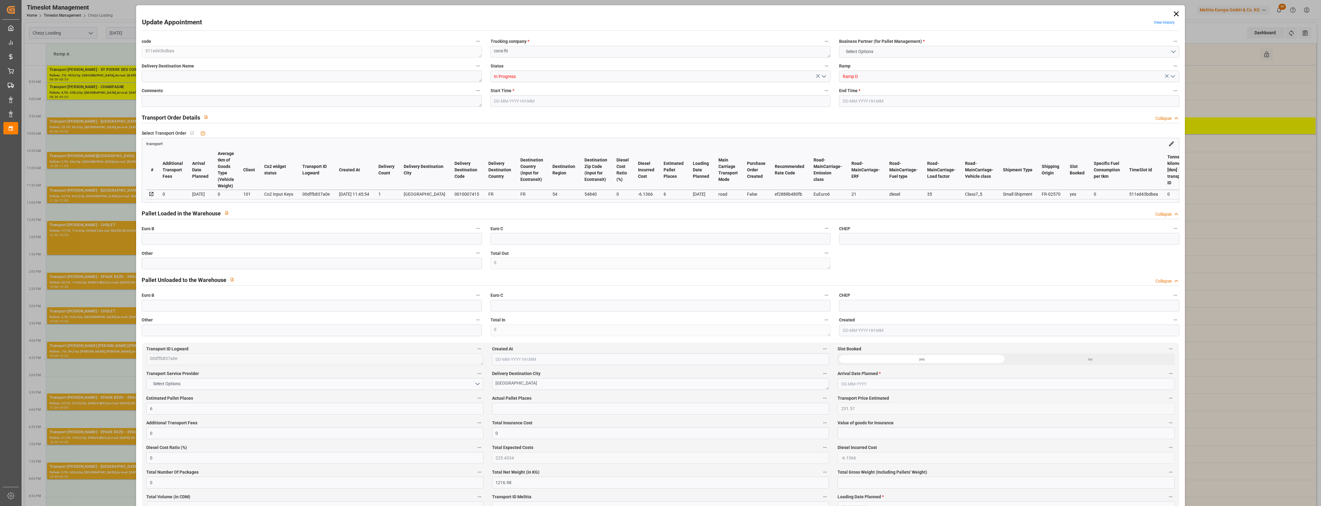
type input "0"
type input "21"
type input "35"
type input "20-08-2025 09:30"
type input "20-08-2025 10:00"
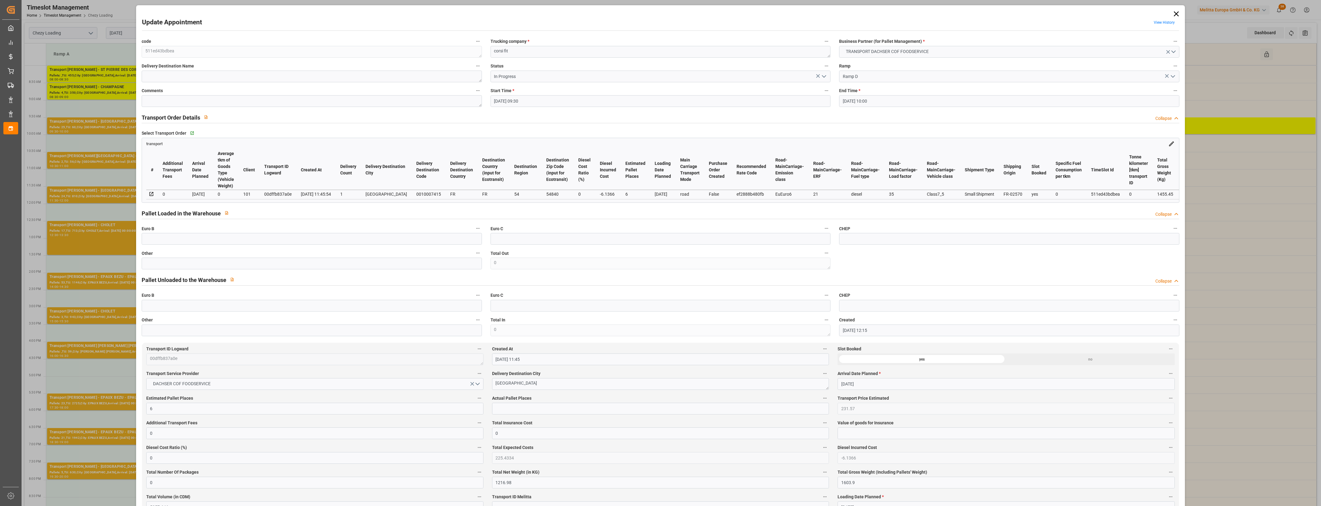
type input "18-08-2025 12:15"
type input "18-08-2025 11:45"
type input "[DATE]"
click at [1177, 11] on icon at bounding box center [1176, 14] width 9 height 9
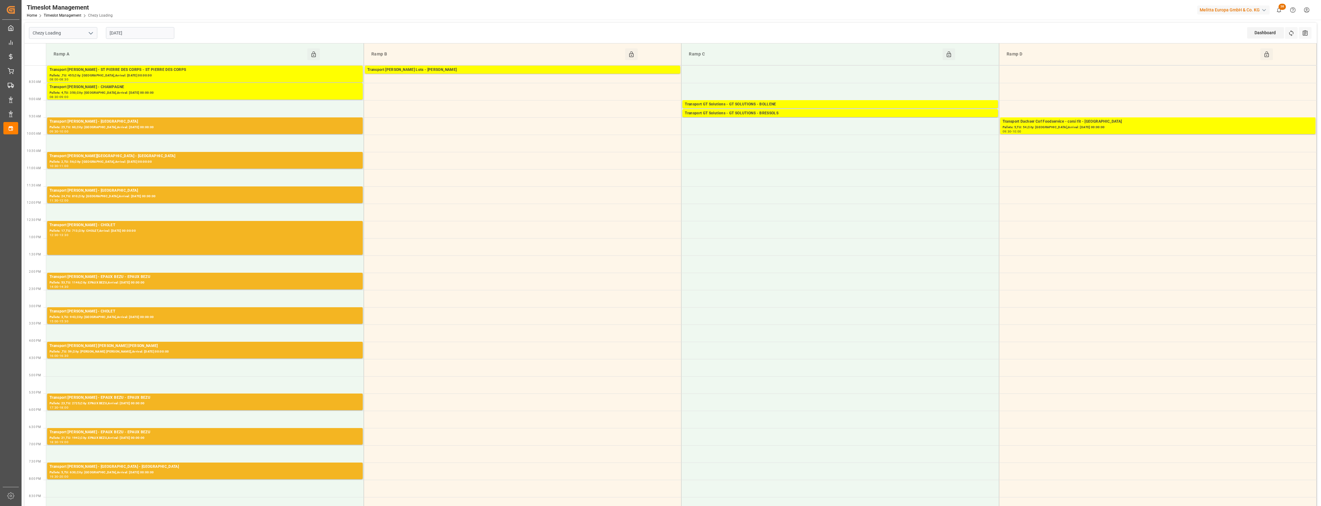
click at [140, 36] on input "[DATE]" at bounding box center [140, 33] width 68 height 12
click at [150, 107] on span "21" at bounding box center [150, 106] width 4 height 4
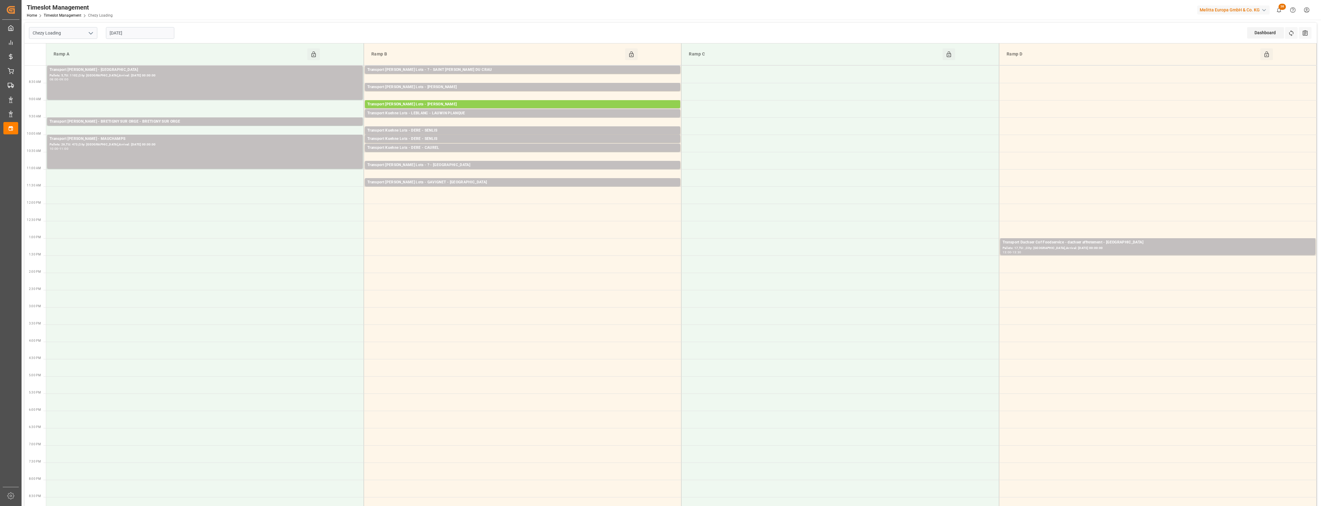
click at [152, 38] on input "[DATE]" at bounding box center [140, 33] width 68 height 12
click at [137, 106] on span "20" at bounding box center [138, 106] width 4 height 4
type input "20-08-2025"
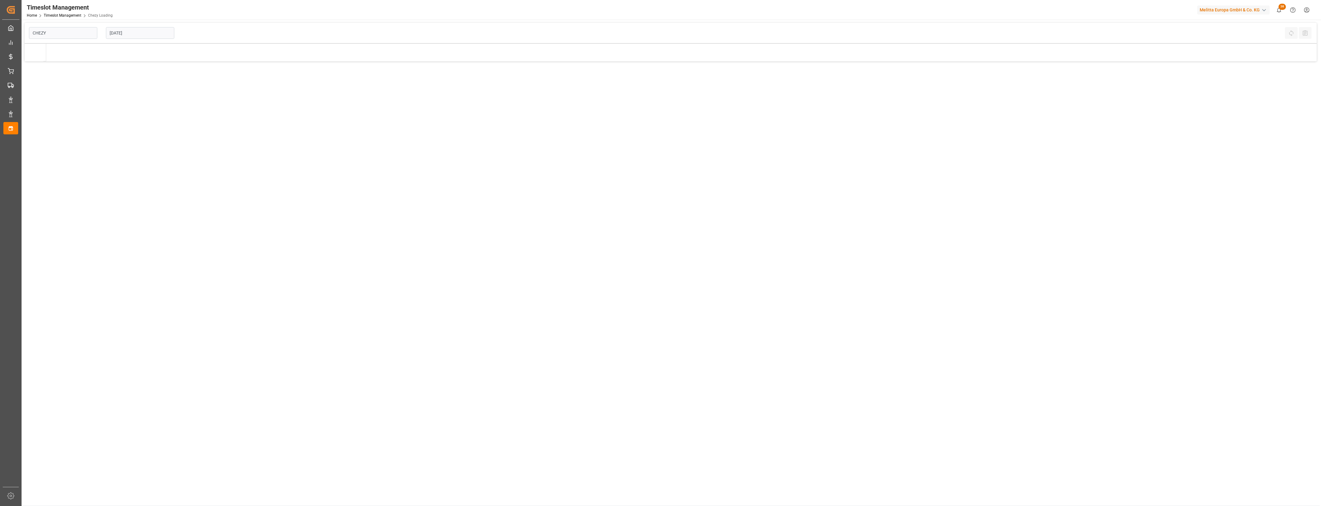
type input "Chezy Loading"
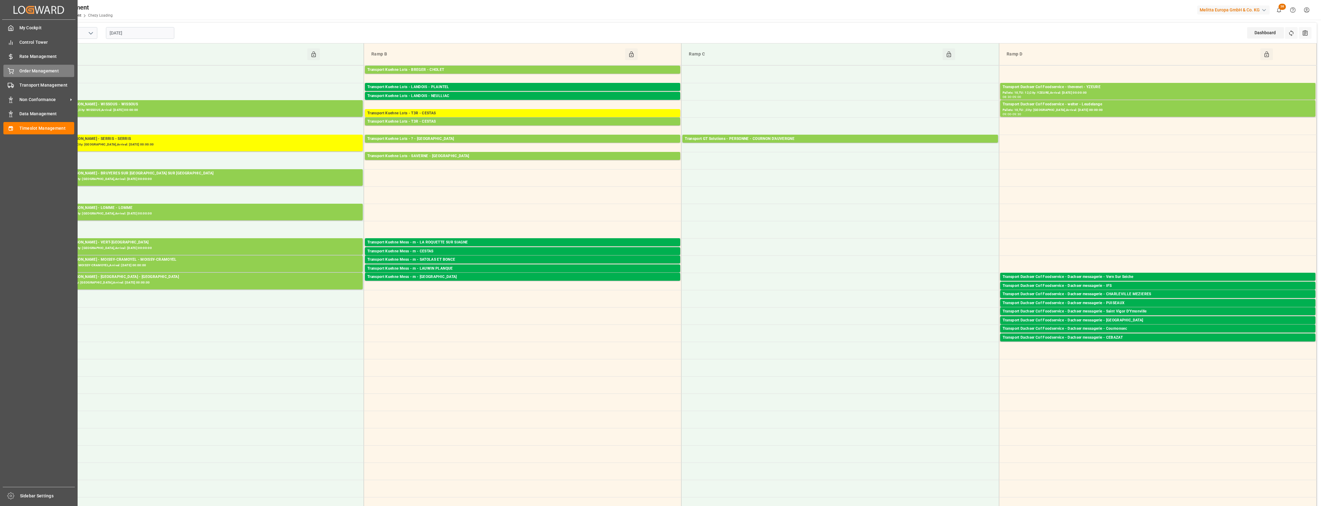
click at [23, 70] on span "Order Management" at bounding box center [46, 71] width 55 height 6
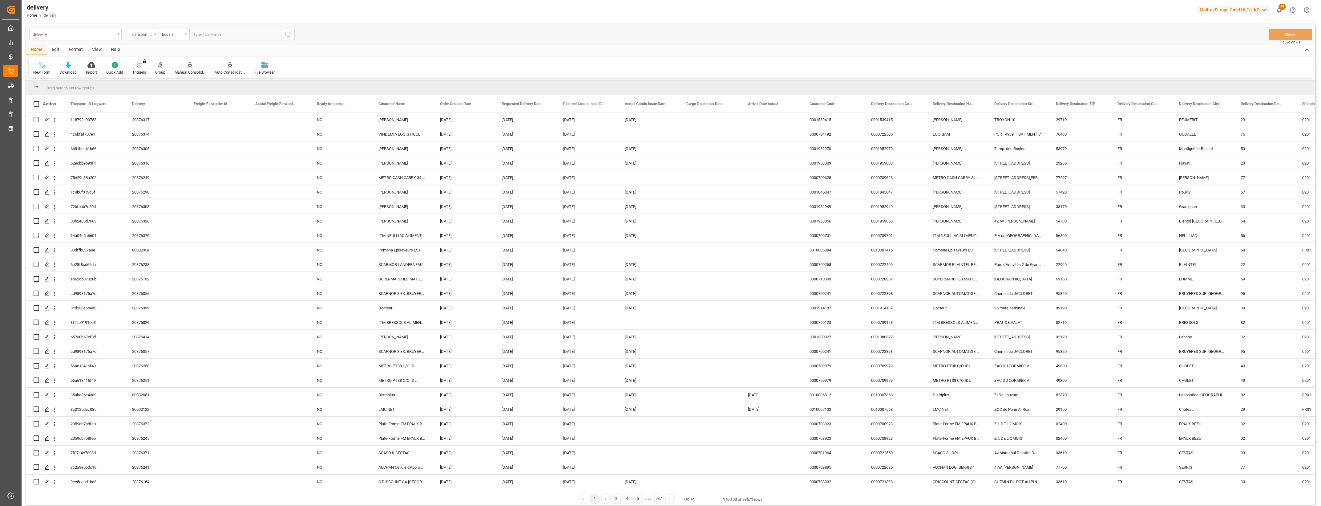
click at [154, 36] on div "Transport ID Logward" at bounding box center [143, 35] width 31 height 12
click at [149, 75] on div "Delivery" at bounding box center [174, 75] width 92 height 13
click at [187, 31] on div "Equals" at bounding box center [174, 35] width 31 height 12
click at [204, 32] on input "text" at bounding box center [235, 35] width 92 height 12
click at [206, 34] on input "text" at bounding box center [235, 35] width 92 height 12
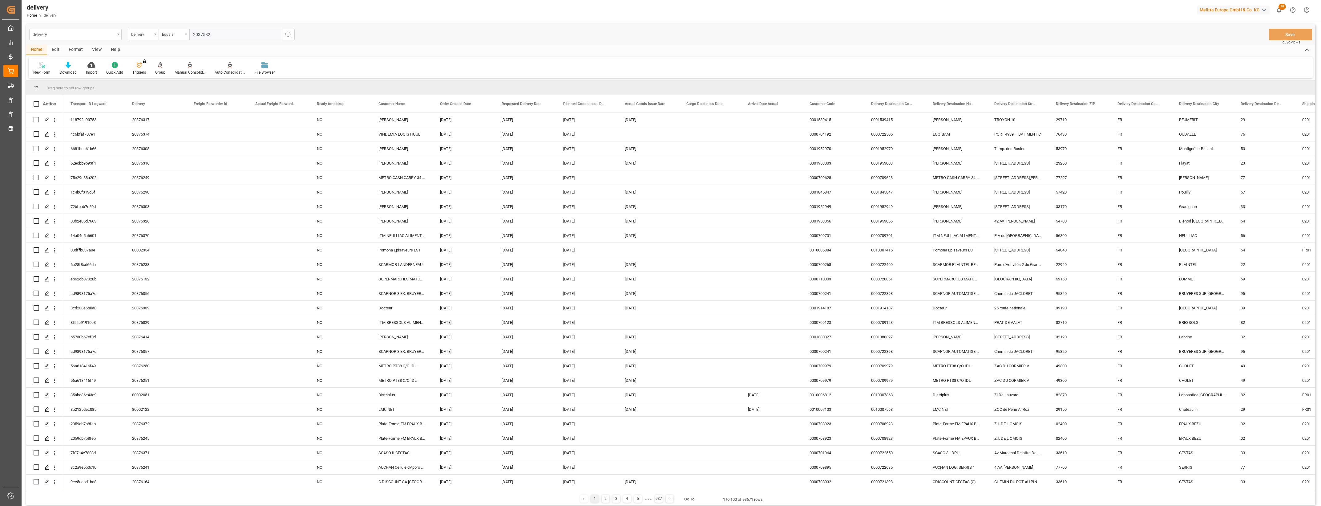
type input "20375829"
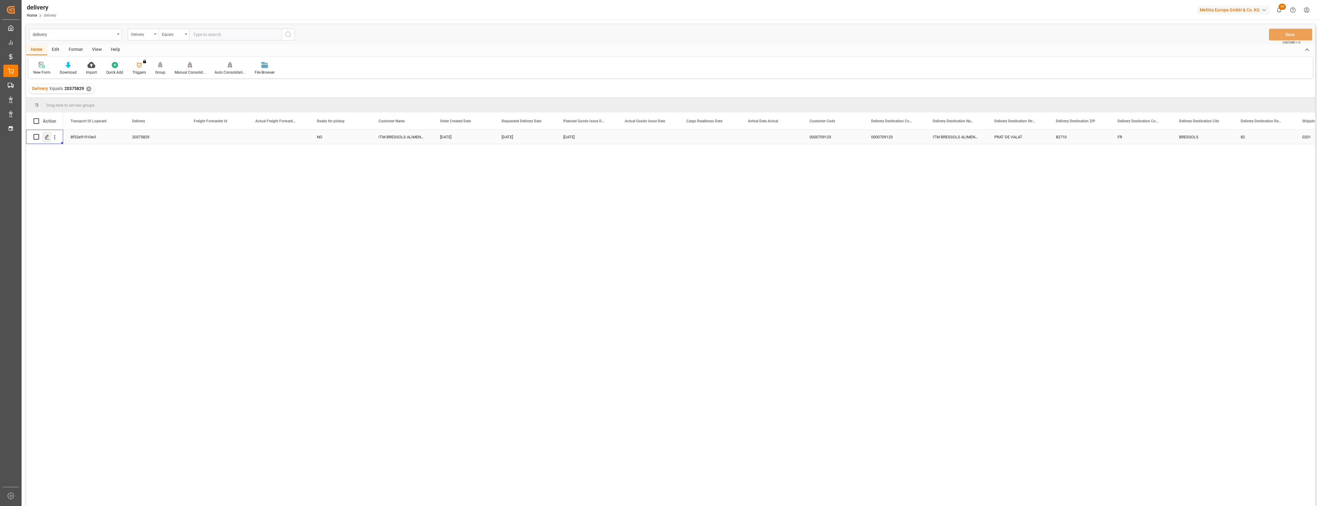
click at [49, 136] on icon "Press SPACE to select this row." at bounding box center [47, 137] width 5 height 5
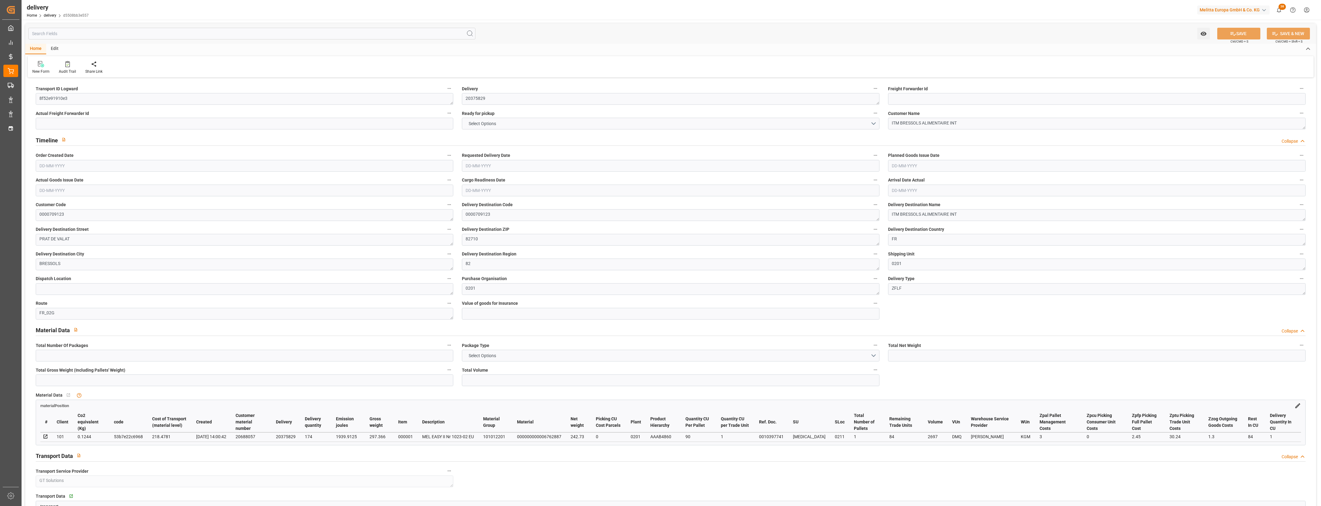
type input "2"
type input "242.73"
type input "356.556"
type input "2697"
type input "84"
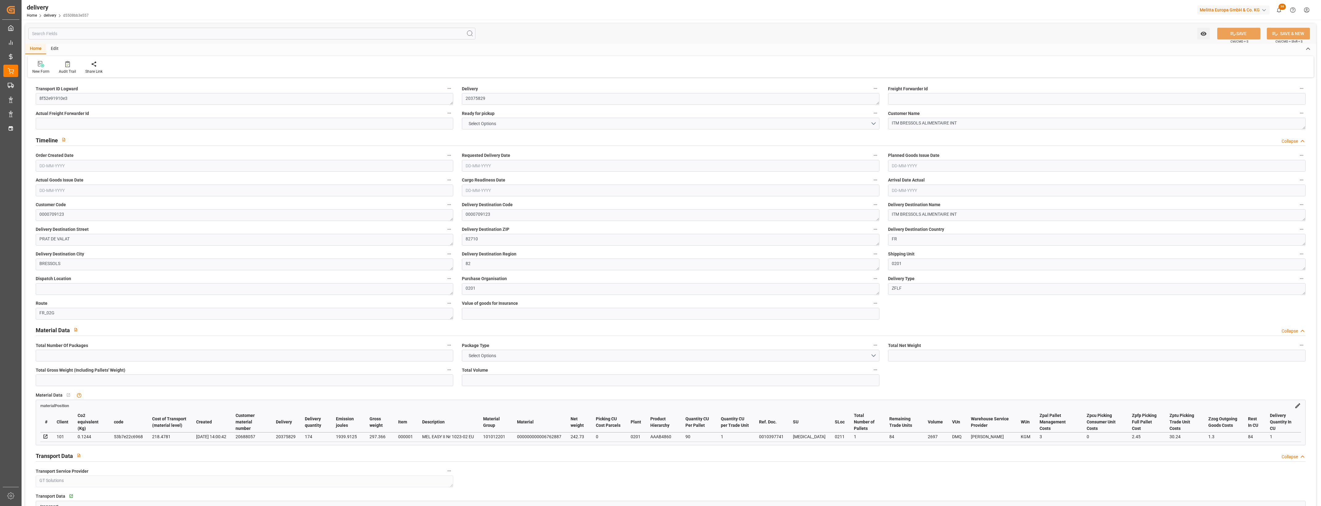
type input "2"
type input "1"
type input "3"
type input "0"
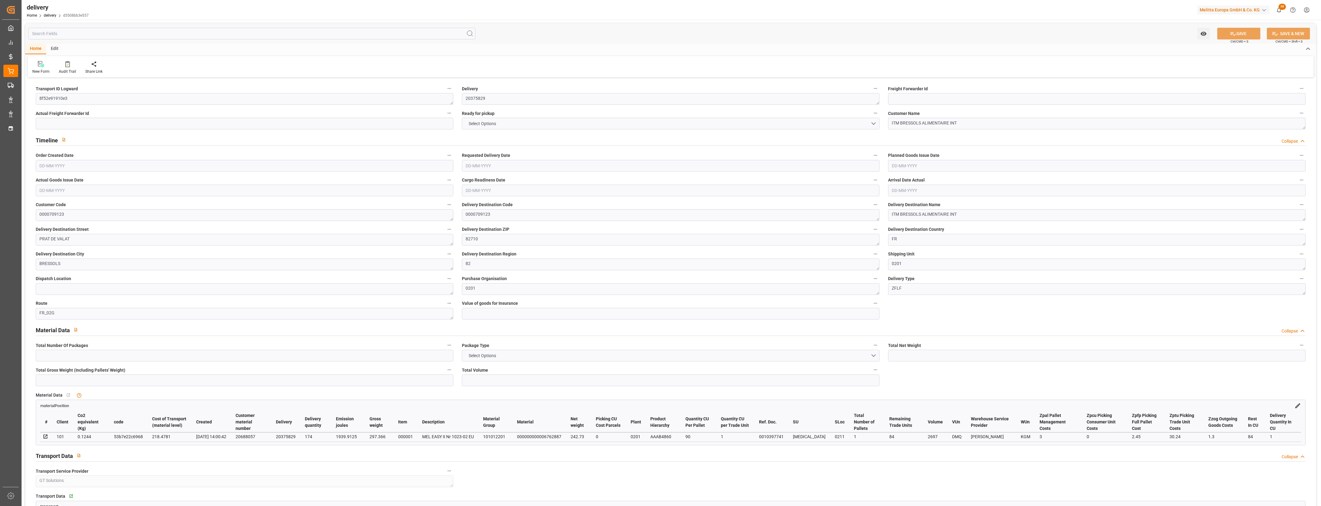
type input "-9.2218"
type input "227.7"
type input "218.4781"
type input "2.45"
type input "30.24"
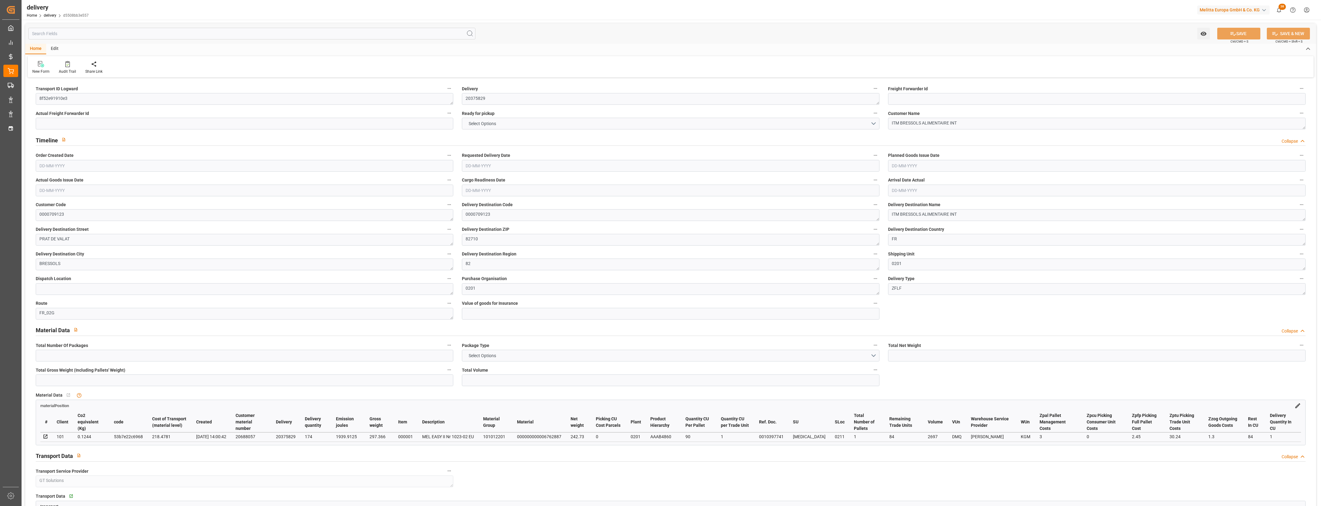
type input "1.5"
type input "1.3"
type input "0"
type input "3"
type input "297.366"
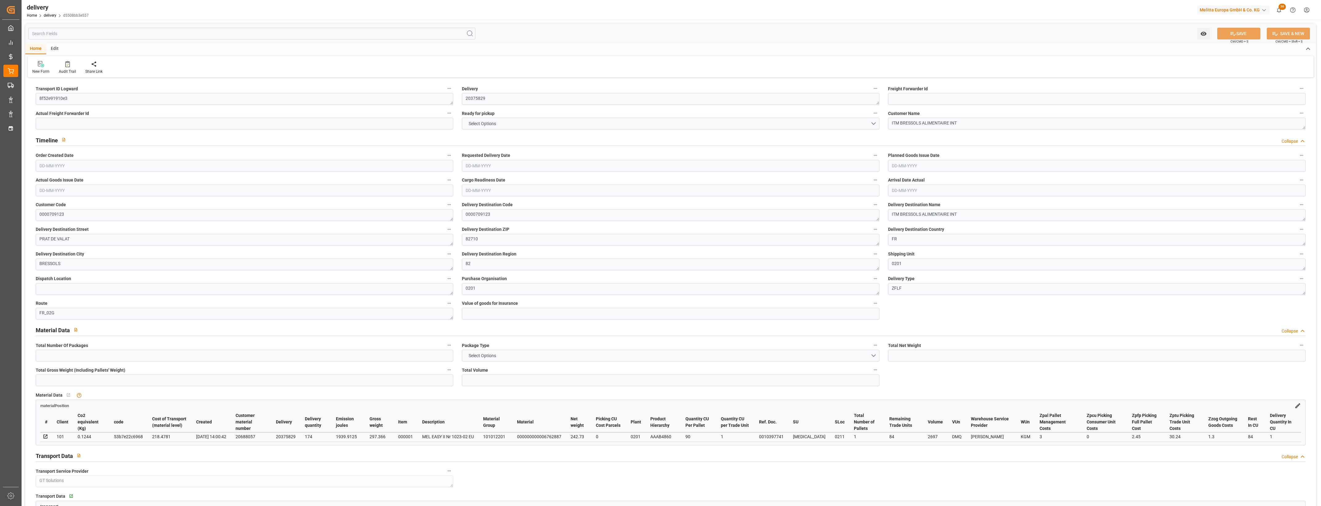
type input "101"
type input "1939.9125"
type input "0.1244"
type input "0"
type input "[DATE]"
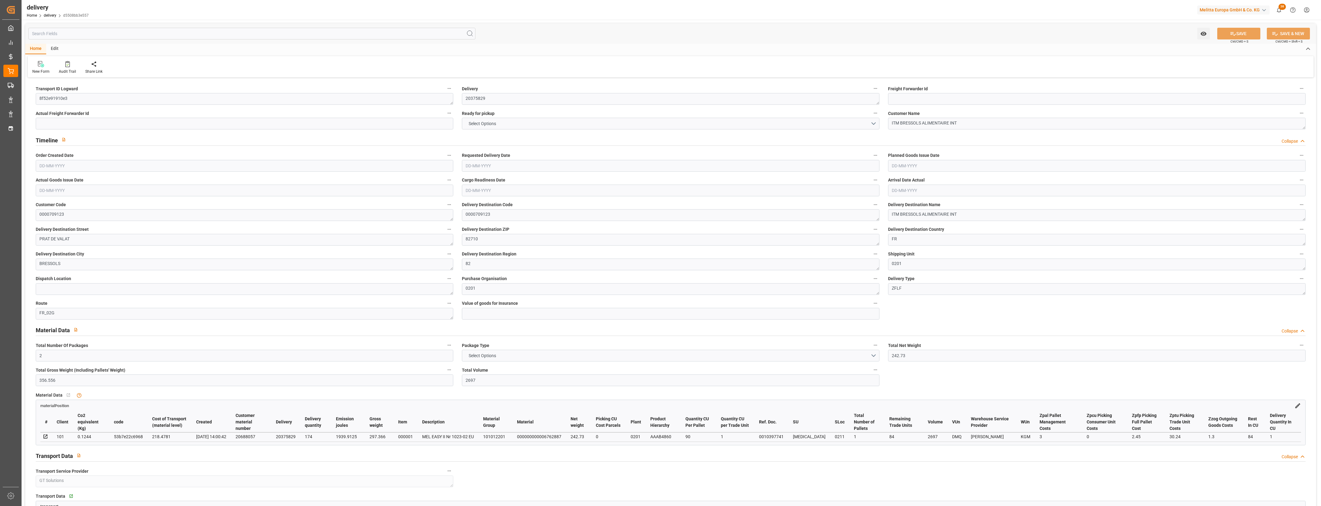
type input "[DATE]"
type input "[DATE] 14:00"
click at [874, 124] on button "NO" at bounding box center [671, 124] width 418 height 12
click at [501, 125] on div "YES" at bounding box center [670, 125] width 417 height 13
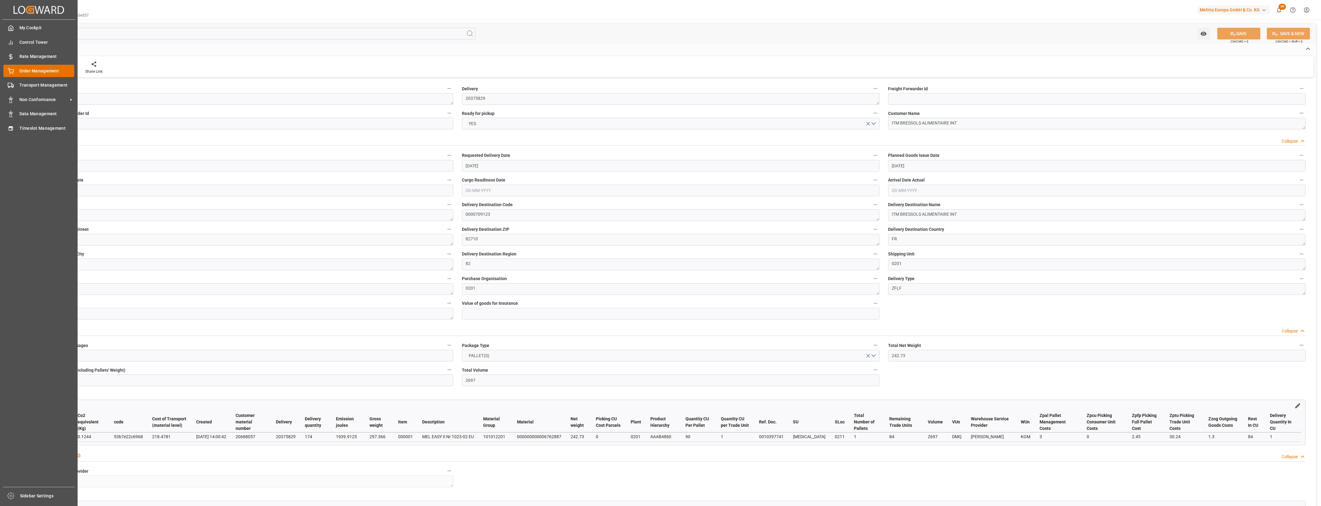
click at [14, 72] on div "Order Management Order Management" at bounding box center [38, 71] width 71 height 12
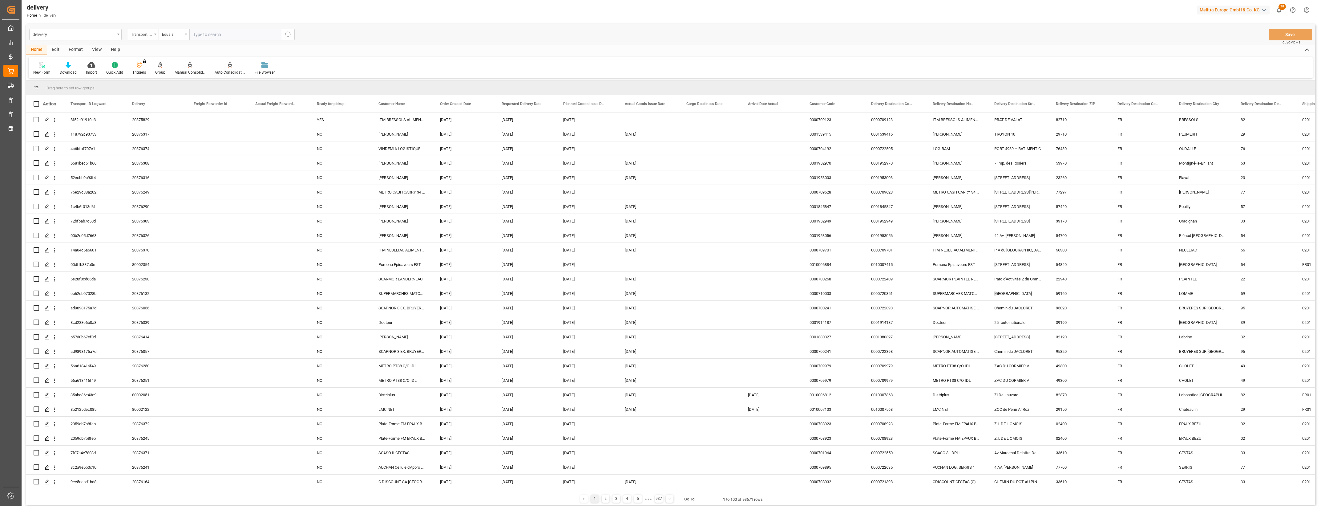
click at [155, 34] on icon "open menu" at bounding box center [155, 34] width 2 height 1
click at [153, 73] on div "Delivery" at bounding box center [174, 75] width 92 height 13
click at [212, 38] on input "text" at bounding box center [235, 35] width 92 height 12
type input "20375827"
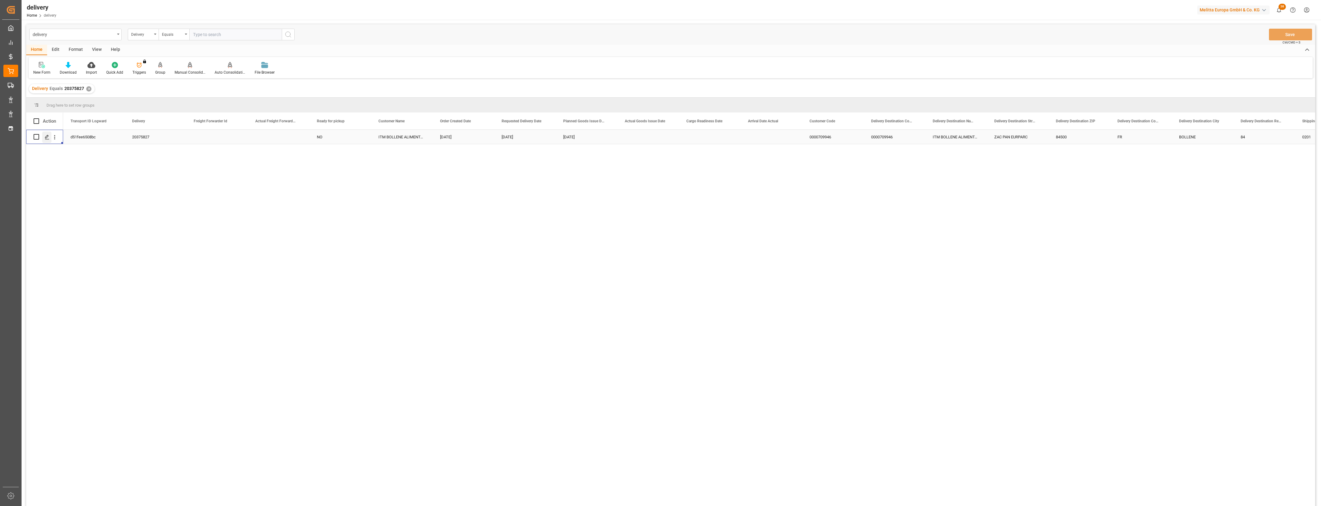
click at [47, 138] on polygon "Press SPACE to select this row." at bounding box center [46, 136] width 3 height 3
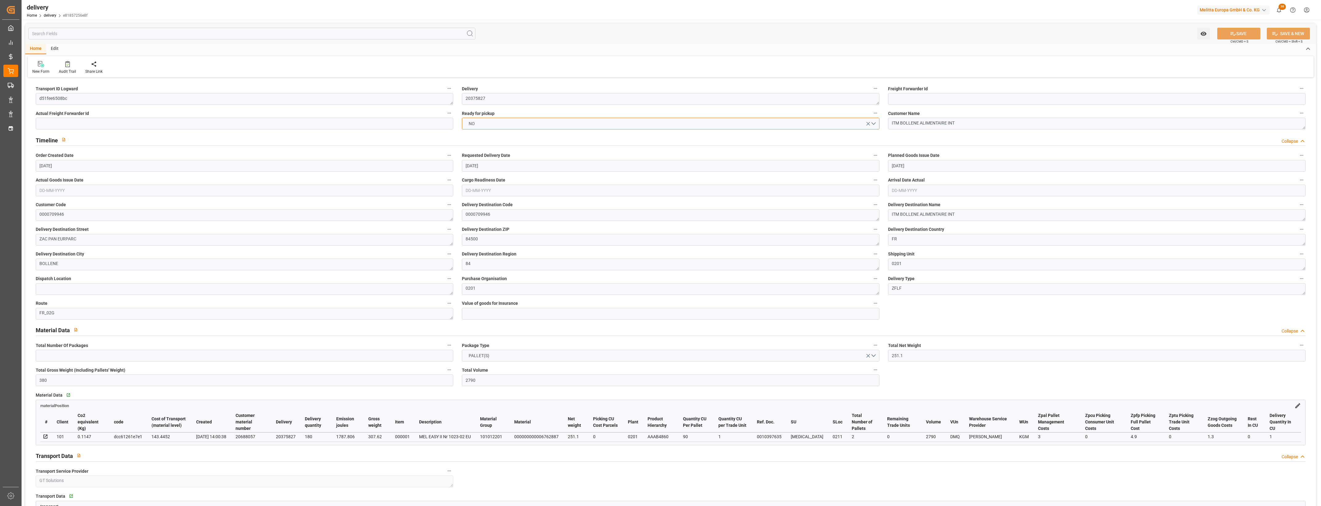
click at [875, 123] on button "NO" at bounding box center [671, 124] width 418 height 12
click at [500, 121] on div "YES" at bounding box center [670, 125] width 417 height 13
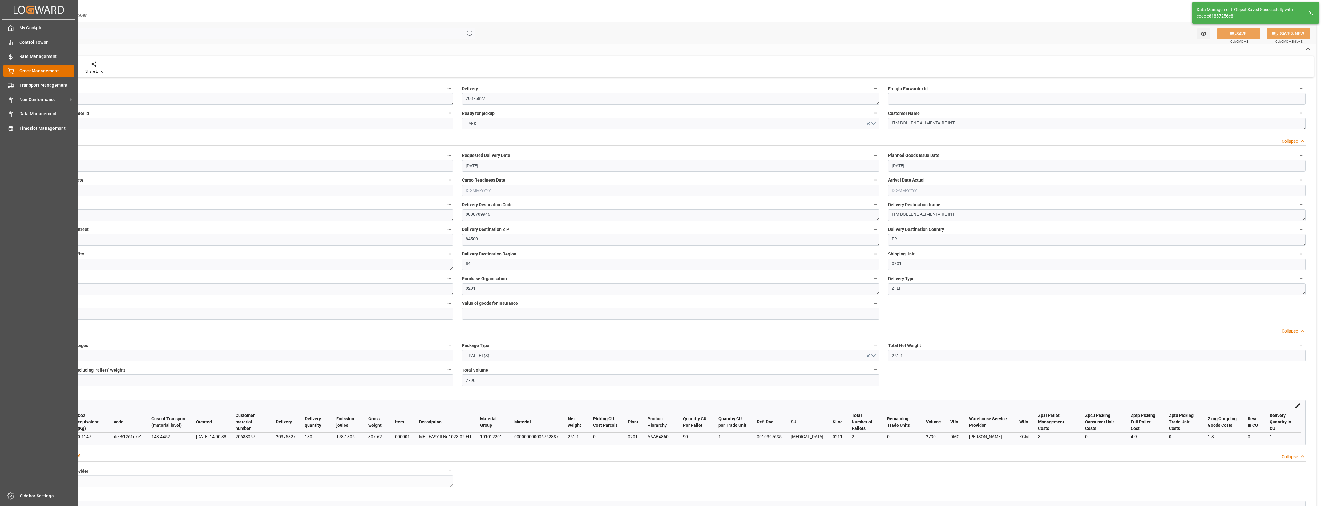
click at [18, 69] on div "Order Management Order Management" at bounding box center [38, 71] width 71 height 12
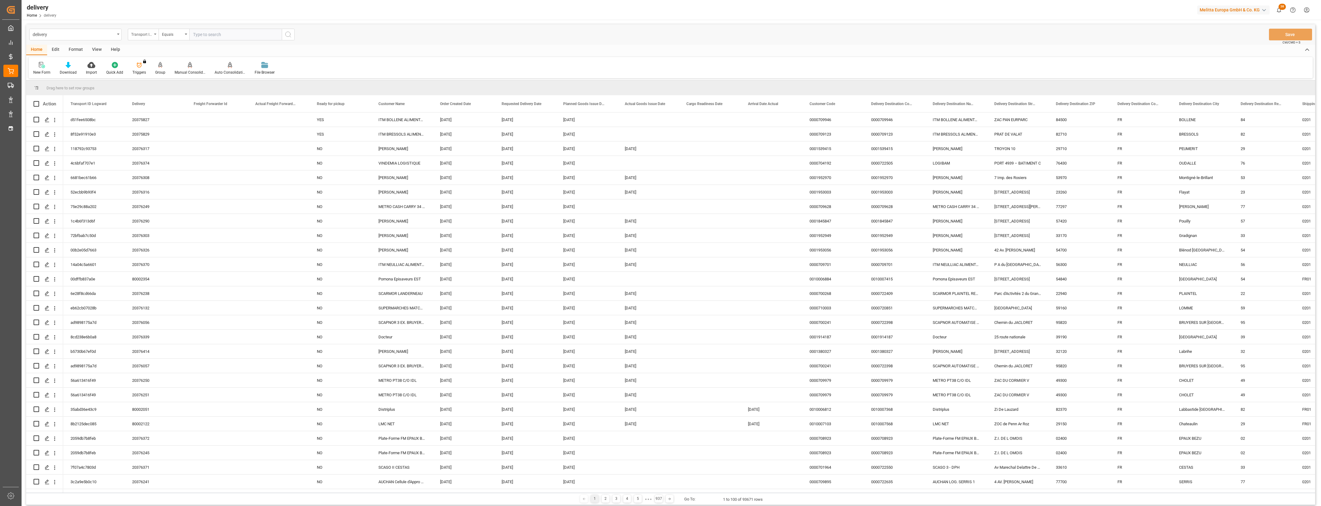
click at [154, 34] on icon "open menu" at bounding box center [155, 34] width 2 height 1
drag, startPoint x: 153, startPoint y: 76, endPoint x: 220, endPoint y: 47, distance: 73.4
click at [153, 76] on div "Delivery" at bounding box center [174, 75] width 92 height 13
click at [210, 36] on input "text" at bounding box center [235, 35] width 92 height 12
type input "20376221"
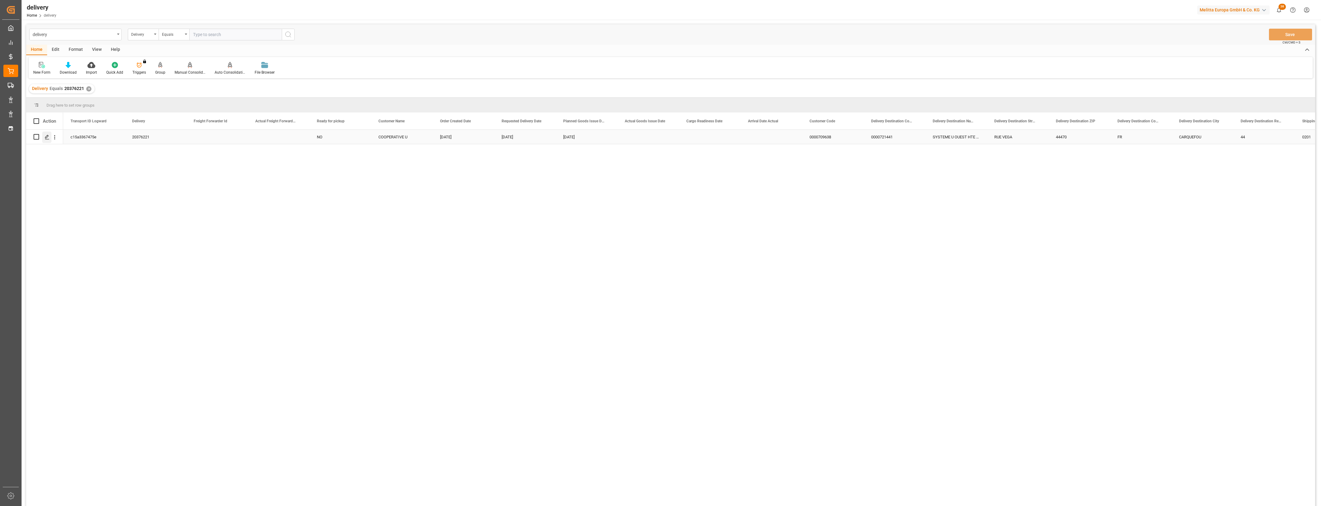
click at [48, 136] on icon "Press SPACE to select this row." at bounding box center [47, 137] width 5 height 5
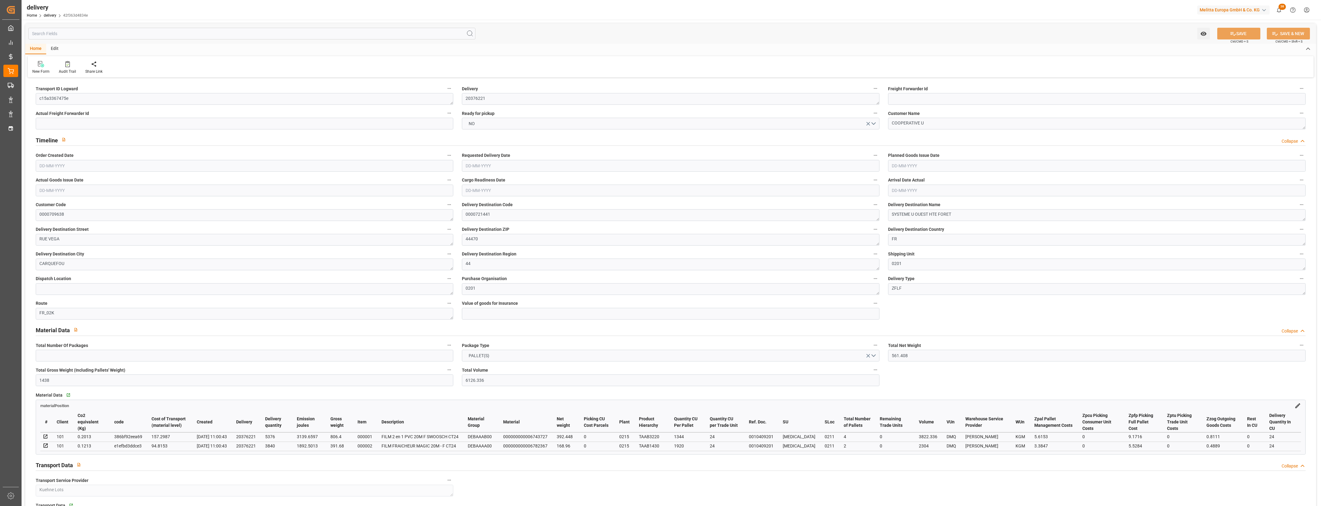
type input "14-08-2025"
type input "21-08-2025"
type input "[DATE]"
type input "14-08-2025 11:00"
click at [875, 123] on button "NO" at bounding box center [671, 124] width 418 height 12
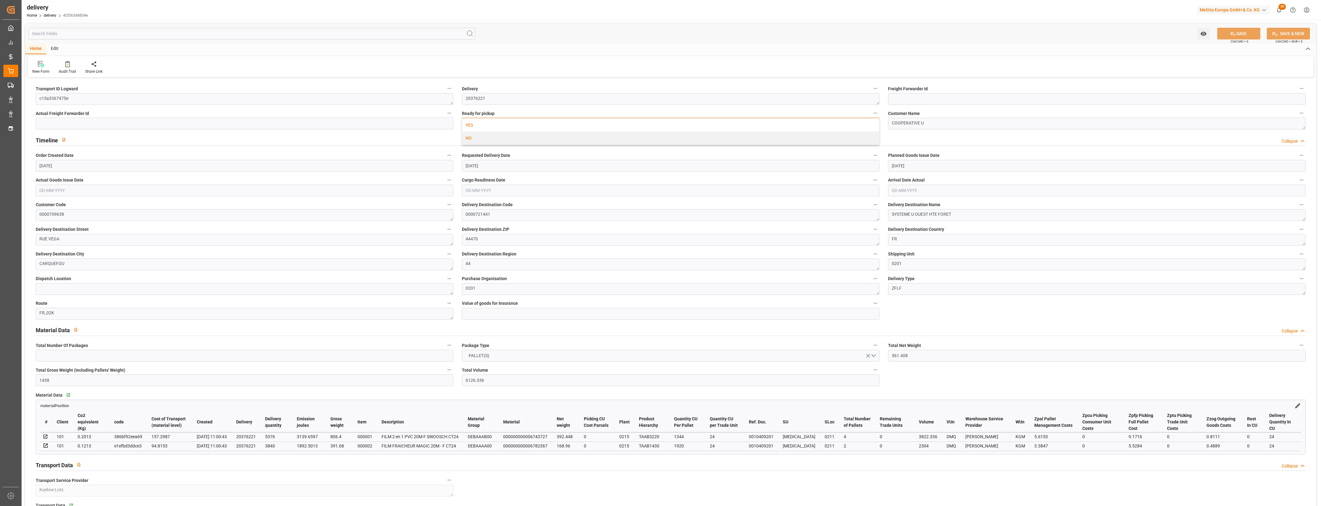
click at [482, 125] on div "YES" at bounding box center [670, 125] width 417 height 13
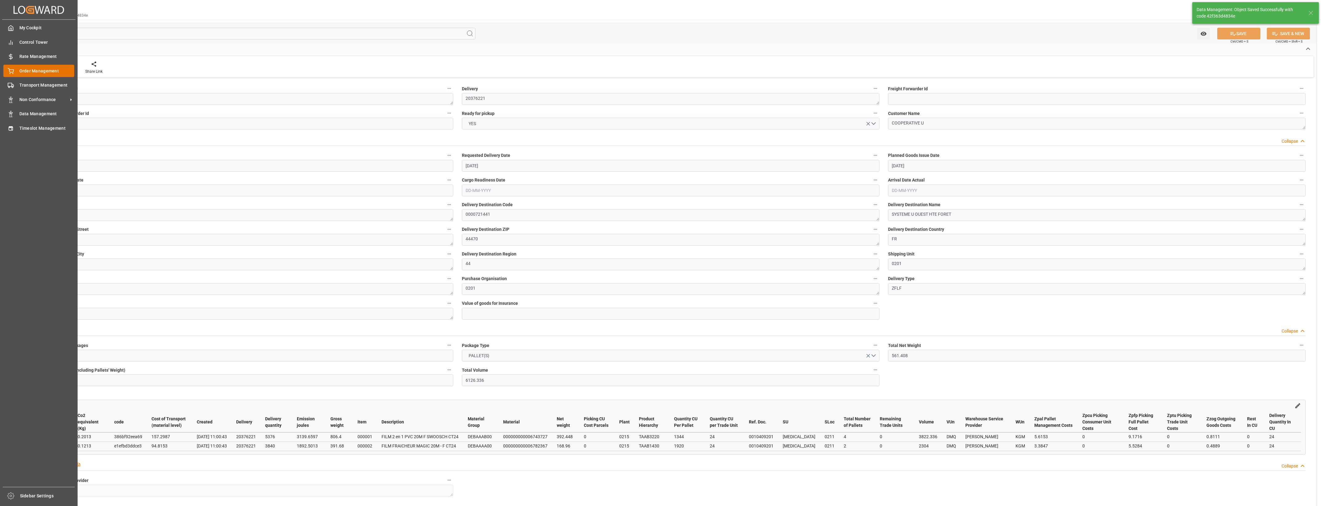
click at [16, 70] on div "Order Management Order Management" at bounding box center [38, 71] width 71 height 12
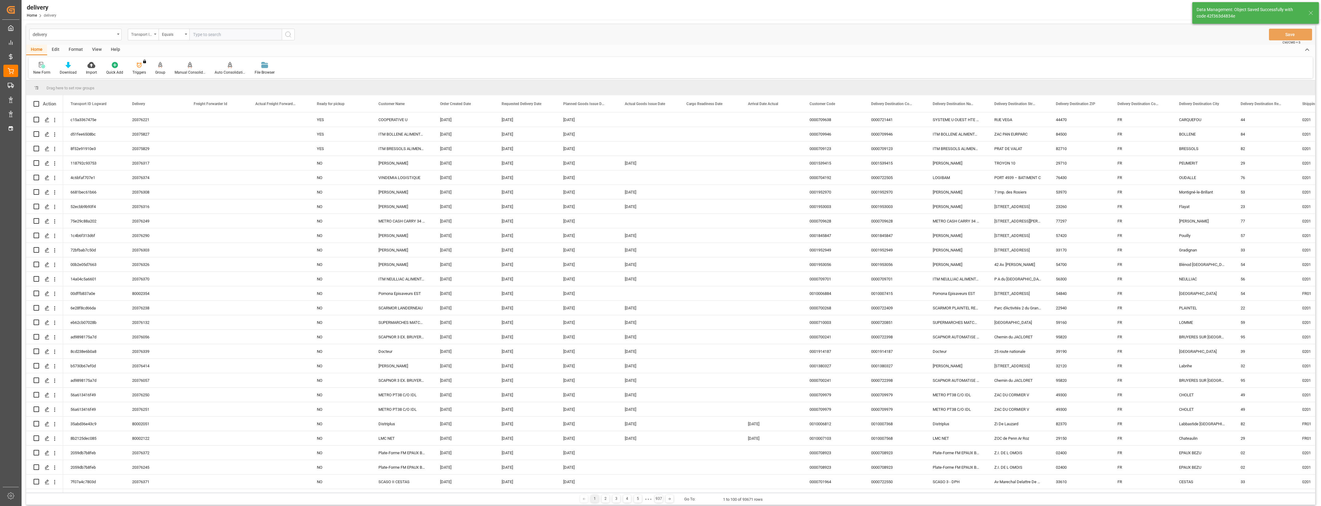
click at [154, 32] on div "Transport ID Logward" at bounding box center [143, 35] width 31 height 12
click at [148, 75] on div "Delivery" at bounding box center [174, 75] width 92 height 13
click at [206, 37] on input "text" at bounding box center [235, 35] width 92 height 12
type input "20376220"
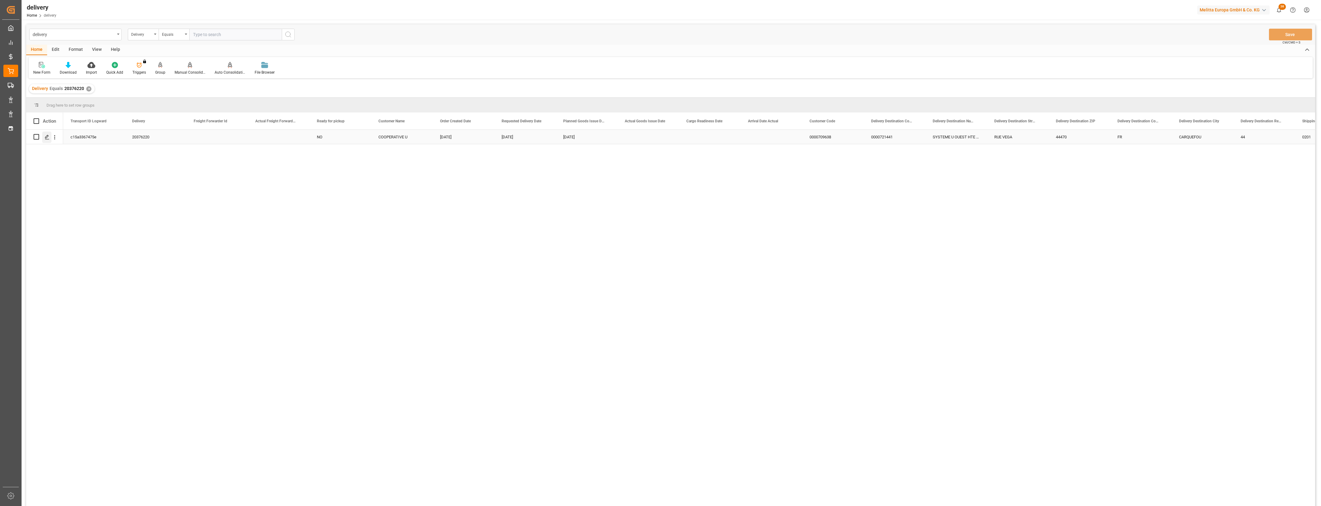
click at [47, 137] on icon "Press SPACE to select this row." at bounding box center [47, 137] width 5 height 5
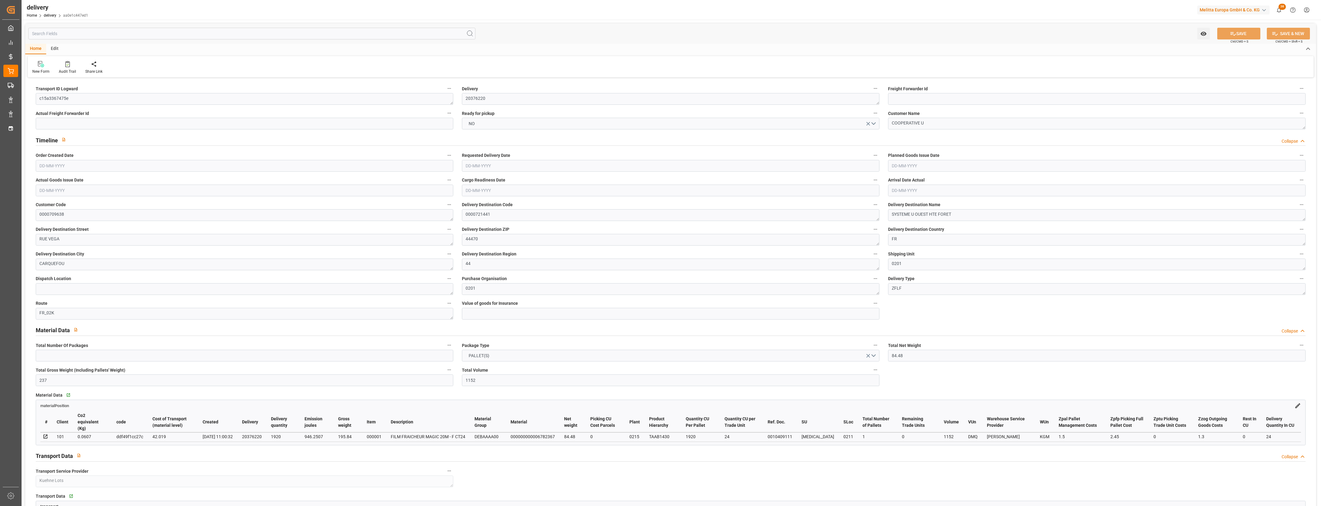
type input "14-08-2025"
type input "21-08-2025"
type input "[DATE]"
type input "14-08-2025 11:00"
click at [874, 125] on button "NO" at bounding box center [671, 124] width 418 height 12
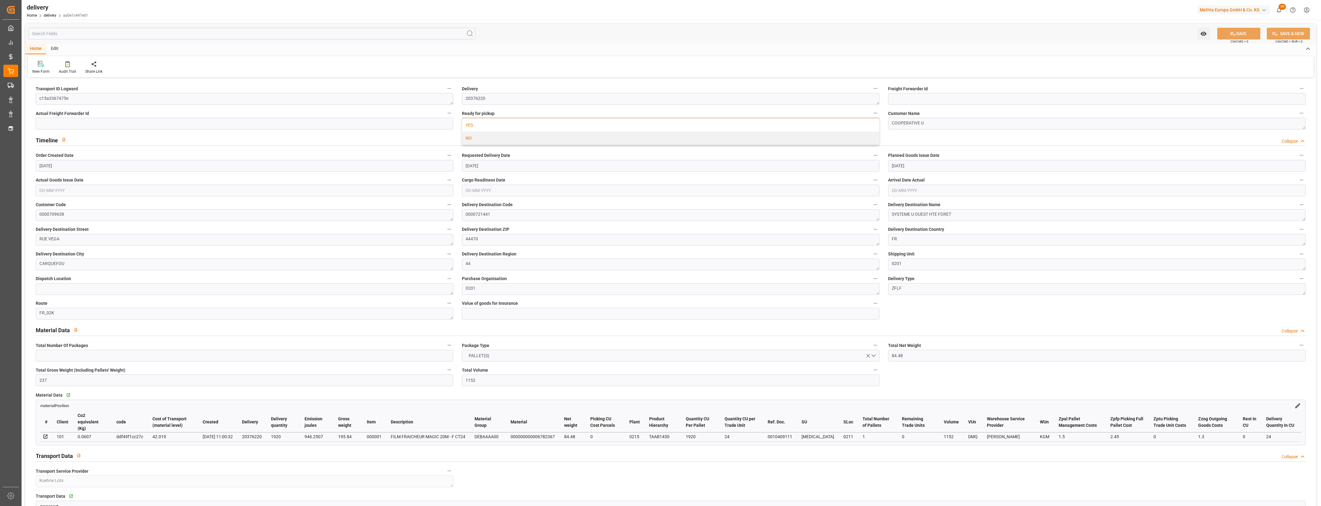
click at [481, 127] on div "YES" at bounding box center [670, 125] width 417 height 13
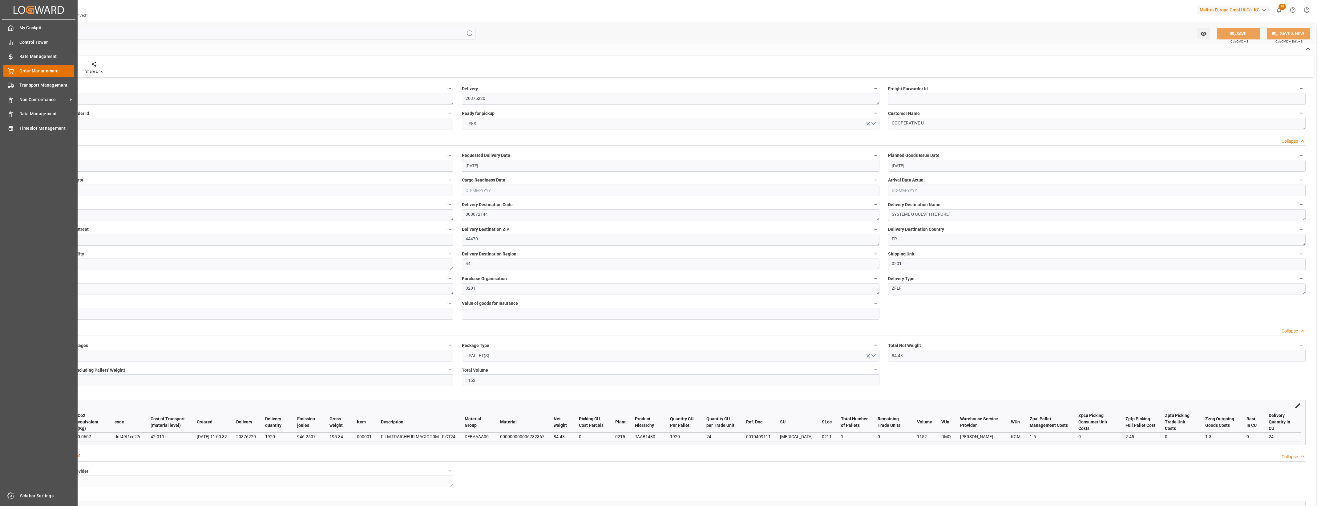
click at [15, 70] on div "Order Management Order Management" at bounding box center [38, 71] width 71 height 12
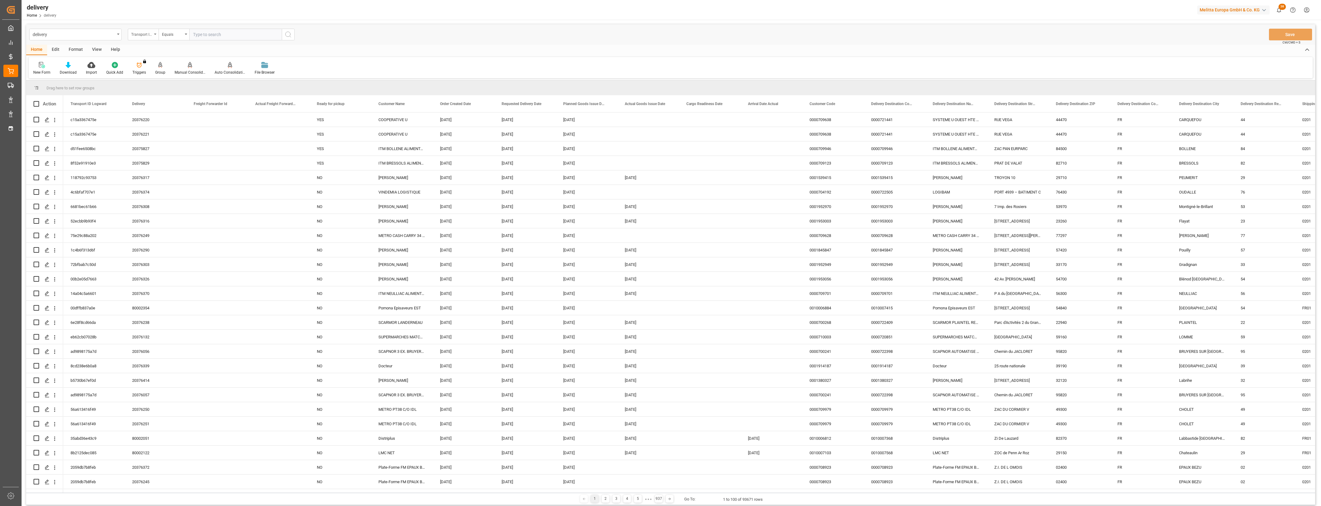
click at [156, 34] on icon "open menu" at bounding box center [155, 34] width 2 height 1
drag, startPoint x: 145, startPoint y: 74, endPoint x: 181, endPoint y: 48, distance: 44.7
click at [145, 75] on div "Delivery" at bounding box center [174, 75] width 92 height 13
click at [197, 32] on input "text" at bounding box center [235, 35] width 92 height 12
type input "20376234"
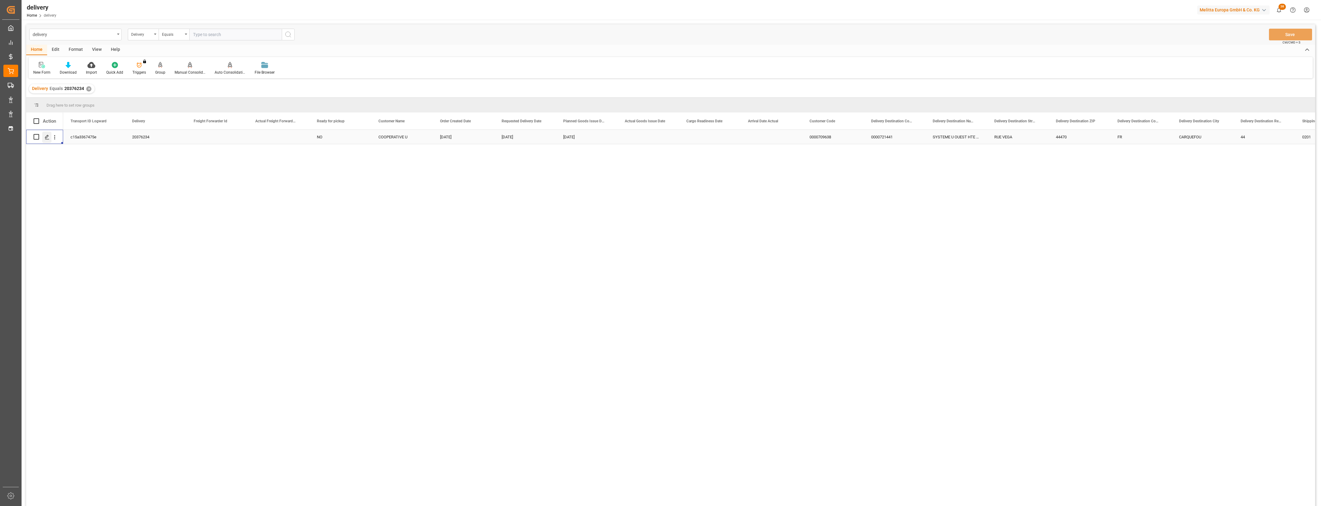
click at [47, 142] on div "Press SPACE to select this row." at bounding box center [46, 137] width 9 height 11
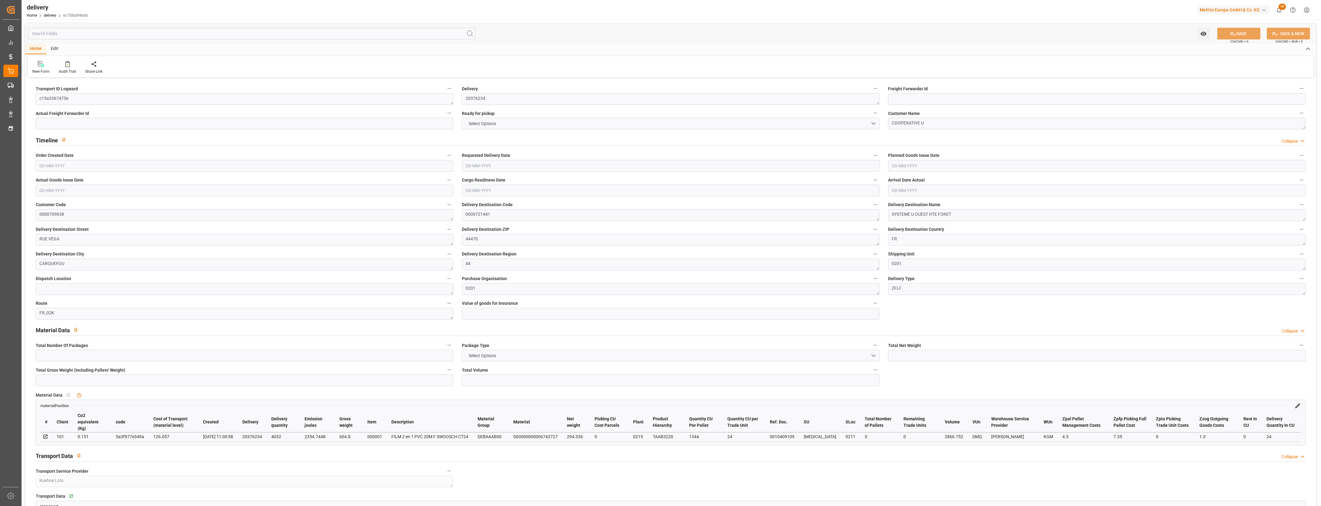
type input "294.336"
type input "723"
type input "2866.752"
type input "0"
type input "3"
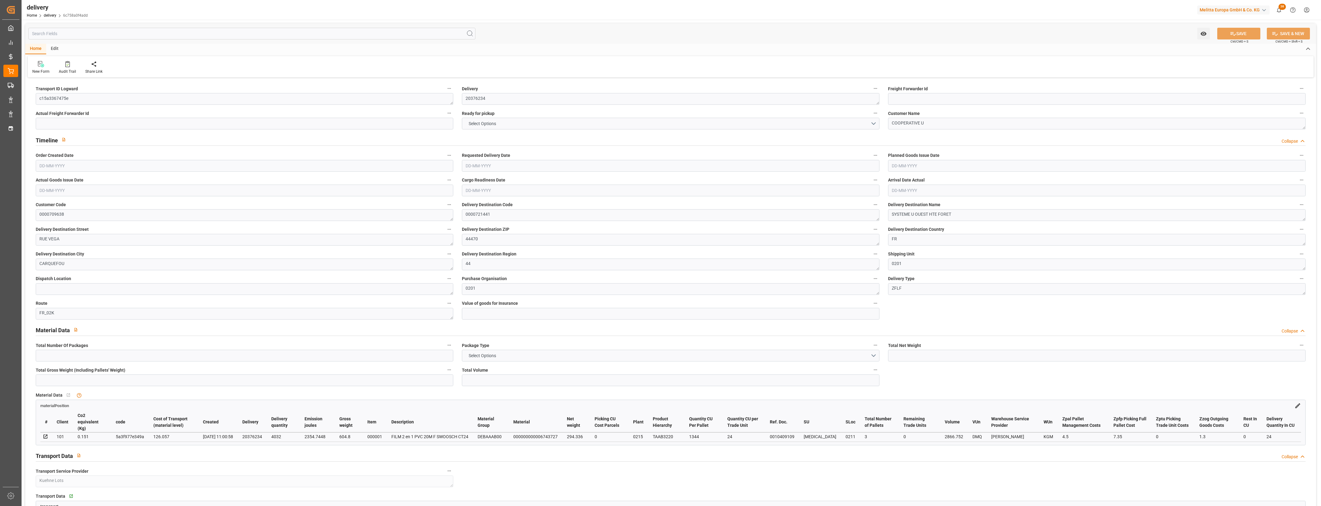
type input "3"
type input "0"
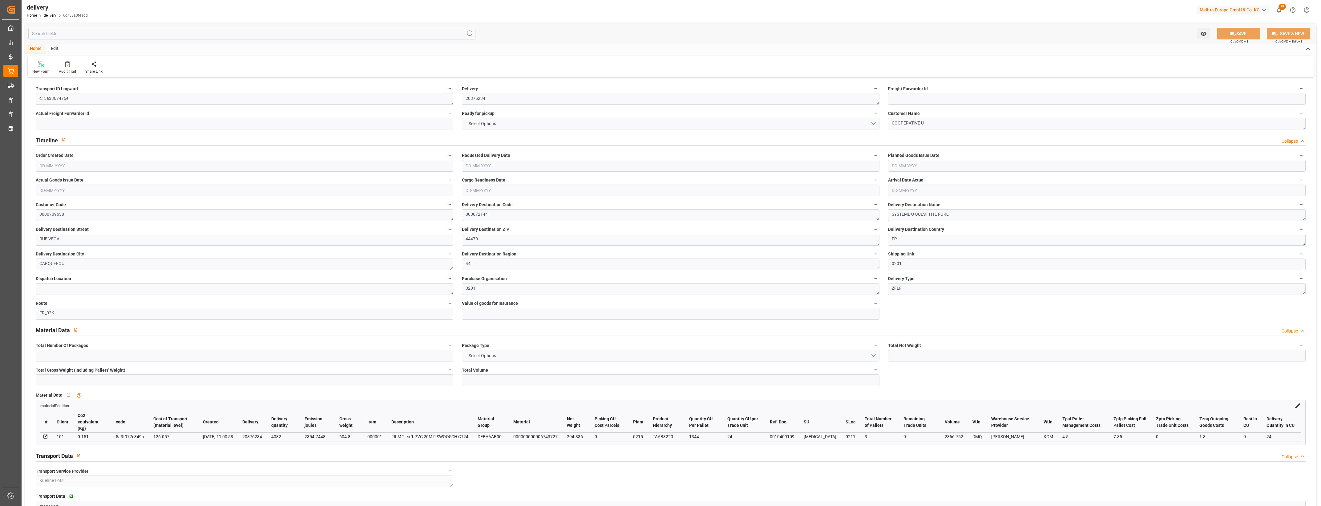
type input "126.057"
type input "7.35"
type input "0"
type input "1.5"
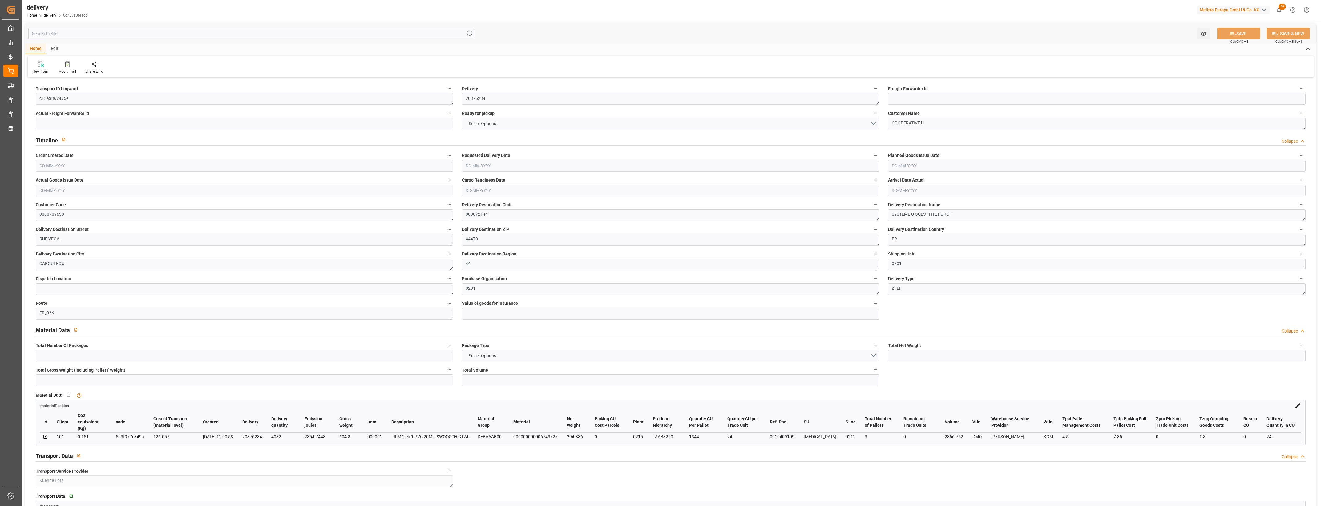
type input "1.3"
type input "0"
type input "4.5"
type input "604.8"
type input "101"
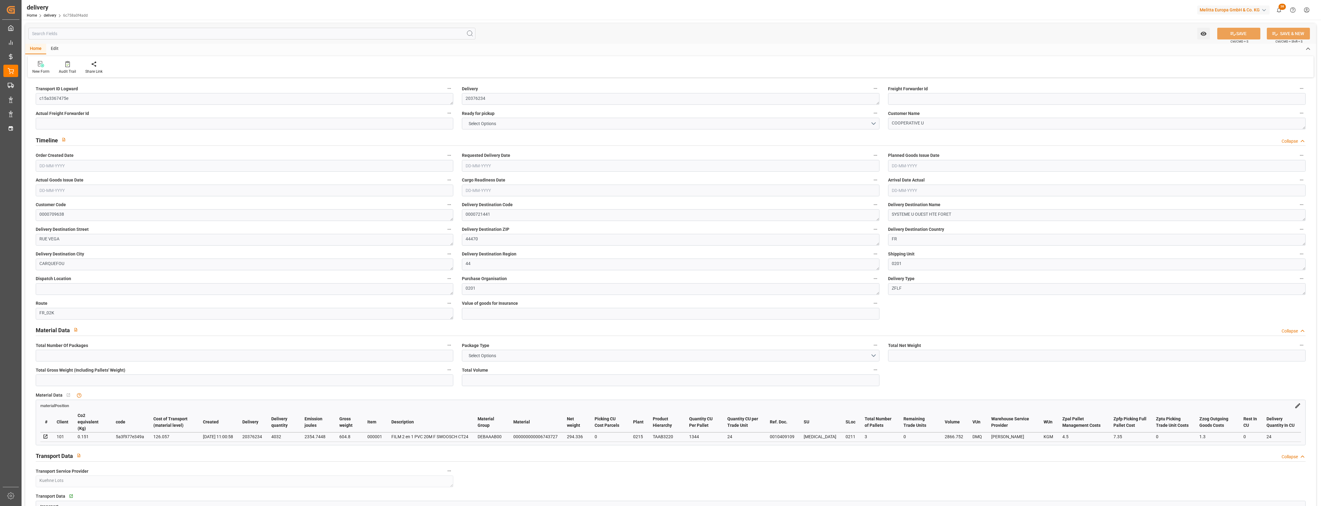
type input "2354.7448"
type input "0.151"
type input "0"
type input "14-08-2025"
type input "21-08-2025"
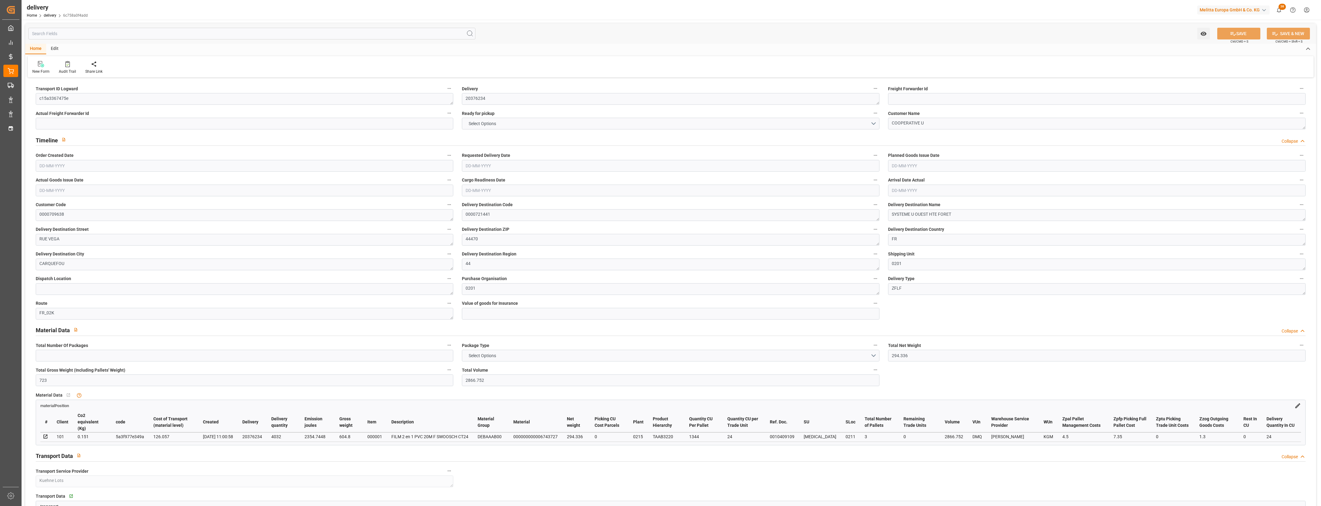
type input "[DATE]"
type input "14-08-2025 11:00"
click at [877, 124] on button "NO" at bounding box center [671, 124] width 418 height 12
click at [478, 126] on div "YES" at bounding box center [670, 125] width 417 height 13
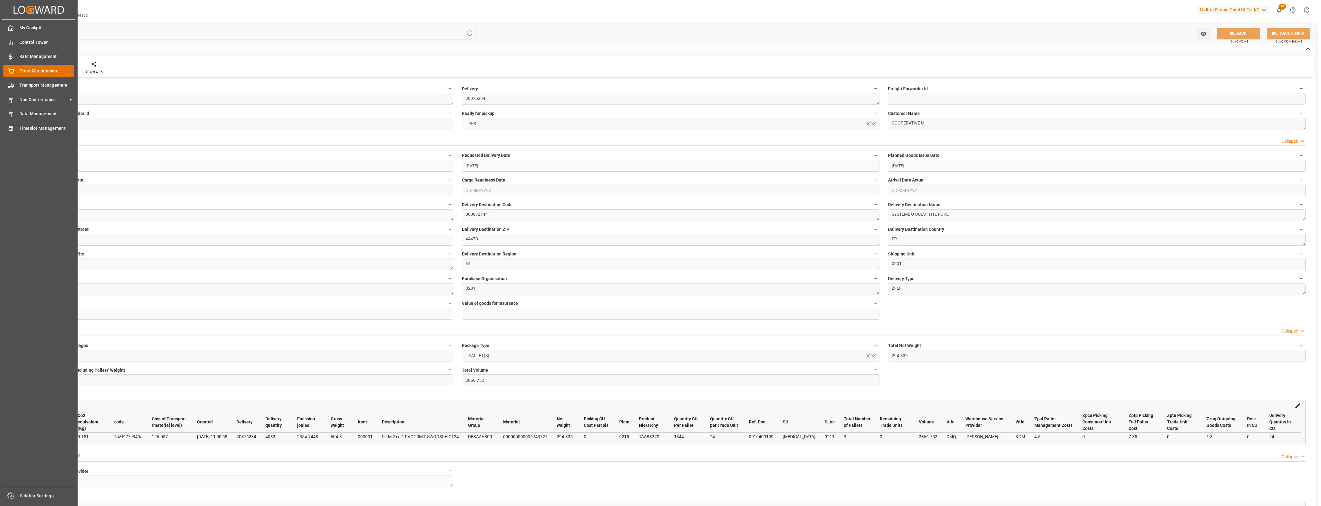
click at [21, 69] on span "Order Management" at bounding box center [46, 71] width 55 height 6
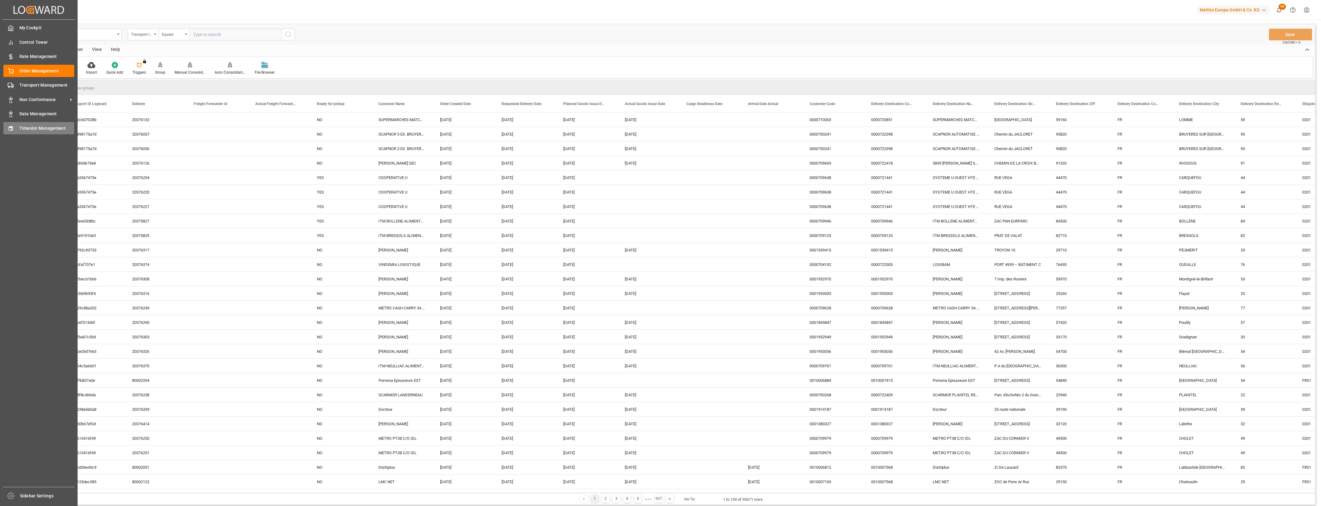
click at [16, 127] on div "Timeslot Management Timeslot Management" at bounding box center [38, 128] width 71 height 12
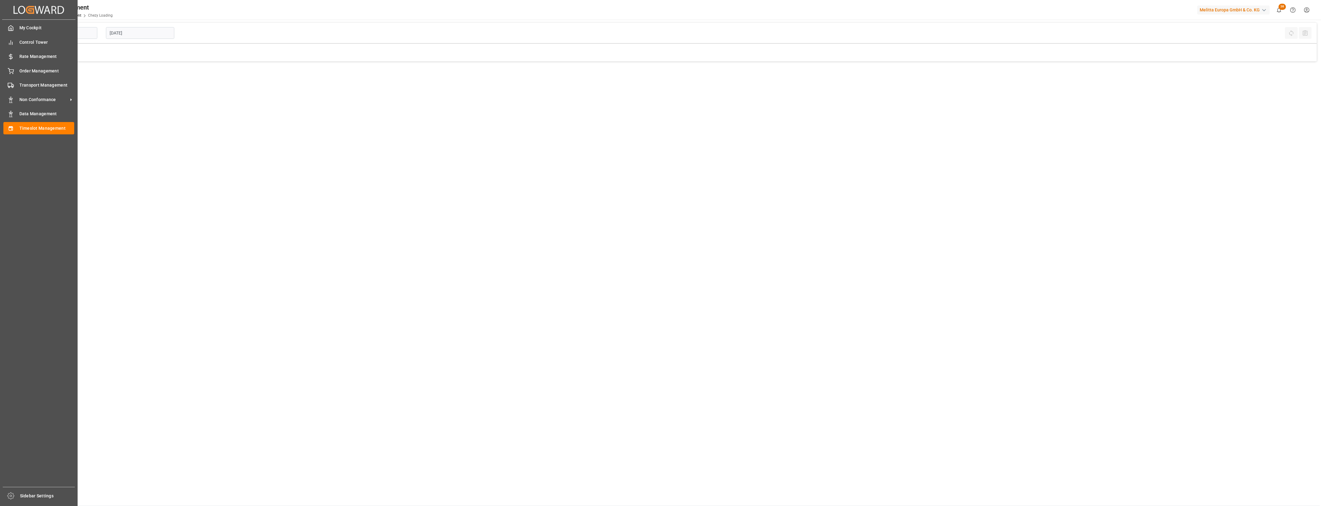
type input "Chezy Loading"
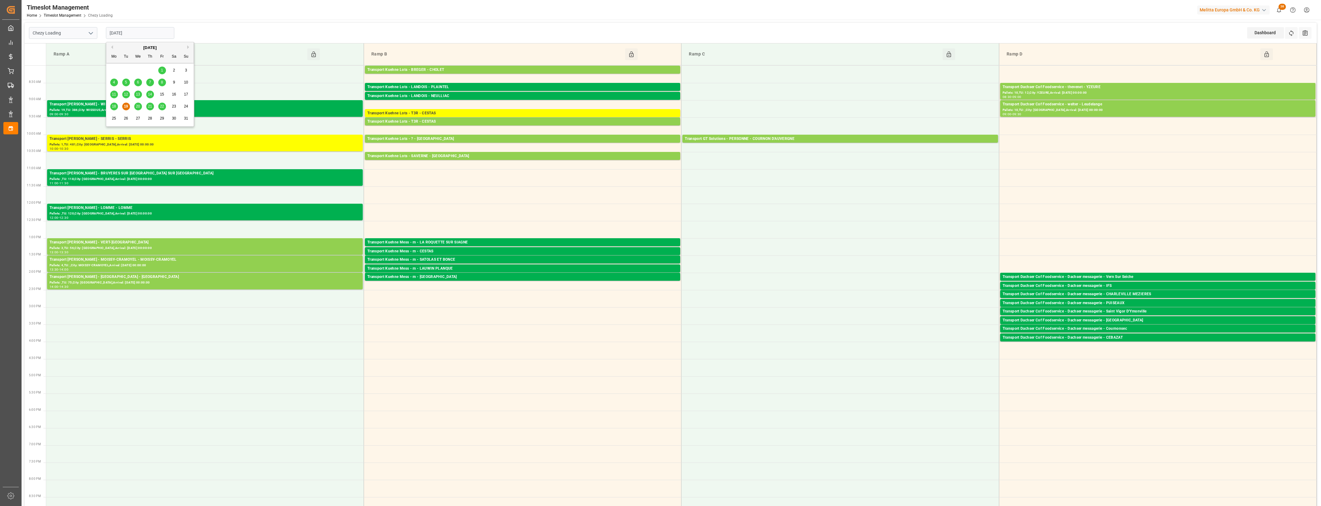
click at [145, 33] on input "[DATE]" at bounding box center [140, 33] width 68 height 12
click at [139, 107] on span "20" at bounding box center [138, 106] width 4 height 4
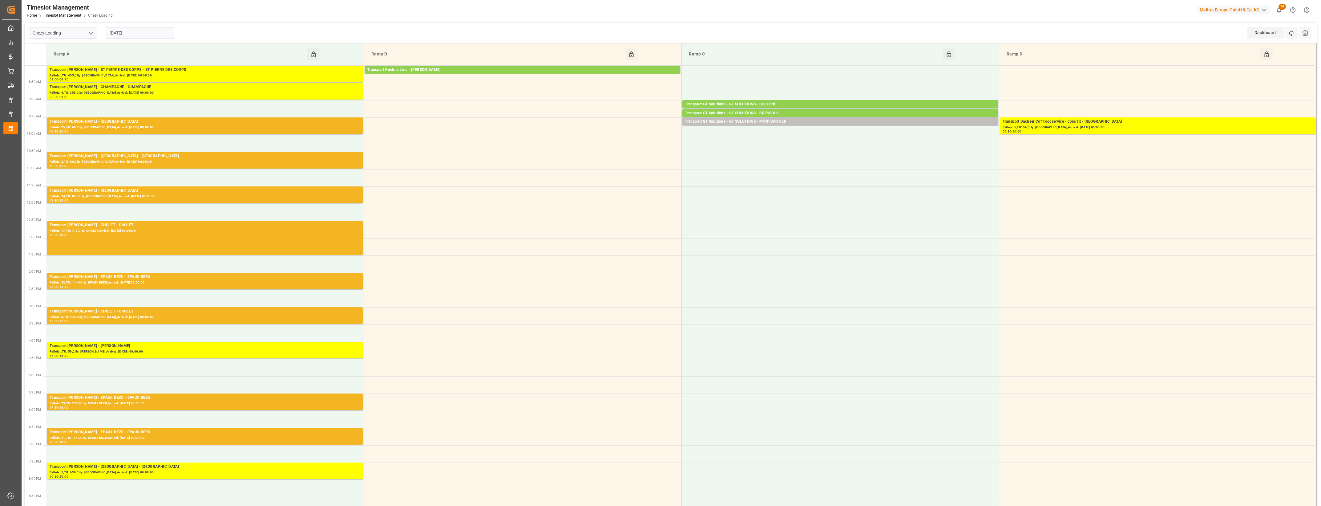
click at [153, 30] on input "20-08-2025" at bounding box center [140, 33] width 68 height 12
click at [127, 107] on span "19" at bounding box center [126, 106] width 4 height 4
type input "[DATE]"
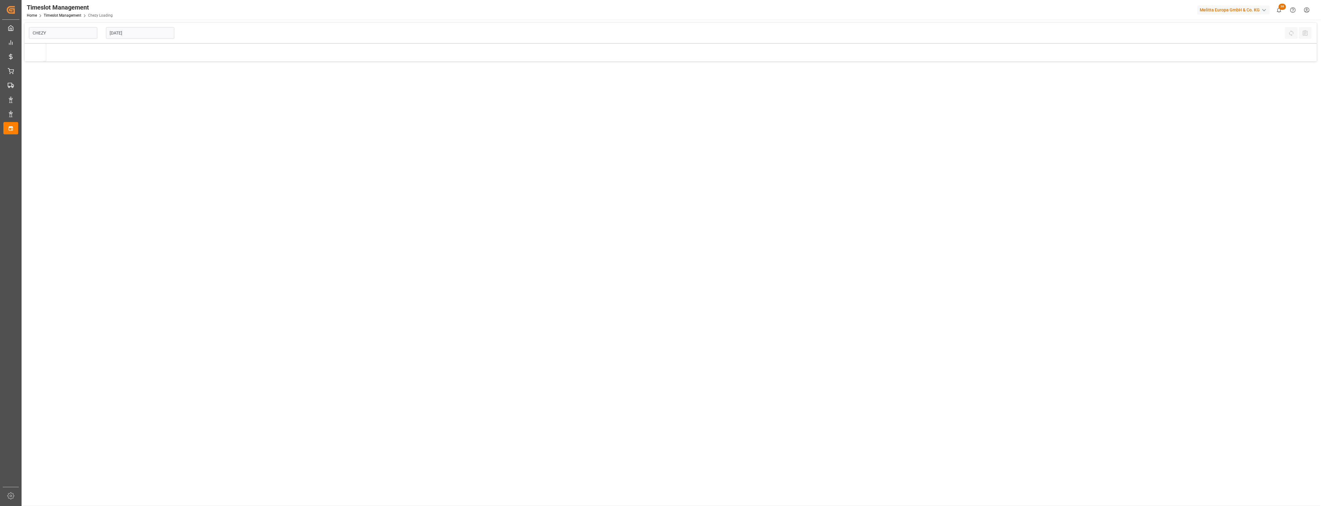
type input "Chezy Loading"
